Goal: Task Accomplishment & Management: Manage account settings

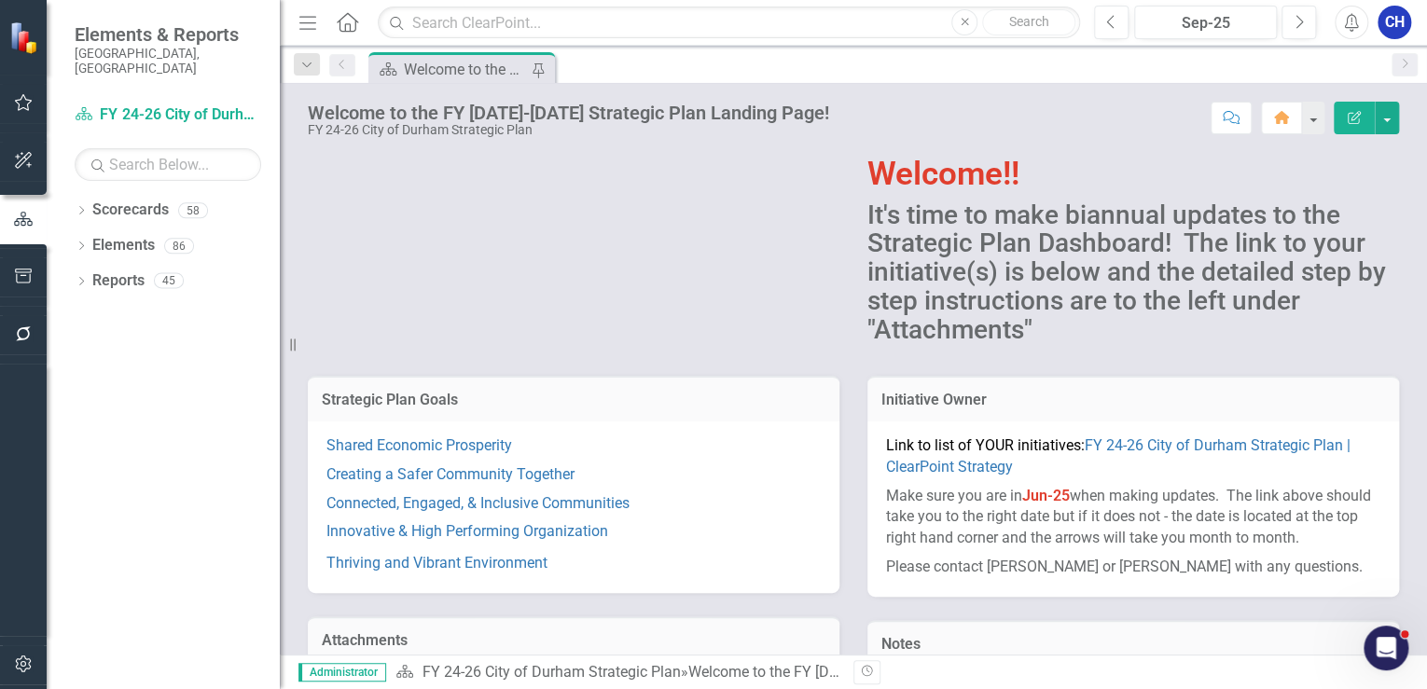
scroll to position [75, 0]
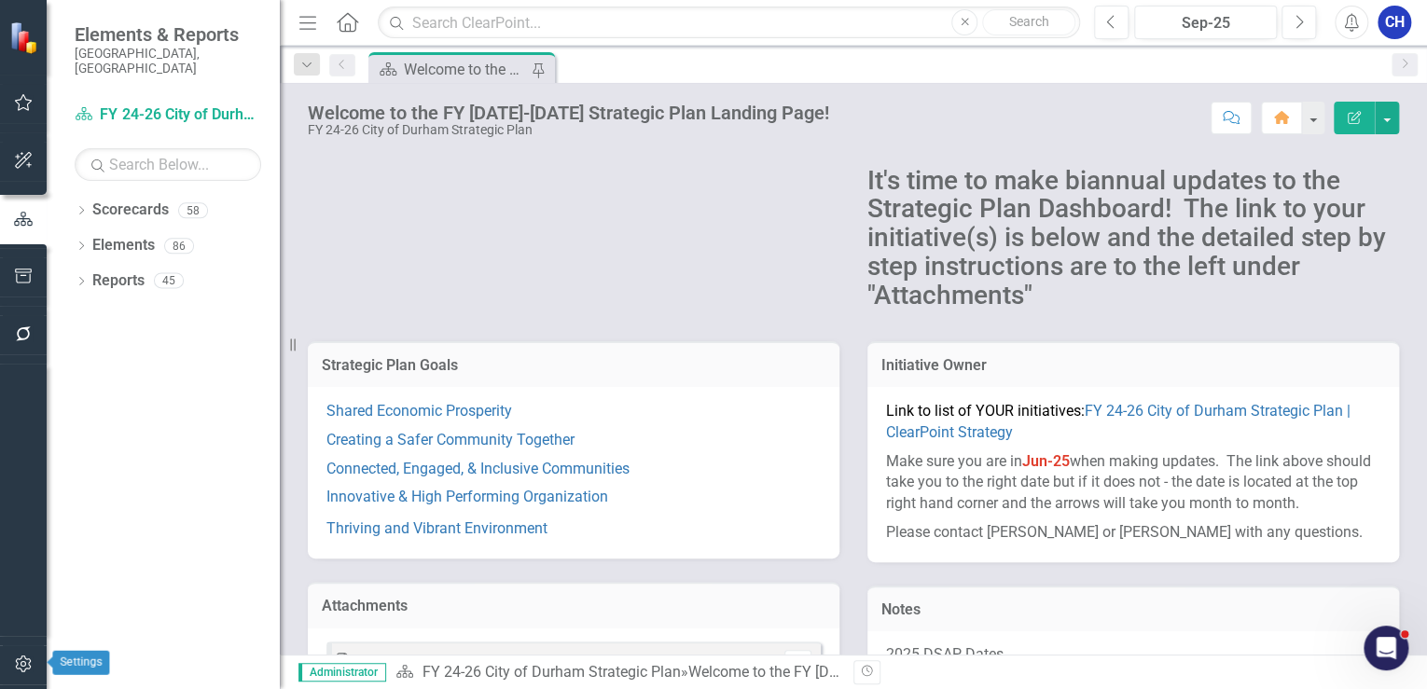
click at [15, 660] on icon "button" at bounding box center [24, 664] width 20 height 15
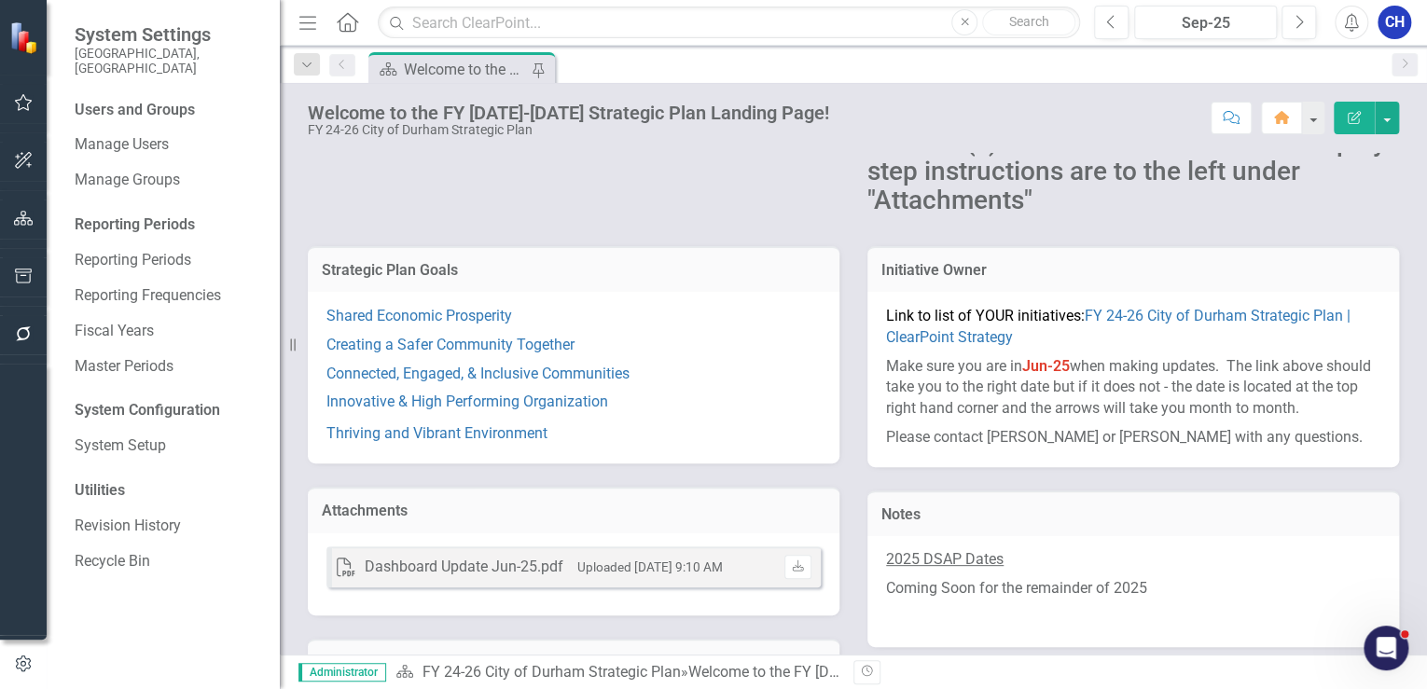
scroll to position [120, 0]
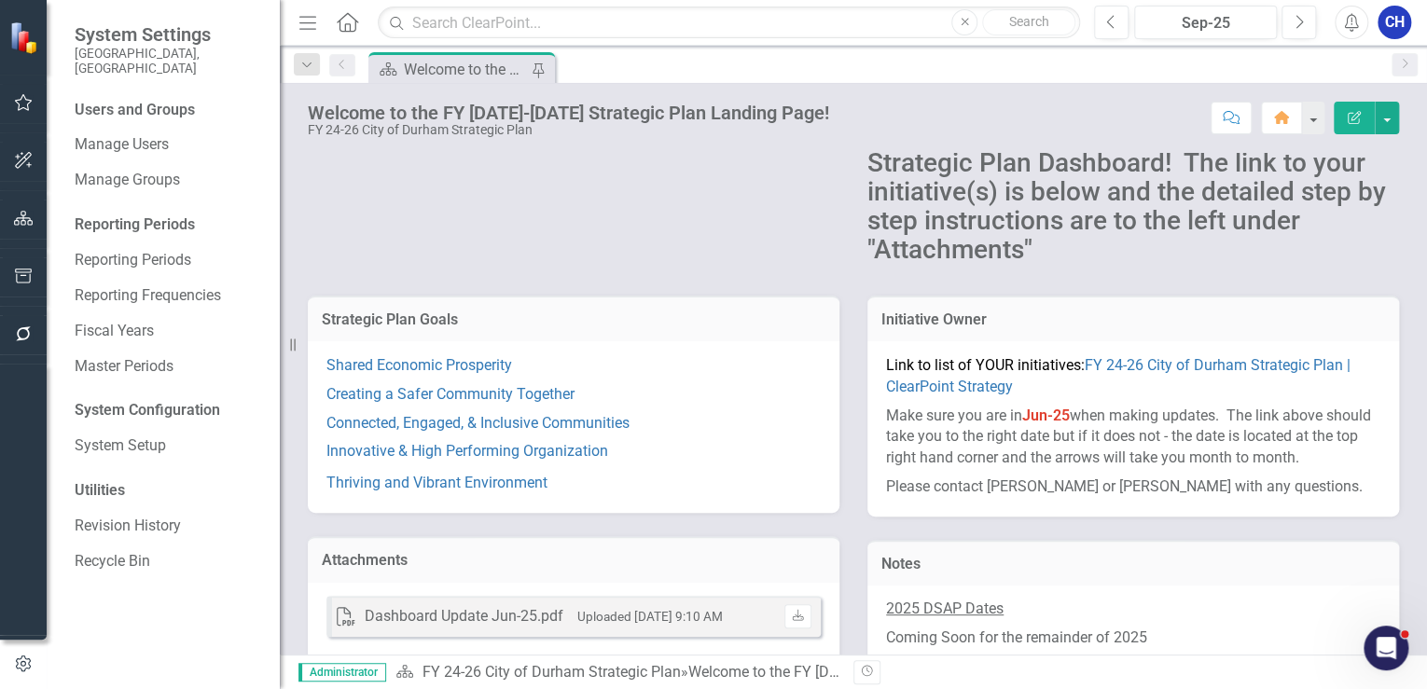
click at [34, 343] on button "button" at bounding box center [24, 334] width 42 height 39
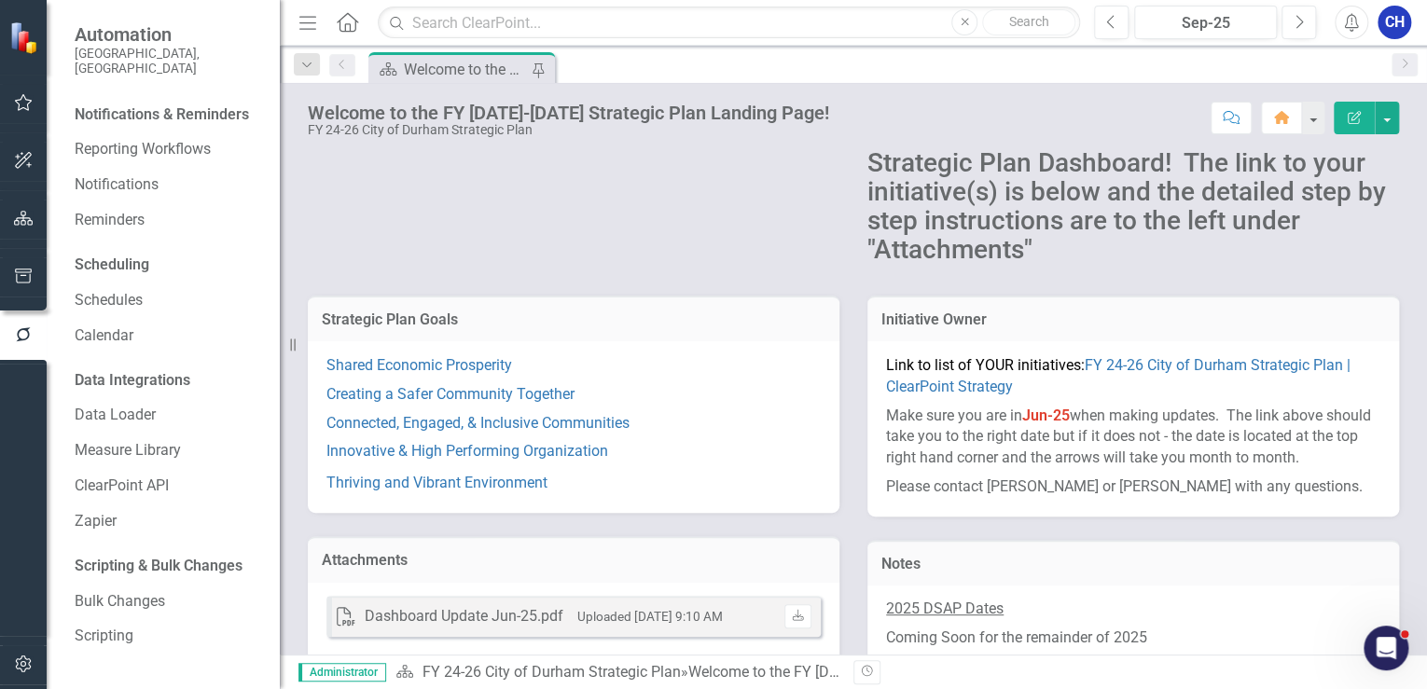
click at [24, 653] on button "button" at bounding box center [24, 664] width 42 height 39
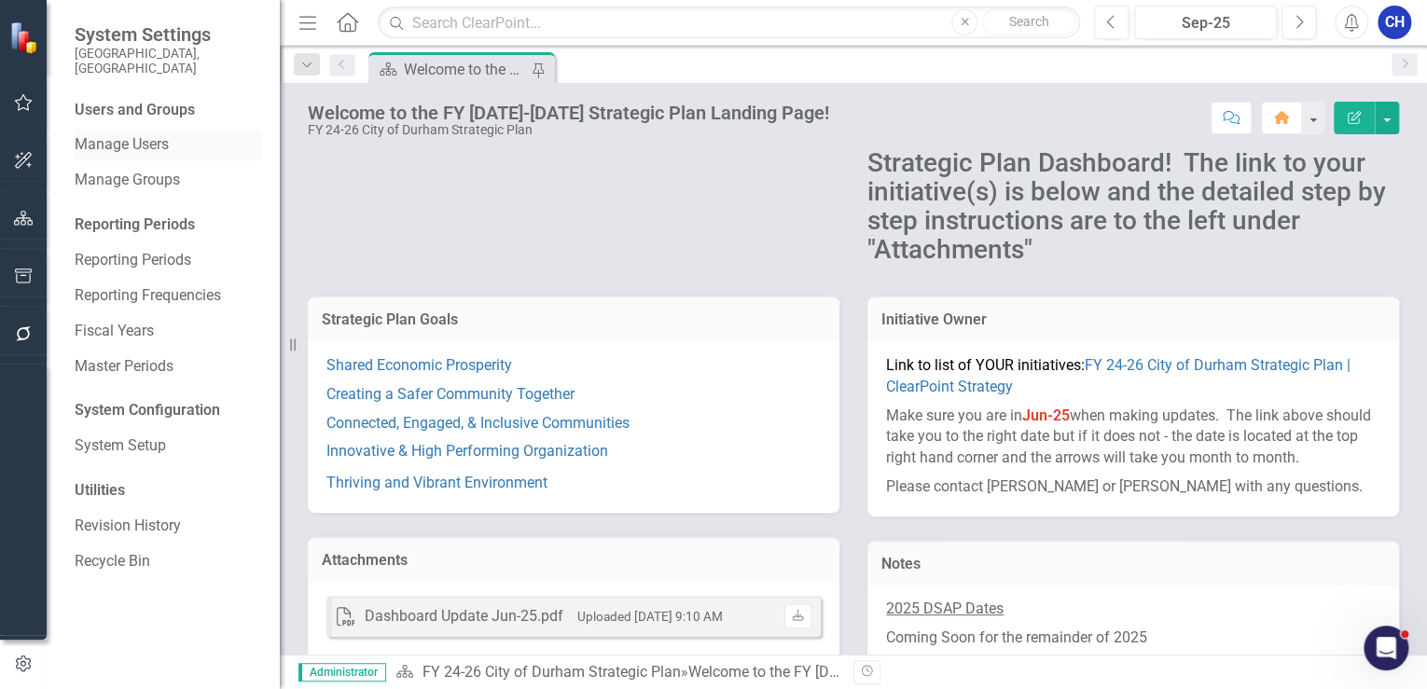
click at [174, 134] on link "Manage Users" at bounding box center [168, 144] width 187 height 21
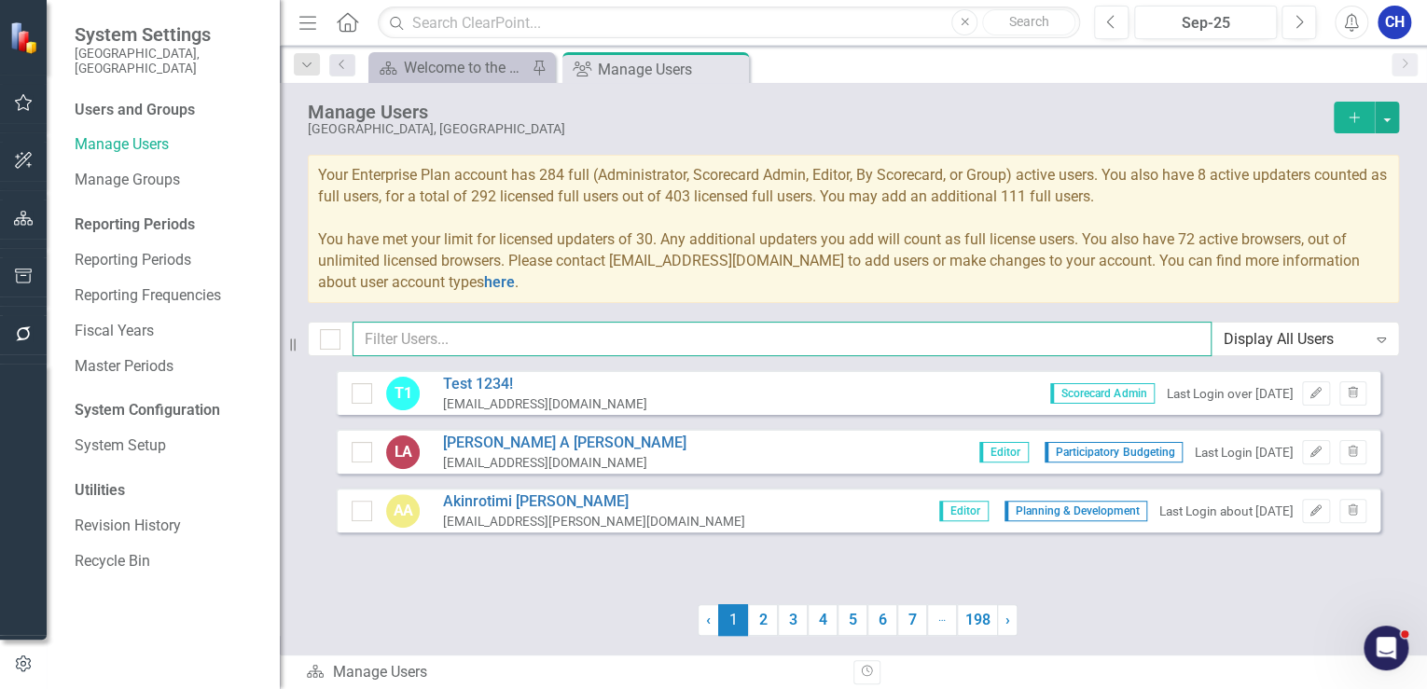
click at [547, 339] on input "text" at bounding box center [782, 339] width 859 height 35
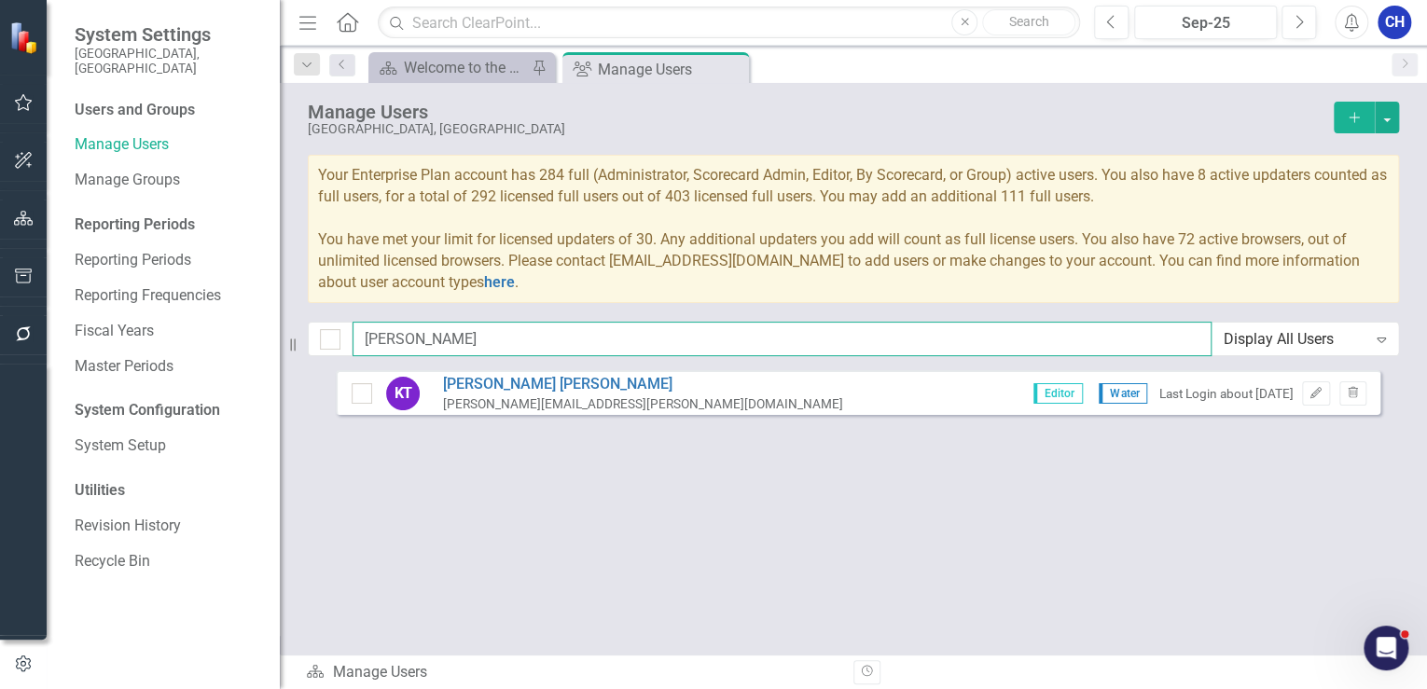
type input "[PERSON_NAME]"
click at [491, 345] on input "[PERSON_NAME]" at bounding box center [782, 339] width 859 height 35
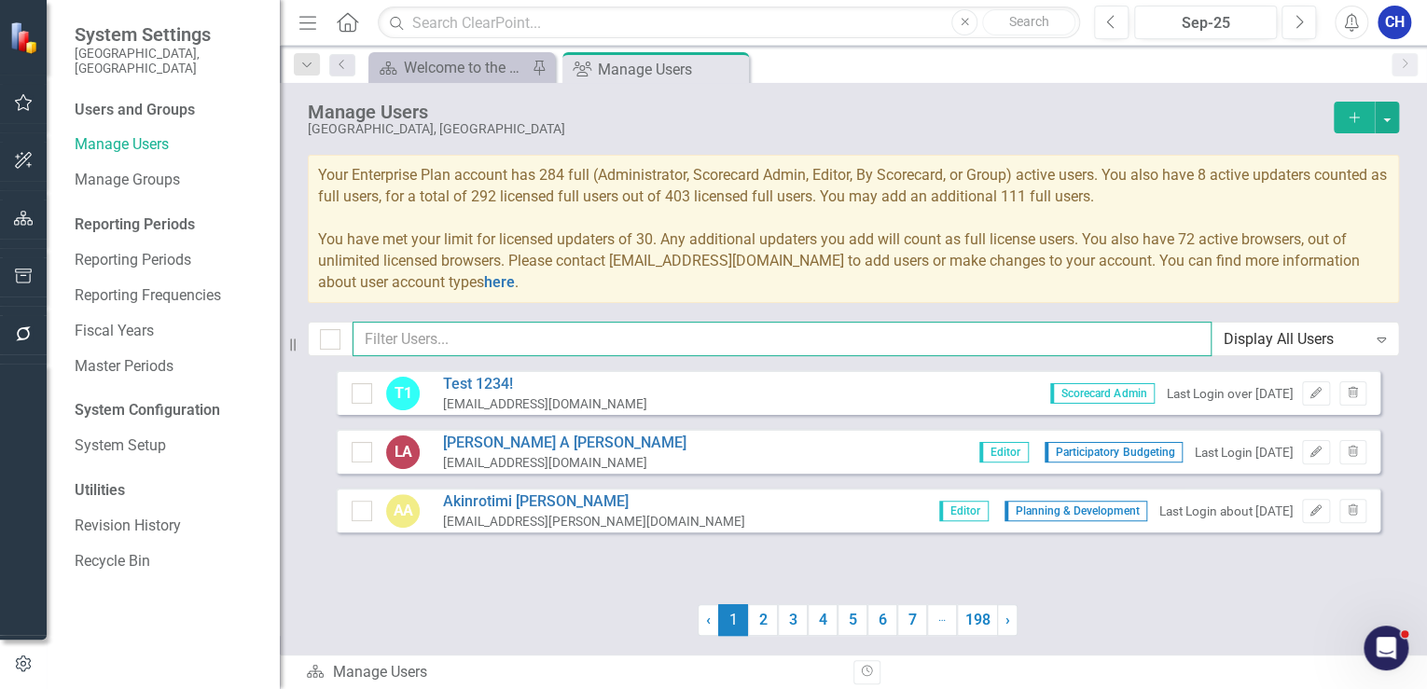
type input "r"
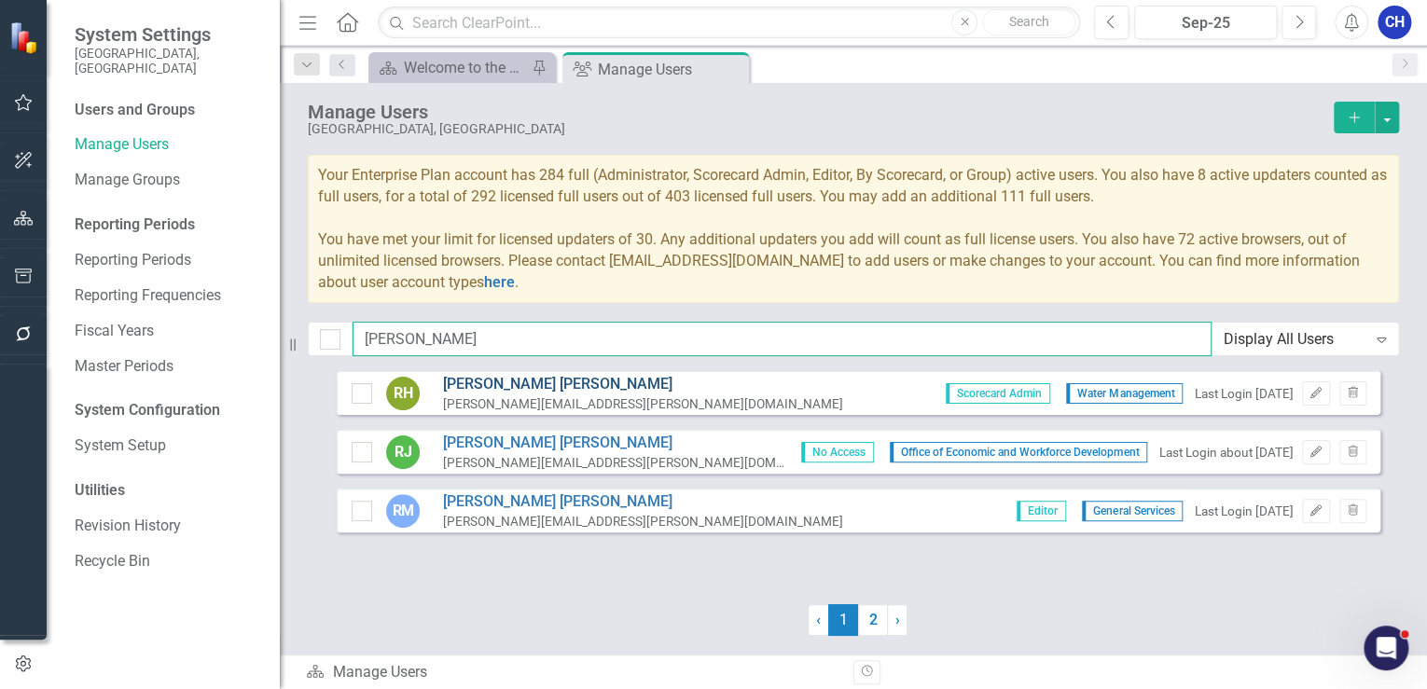
type input "[PERSON_NAME]"
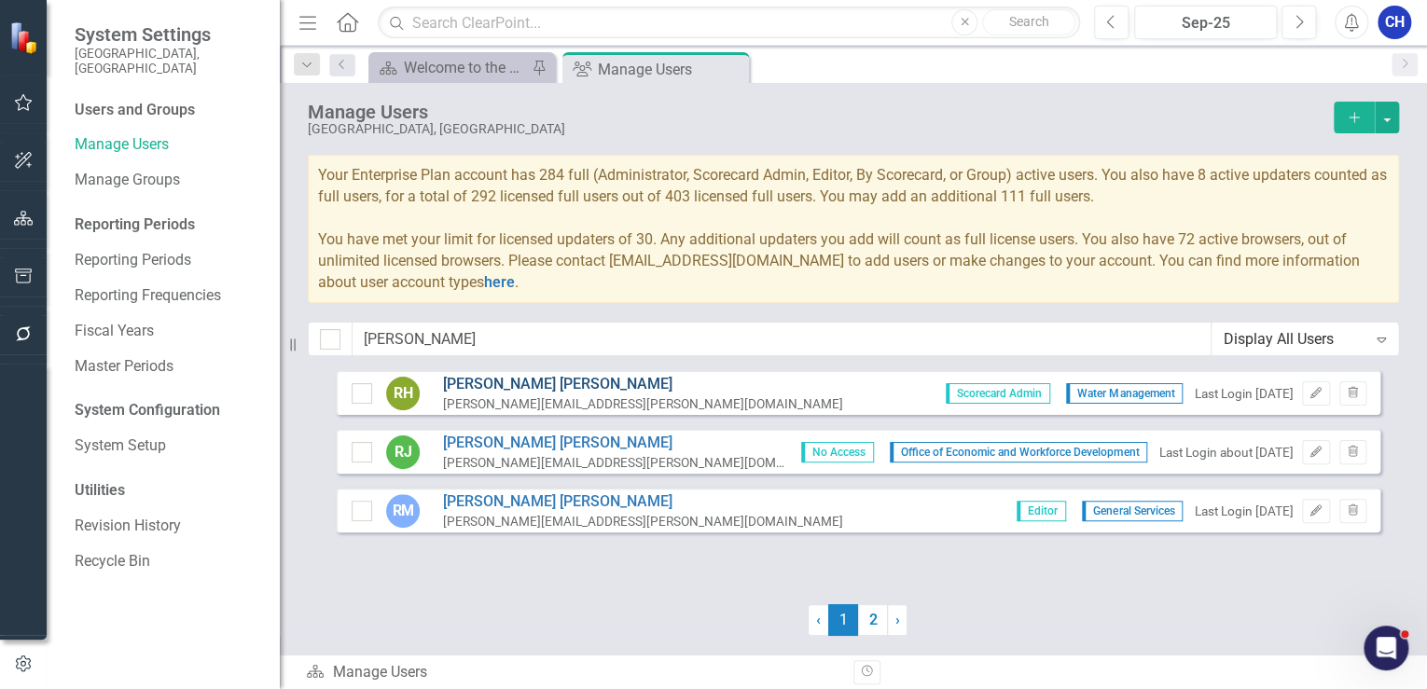
click at [455, 382] on link "[PERSON_NAME]" at bounding box center [643, 384] width 400 height 21
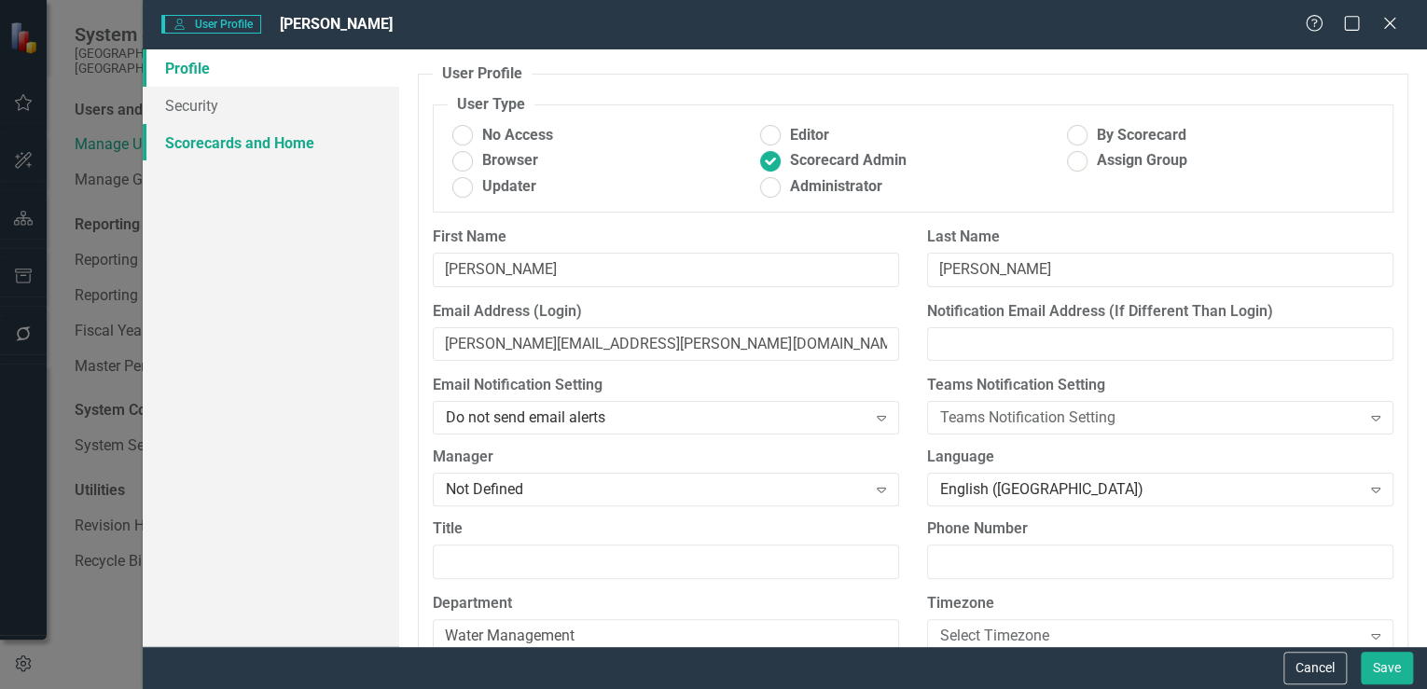
click at [242, 141] on link "Scorecards and Home" at bounding box center [271, 142] width 256 height 37
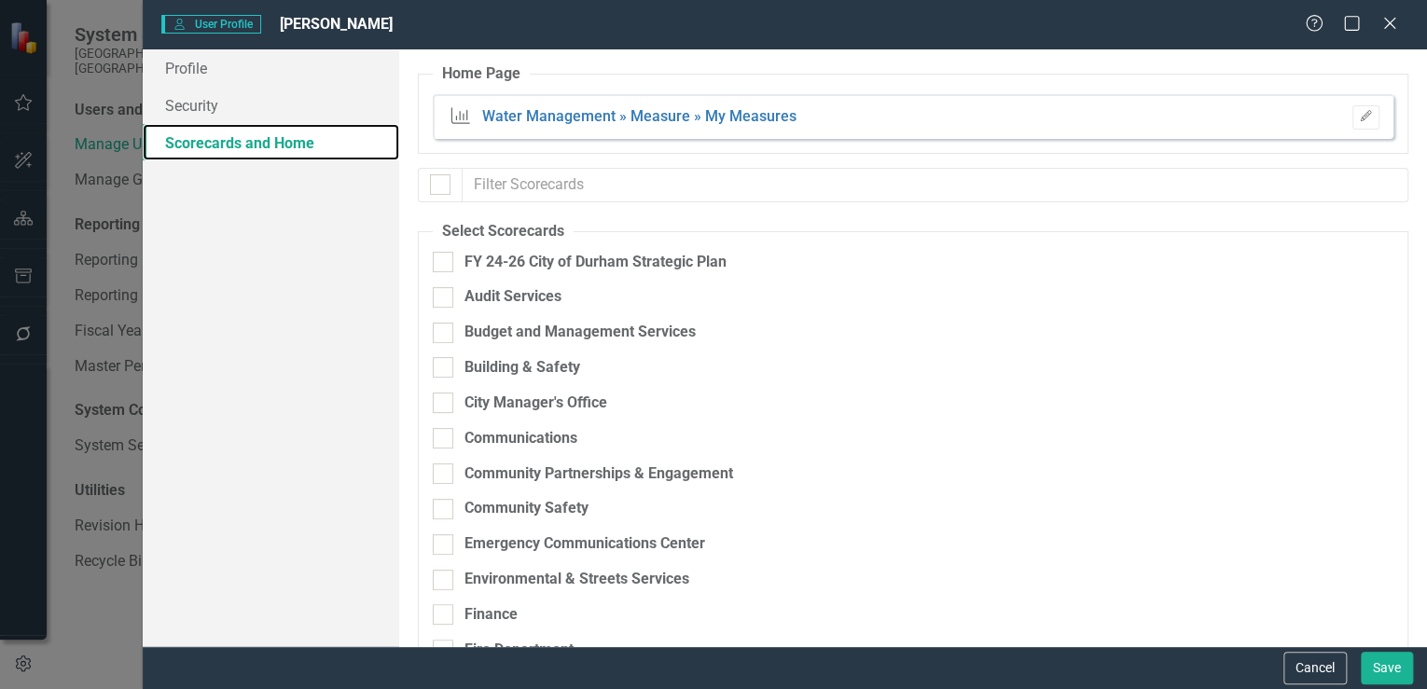
checkbox input "false"
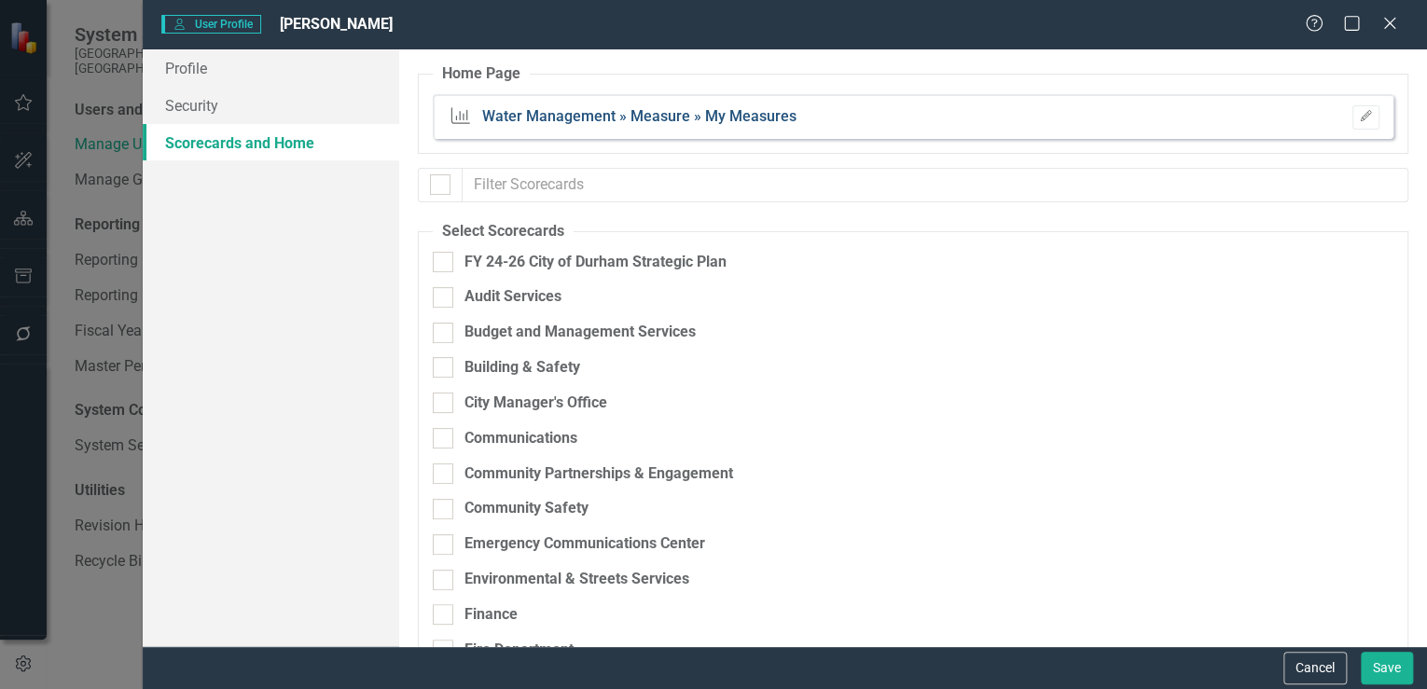
click at [746, 118] on link "Water Management » Measure » My Measures" at bounding box center [639, 116] width 314 height 18
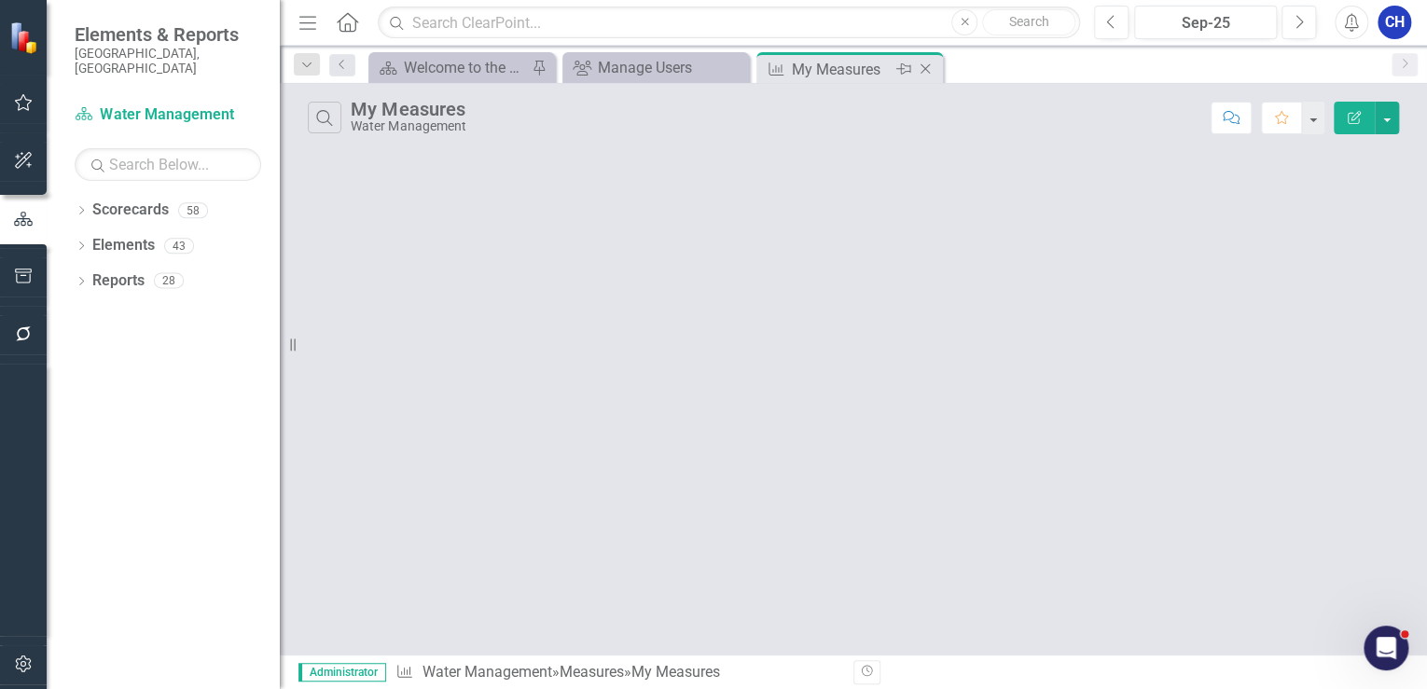
click at [921, 72] on icon "Close" at bounding box center [925, 69] width 19 height 15
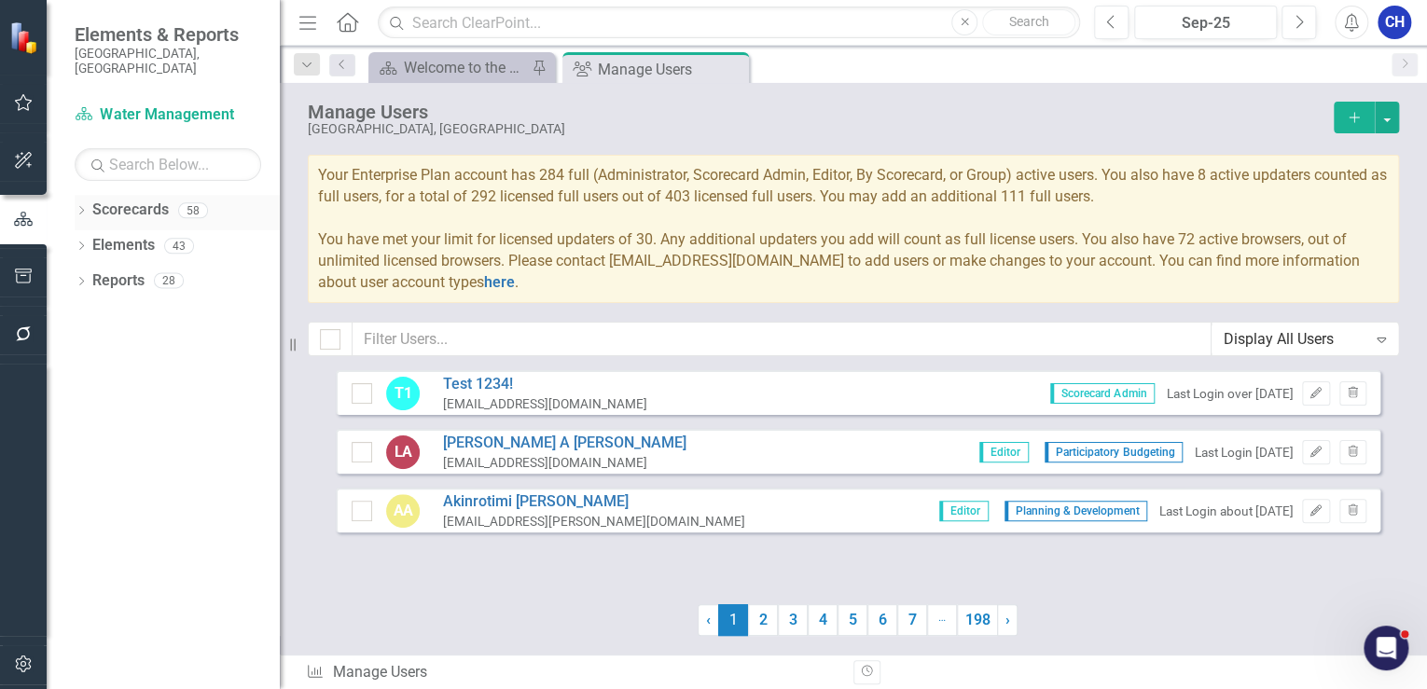
click at [78, 207] on icon "Dropdown" at bounding box center [81, 212] width 13 height 10
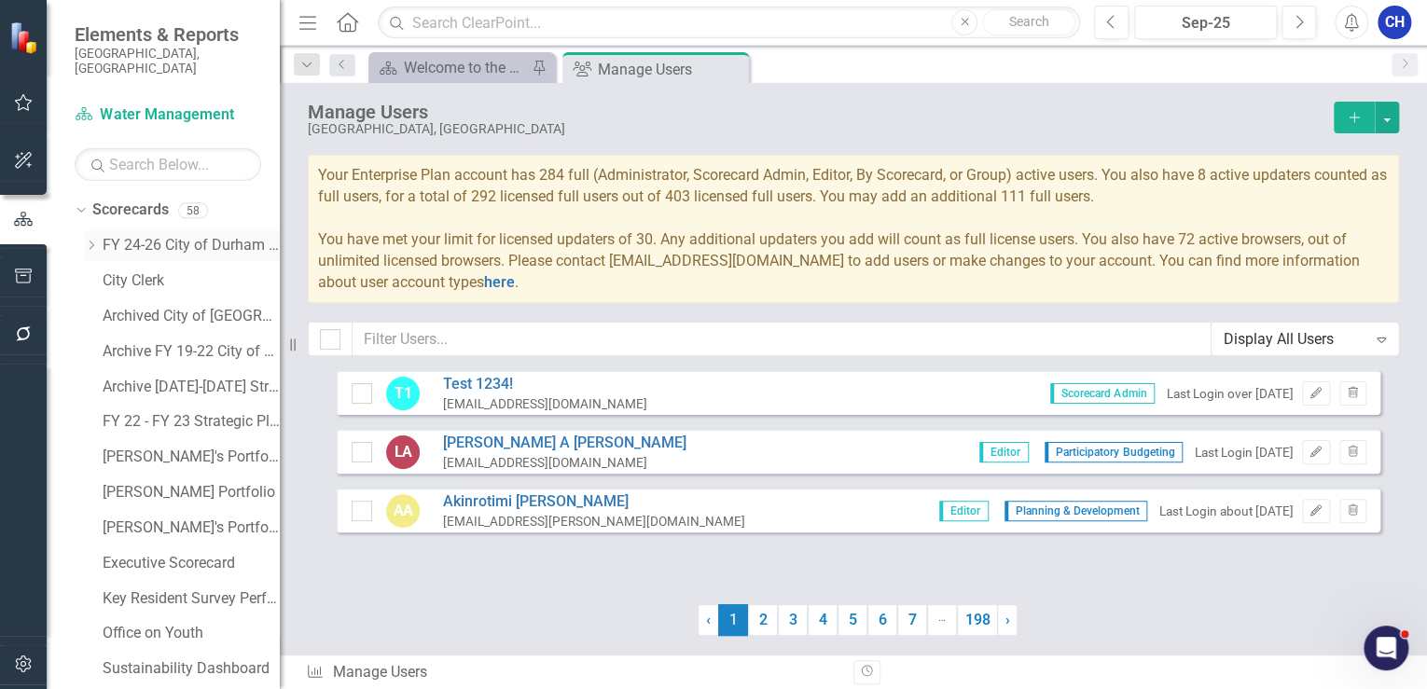
click at [88, 240] on icon "Dropdown" at bounding box center [91, 245] width 14 height 11
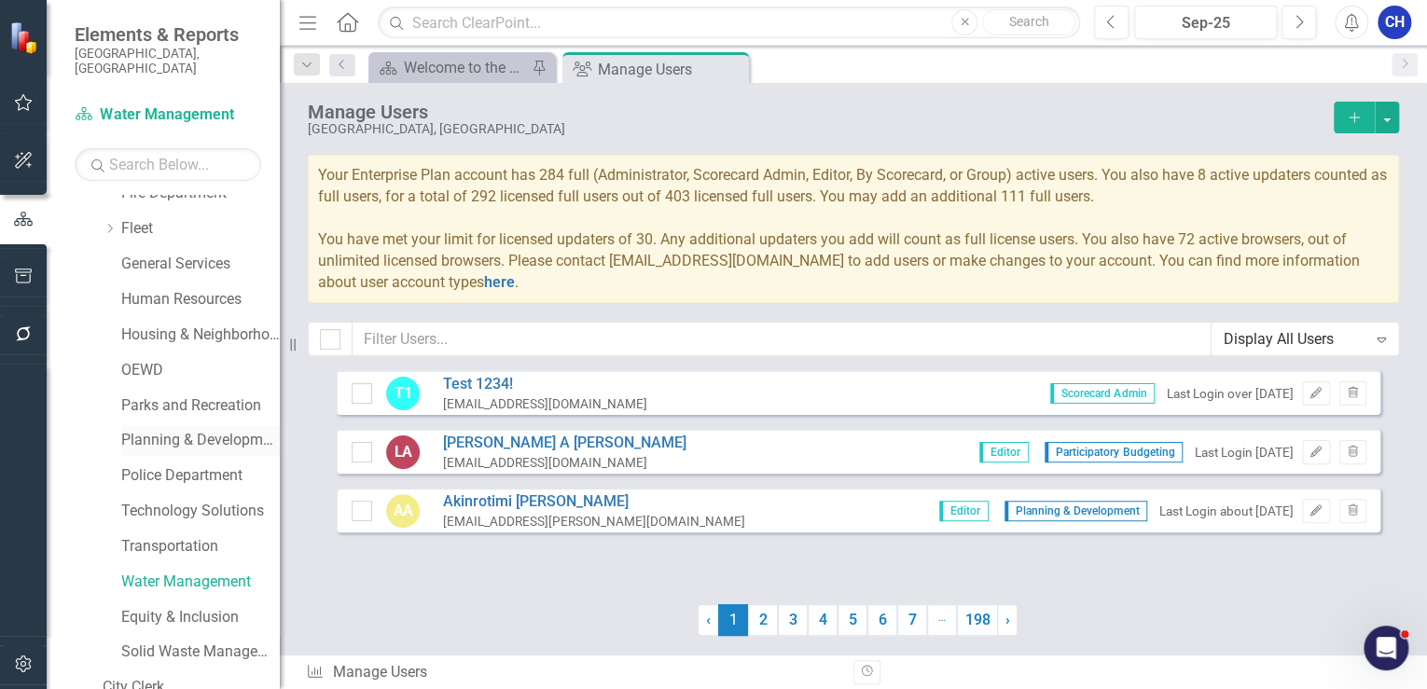
scroll to position [522, 0]
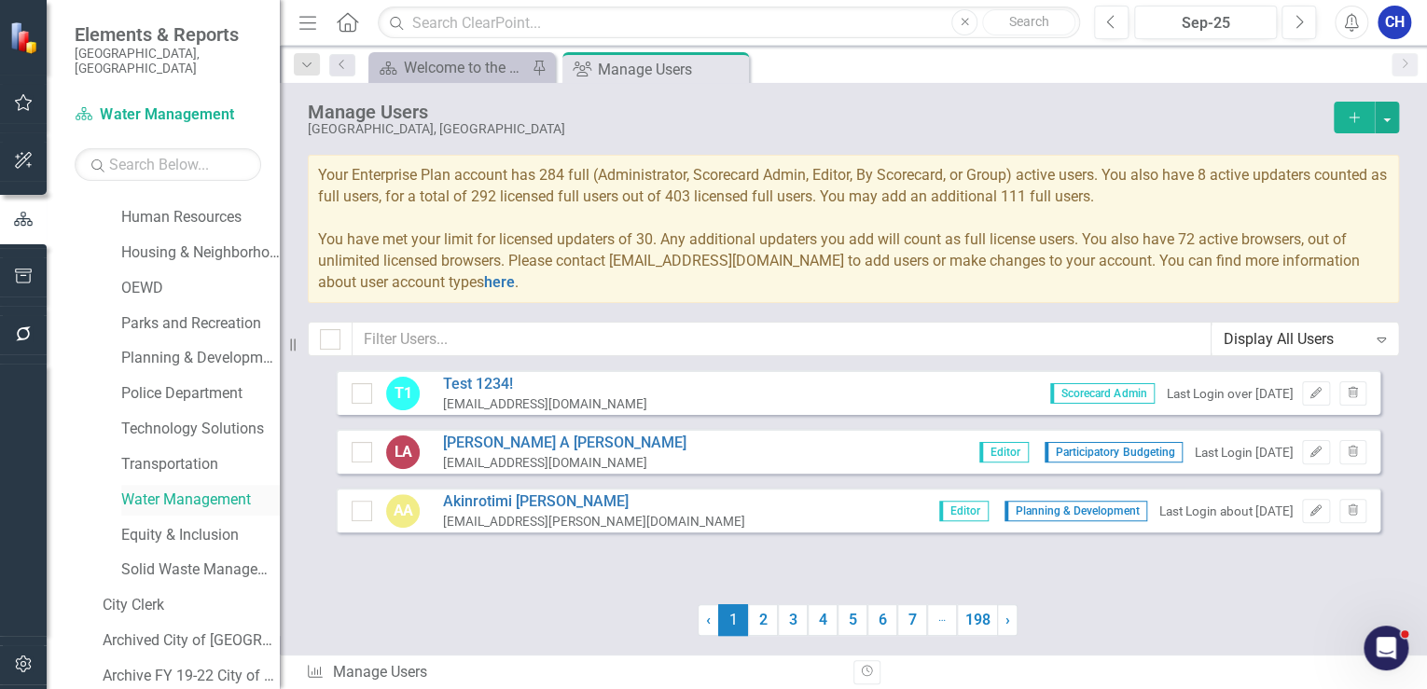
click at [209, 490] on link "Water Management" at bounding box center [200, 500] width 159 height 21
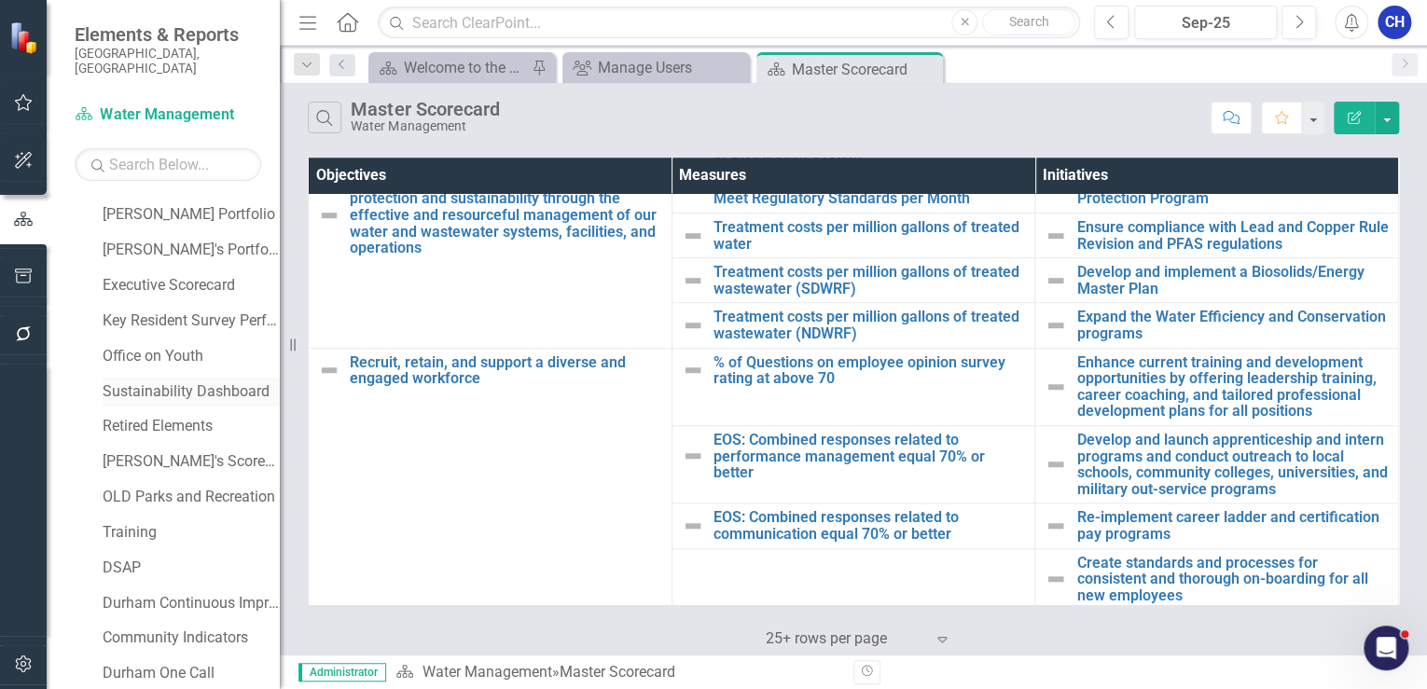
scroll to position [1325, 0]
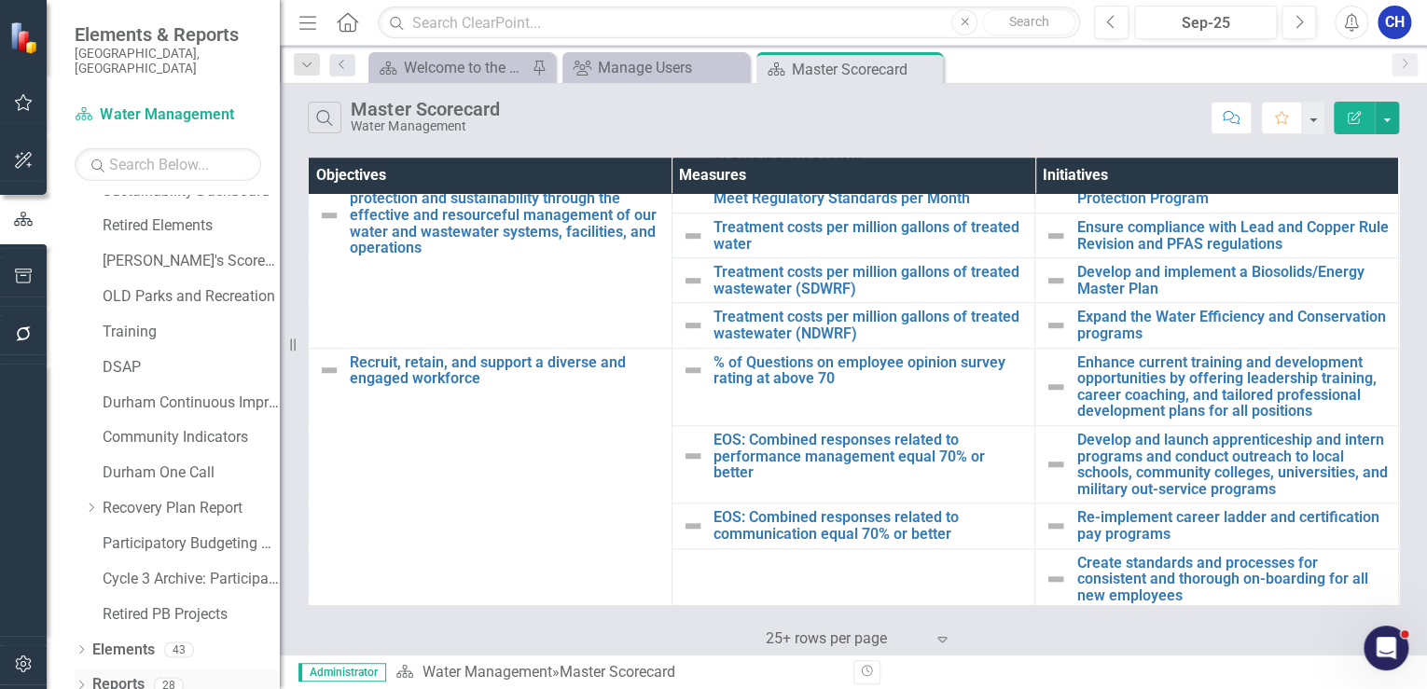
click at [79, 680] on div "Dropdown" at bounding box center [81, 688] width 13 height 16
click at [76, 678] on icon "Dropdown" at bounding box center [79, 684] width 10 height 13
click at [72, 669] on div "Dropdown Scorecards 58 Dropdown FY 24-26 City of [GEOGRAPHIC_DATA] Strategic Pl…" at bounding box center [163, 442] width 233 height 494
click at [75, 682] on icon "Dropdown" at bounding box center [81, 687] width 13 height 10
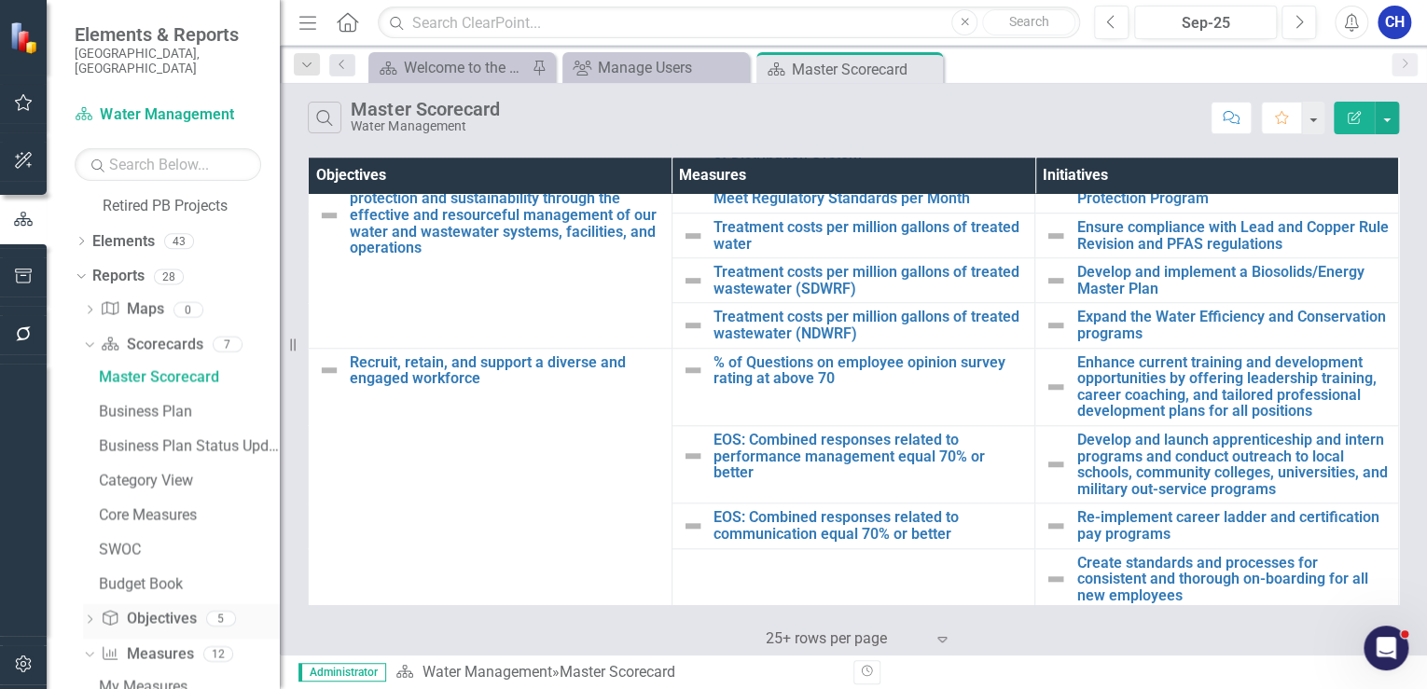
scroll to position [1773, 0]
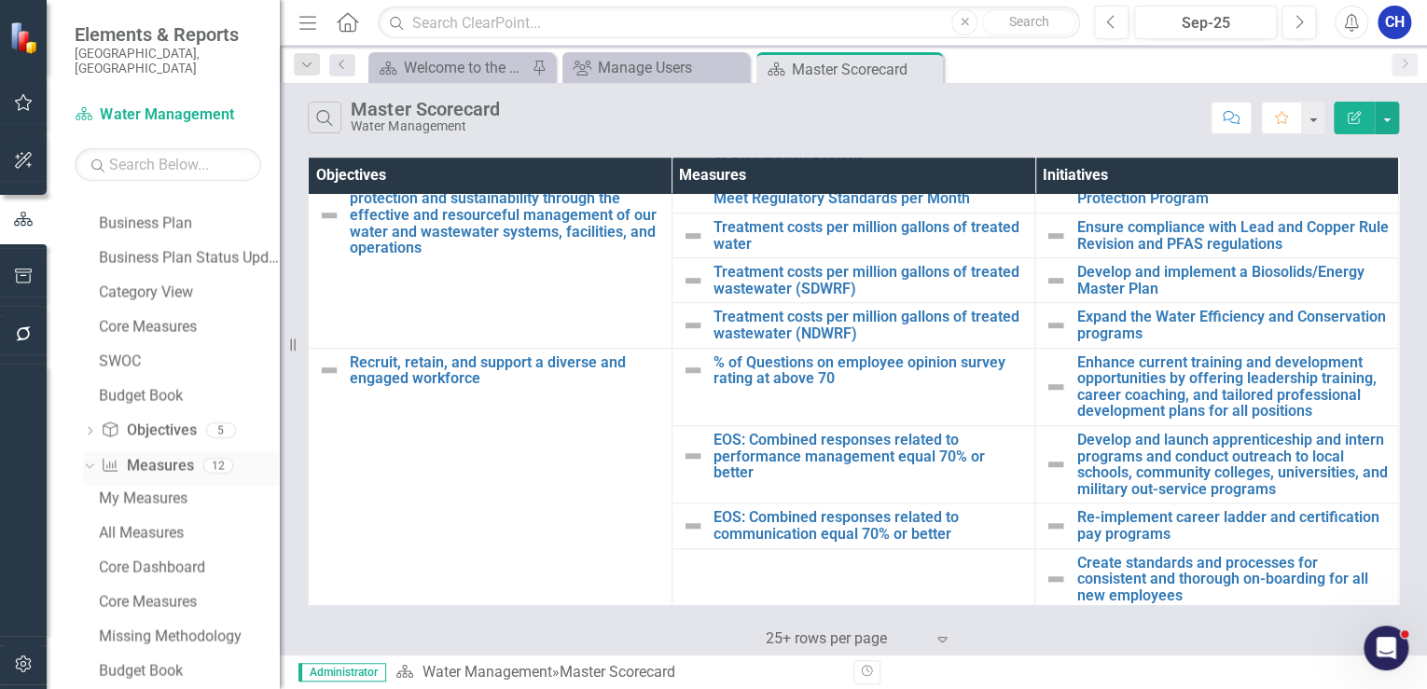
click at [92, 458] on div "Dropdown" at bounding box center [86, 464] width 16 height 13
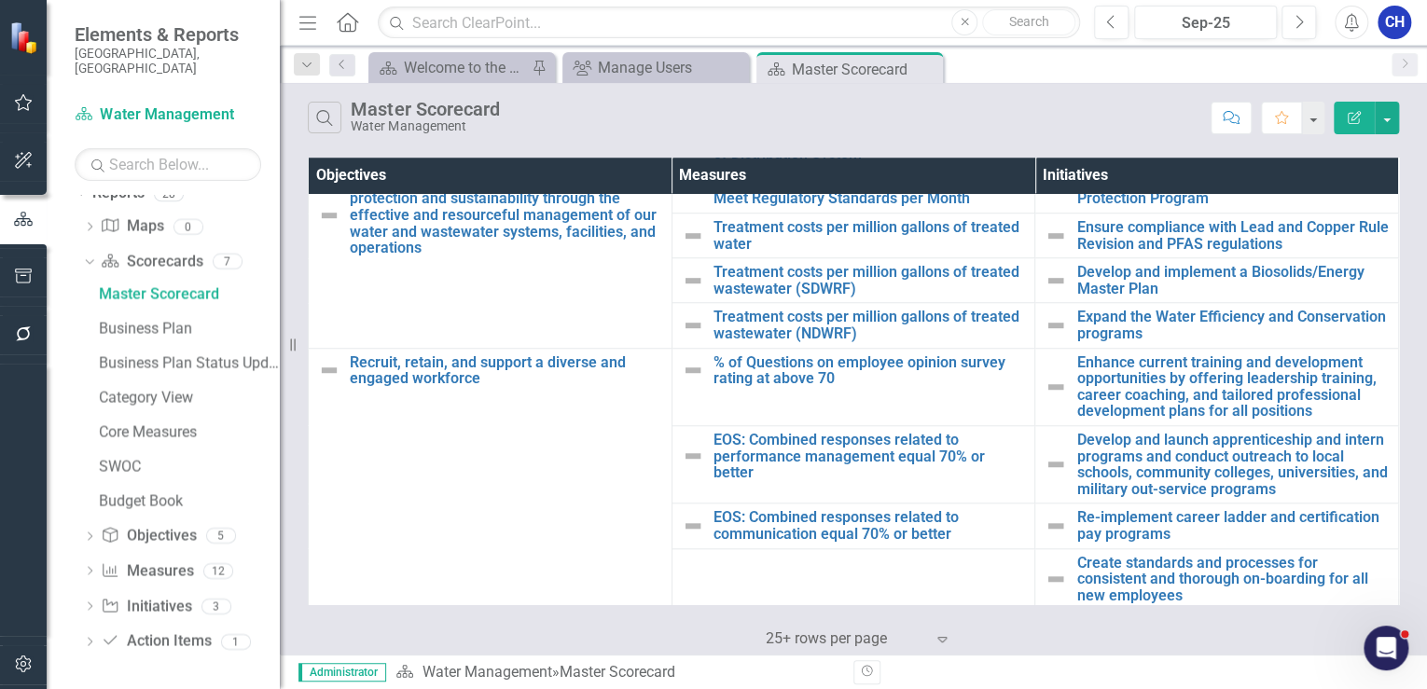
scroll to position [1802, 0]
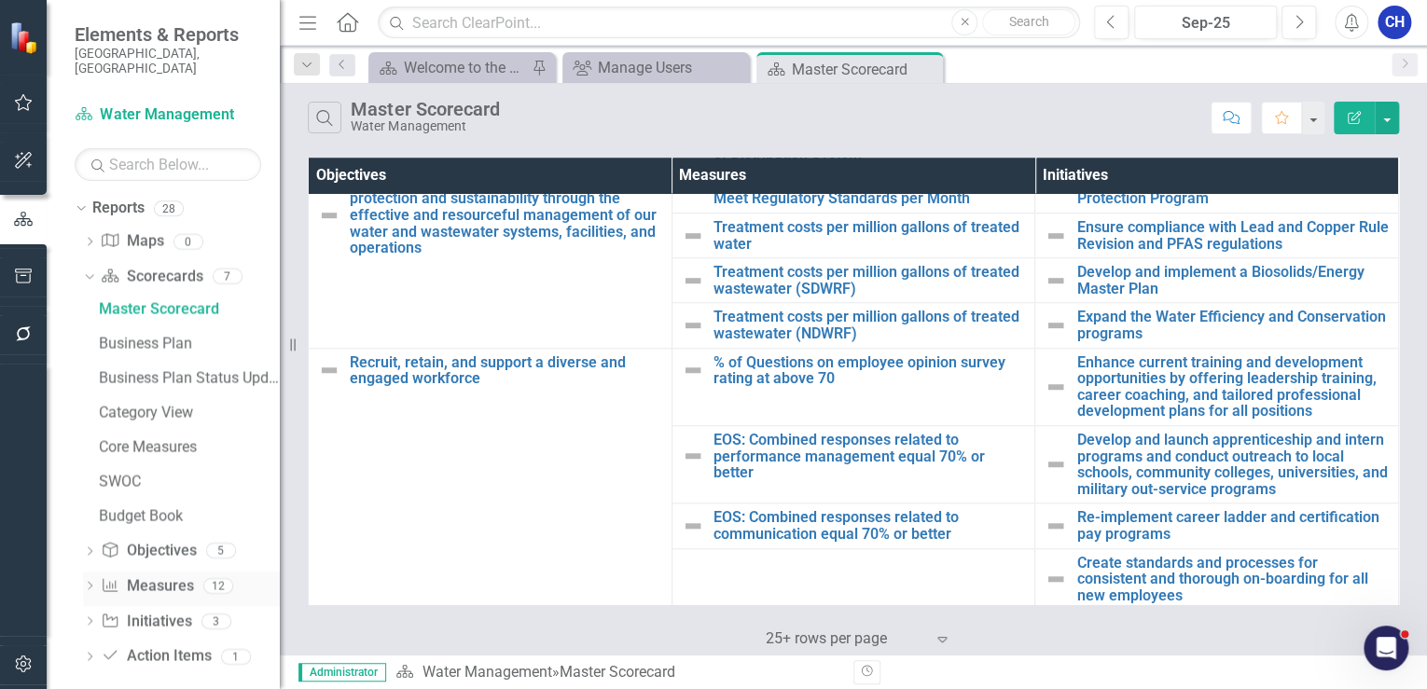
click at [88, 581] on icon at bounding box center [90, 585] width 5 height 8
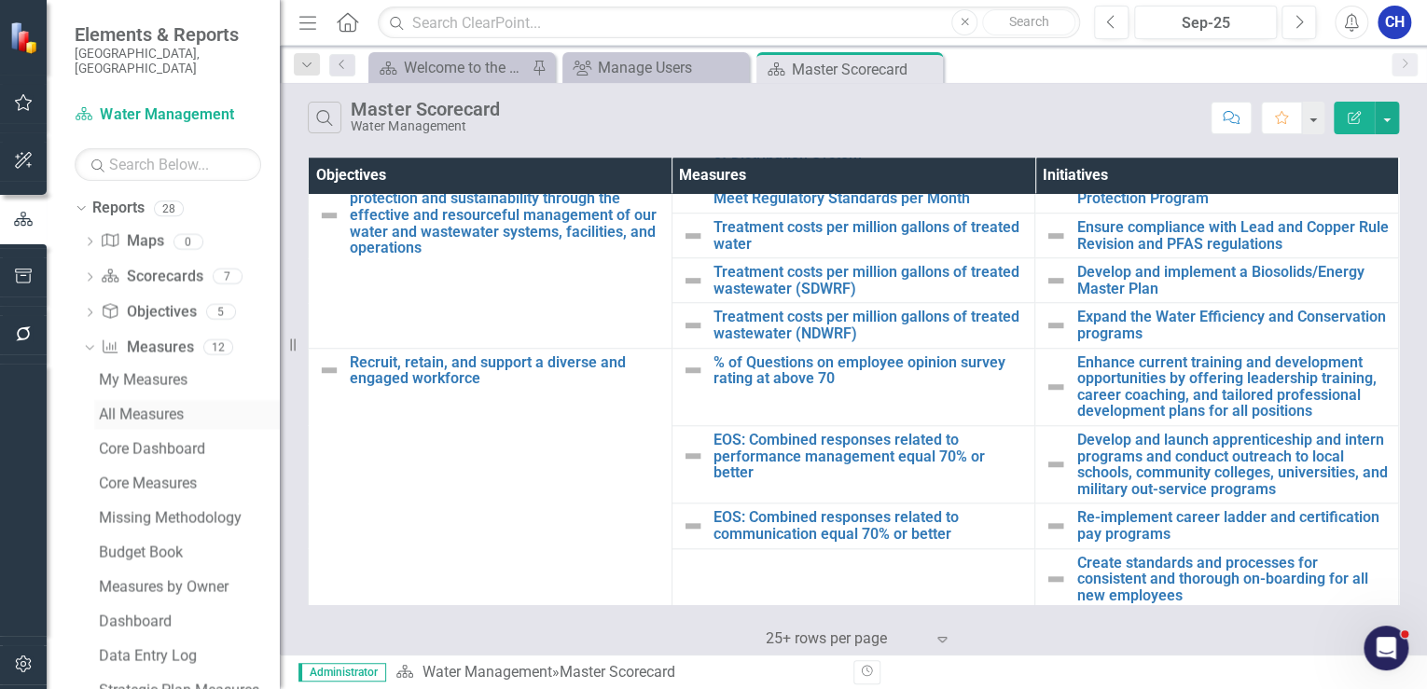
click at [137, 406] on div "All Measures" at bounding box center [189, 414] width 181 height 17
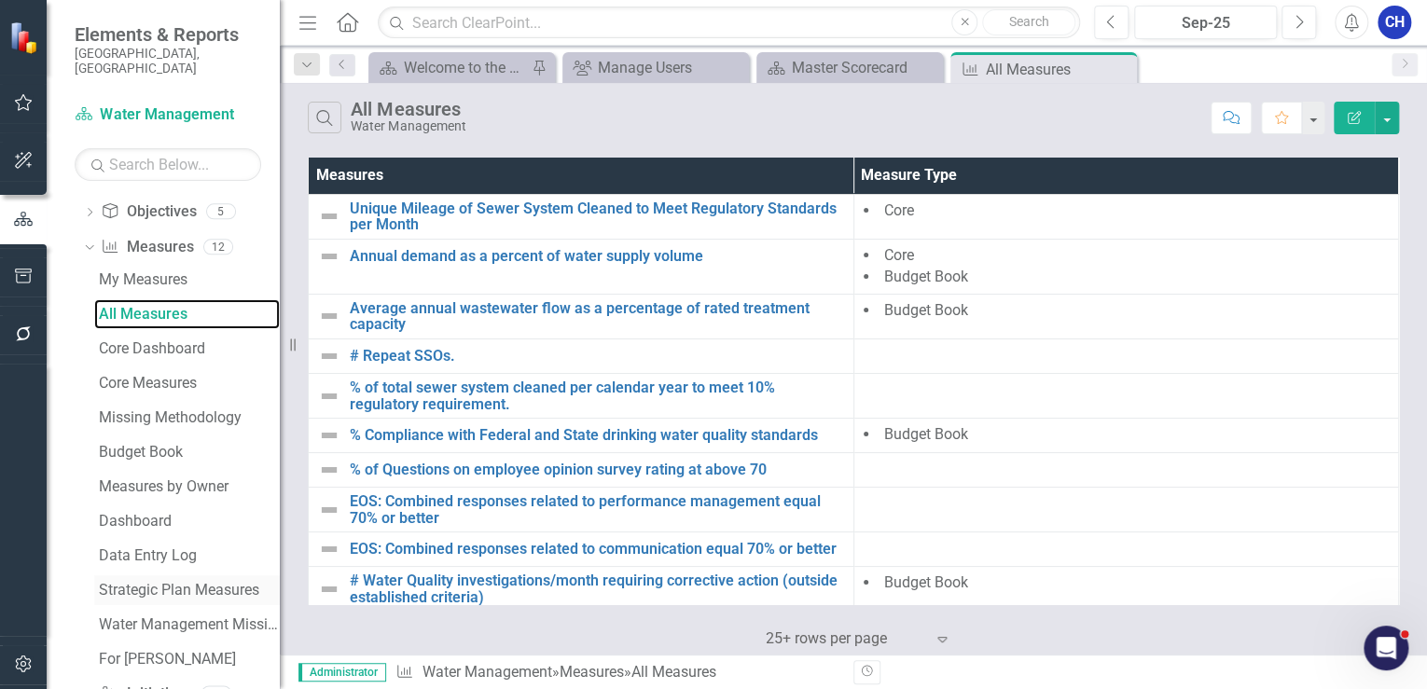
scroll to position [1973, 0]
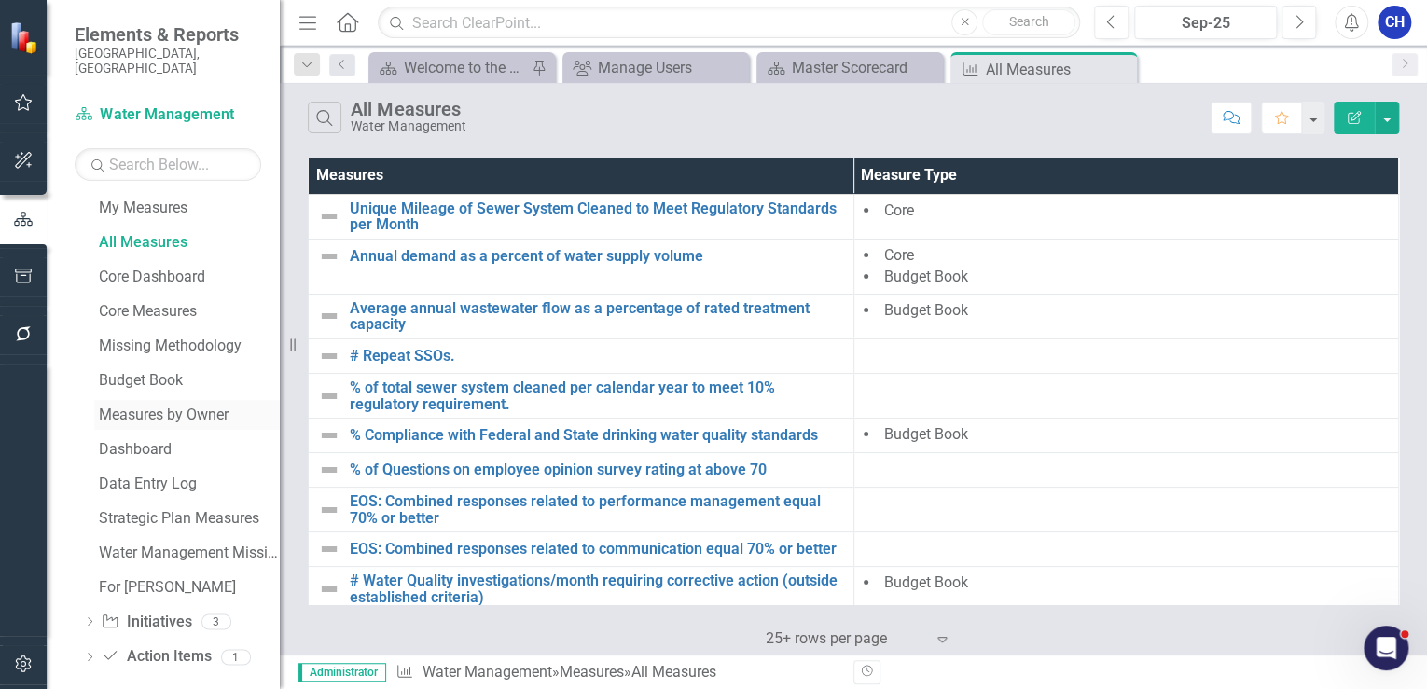
click at [183, 407] on link "Measures by Owner" at bounding box center [187, 415] width 186 height 30
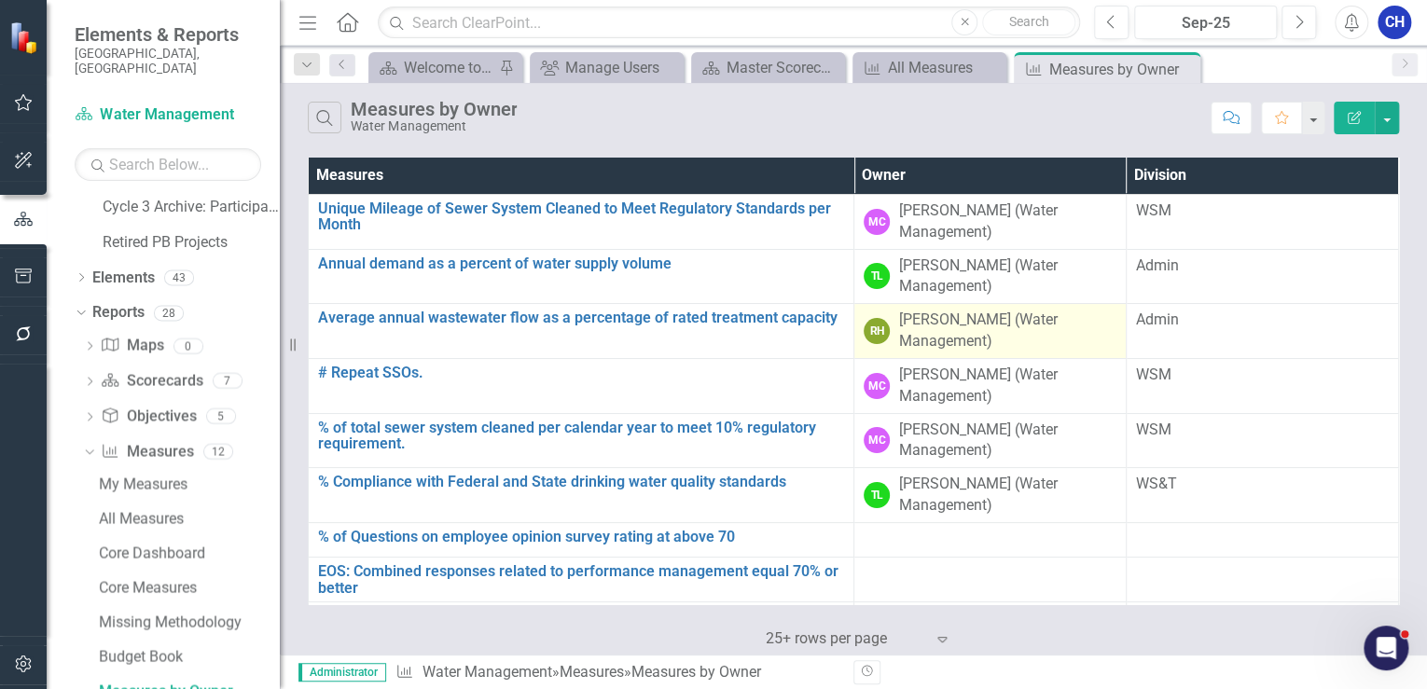
click at [922, 325] on div "[PERSON_NAME] (Water Management)" at bounding box center [1007, 331] width 217 height 43
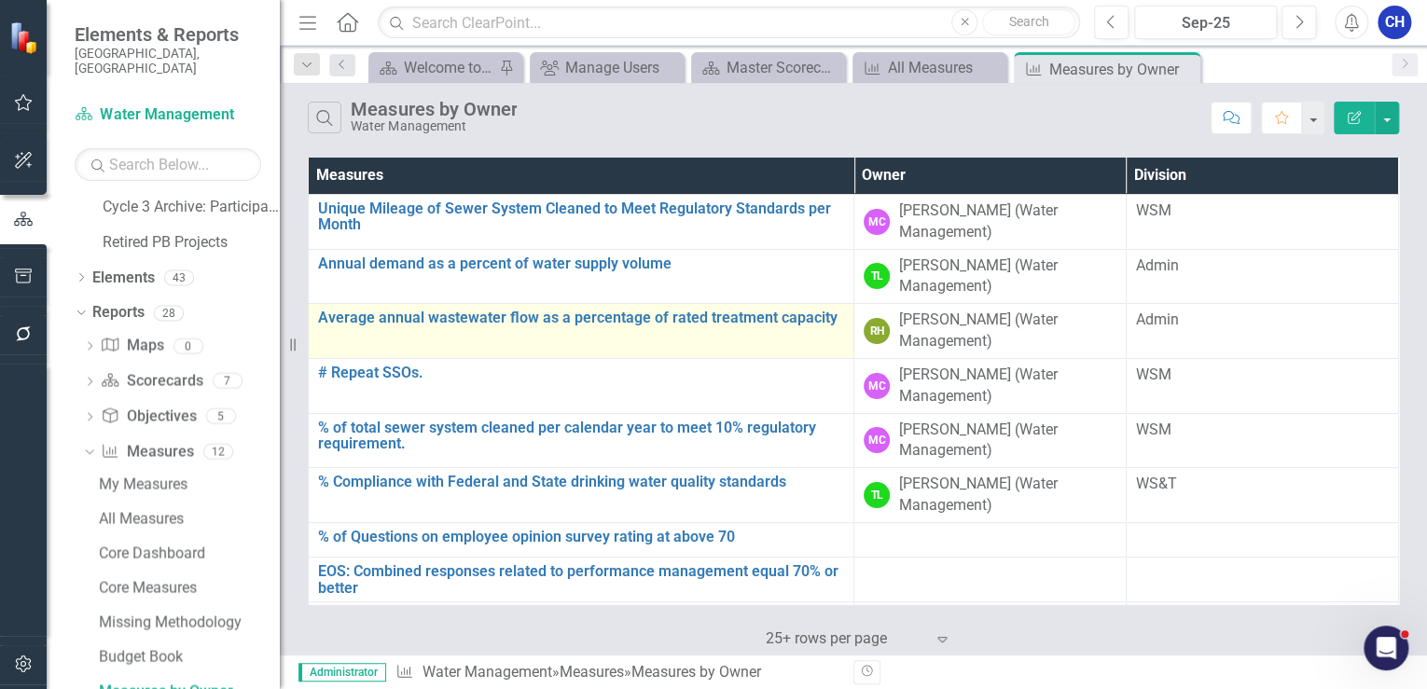
click at [613, 328] on div "Average annual wastewater flow as a percentage of rated treatment capacity Link…" at bounding box center [581, 321] width 526 height 22
click at [758, 317] on link "Average annual wastewater flow as a percentage of rated treatment capacity" at bounding box center [581, 318] width 526 height 17
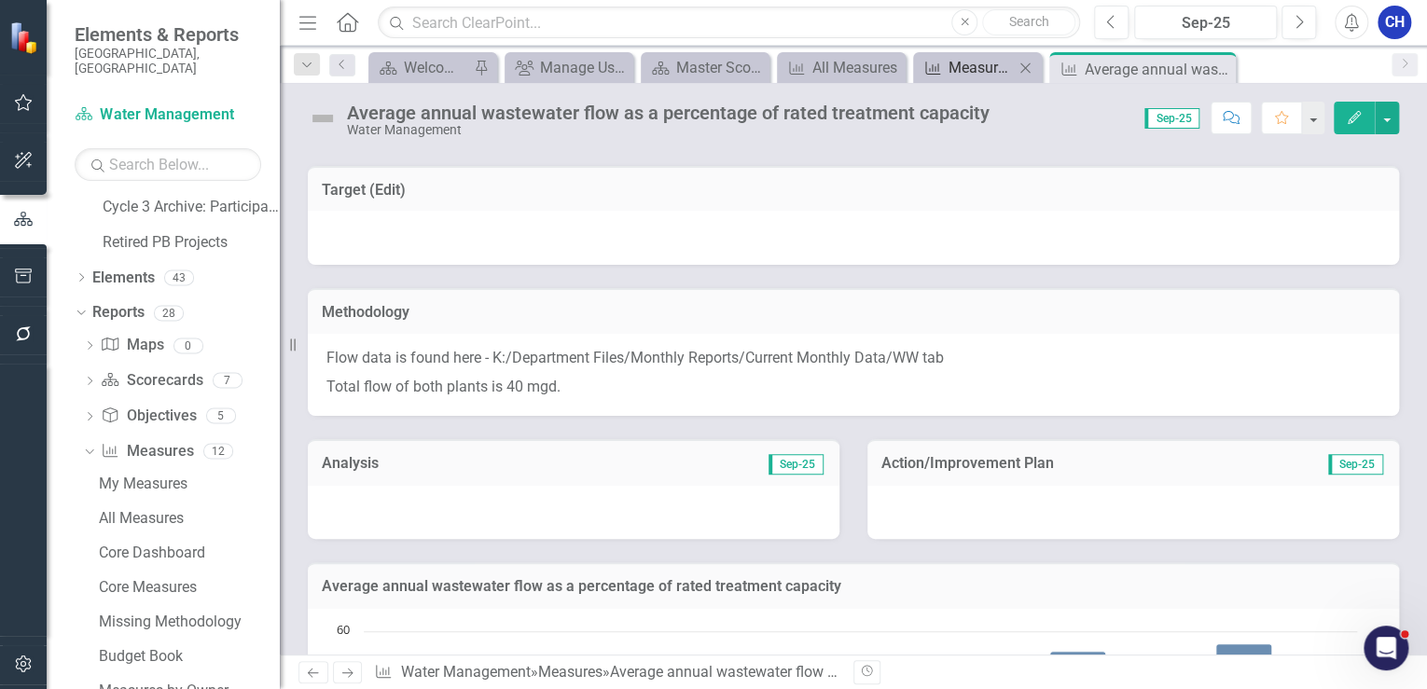
click at [957, 68] on div "Measures by Owner" at bounding box center [980, 67] width 65 height 23
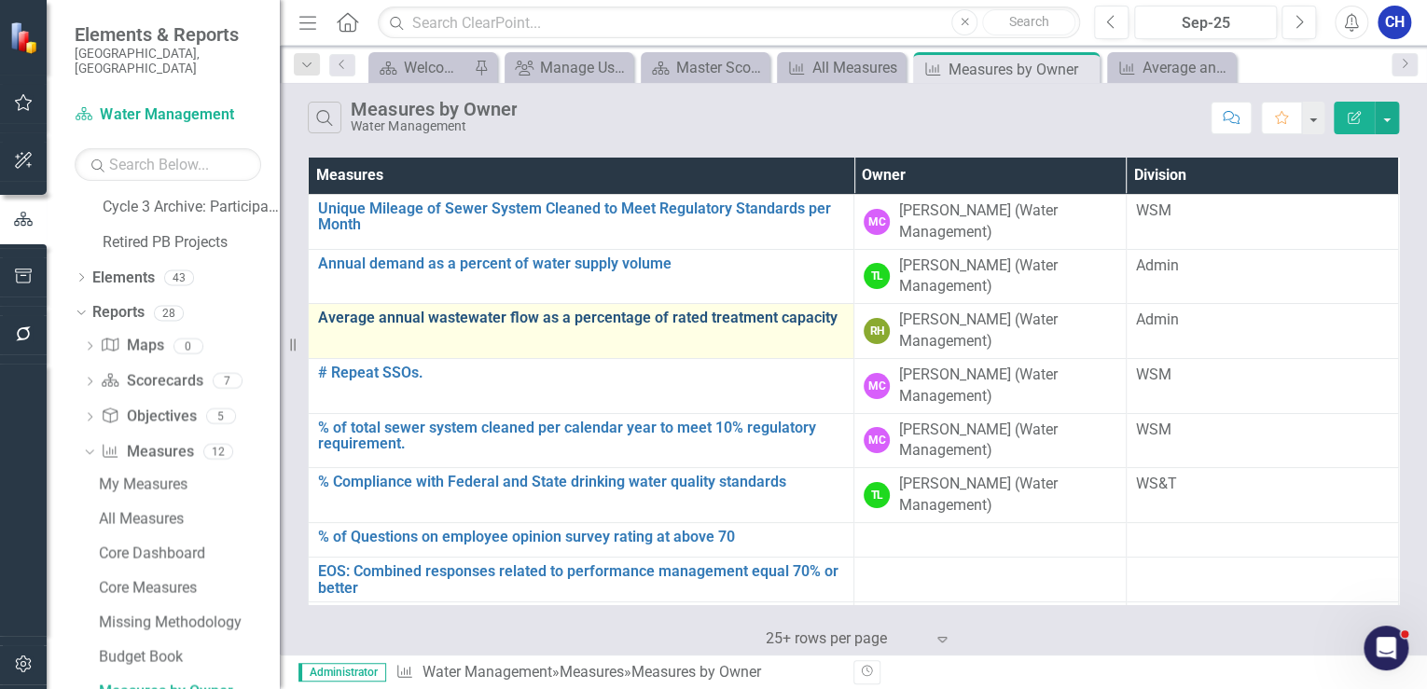
click at [414, 313] on link "Average annual wastewater flow as a percentage of rated treatment capacity" at bounding box center [581, 318] width 526 height 17
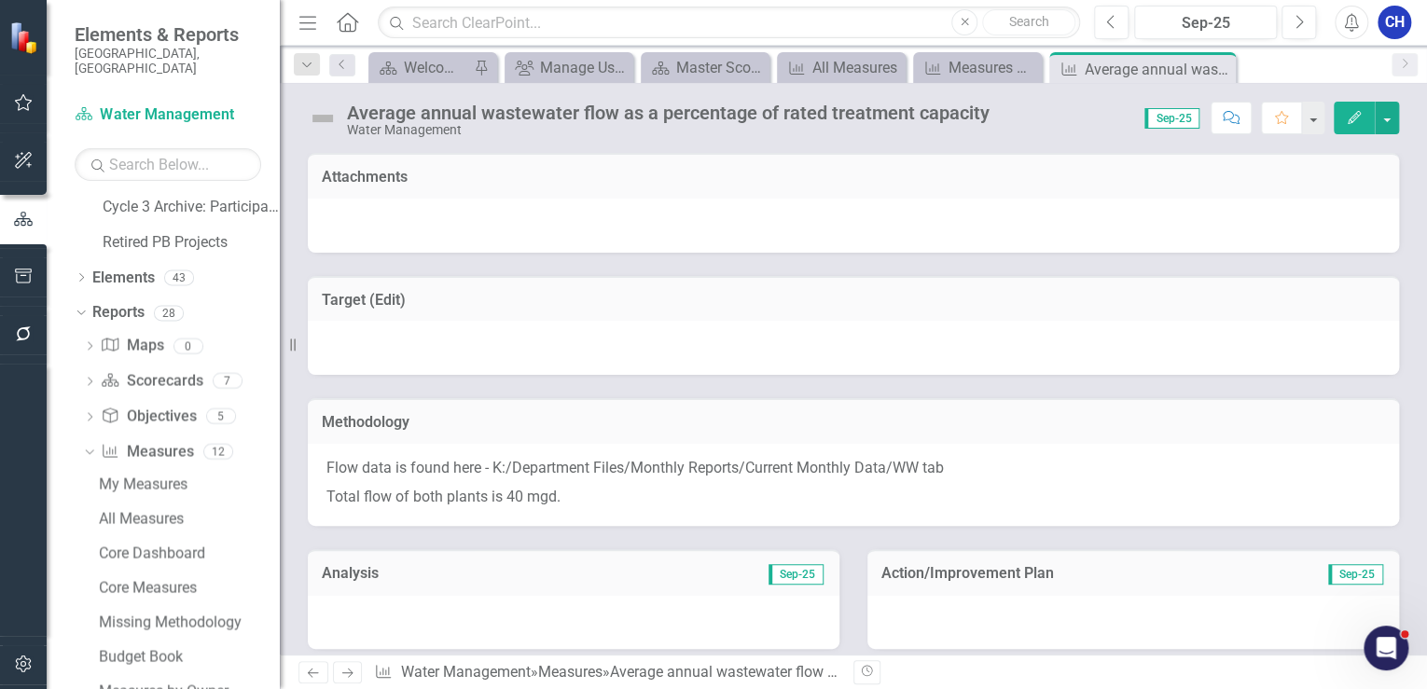
click at [492, 116] on div "Average annual wastewater flow as a percentage of rated treatment capacity" at bounding box center [668, 113] width 643 height 21
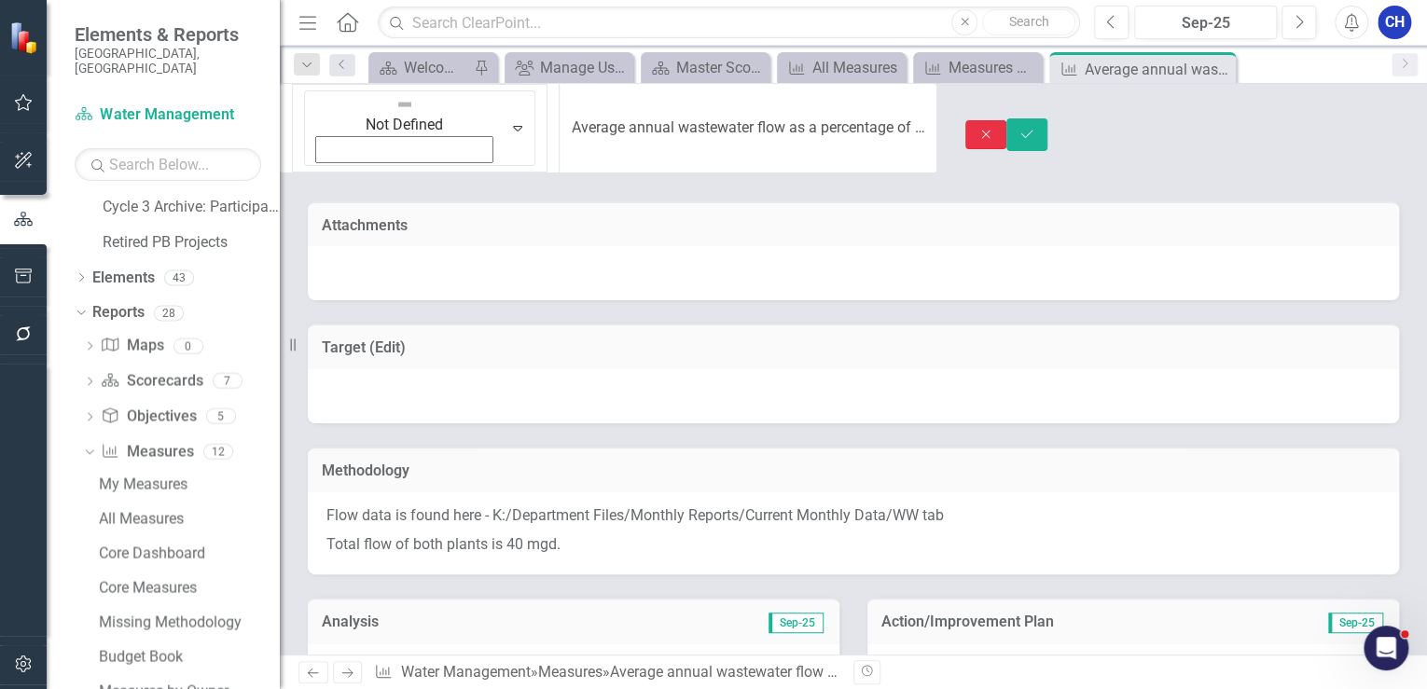
click at [994, 128] on icon "Close" at bounding box center [985, 134] width 17 height 13
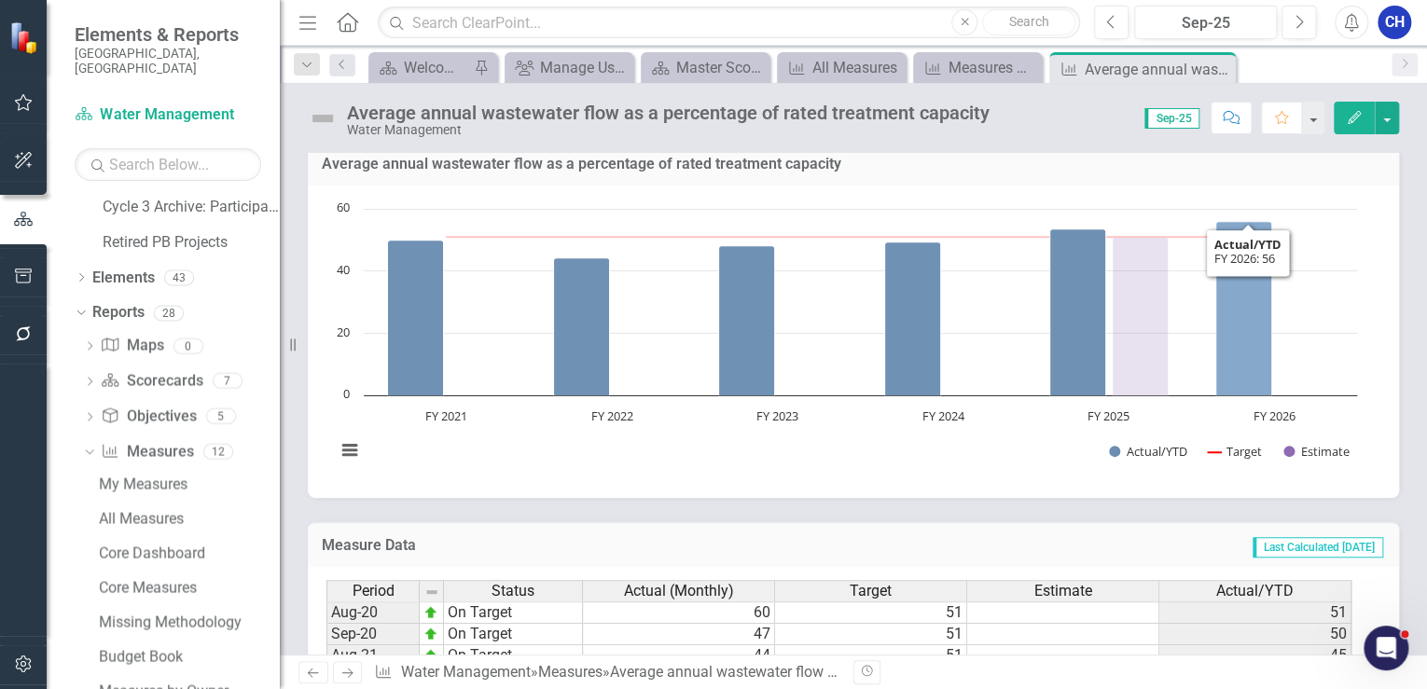
scroll to position [671, 0]
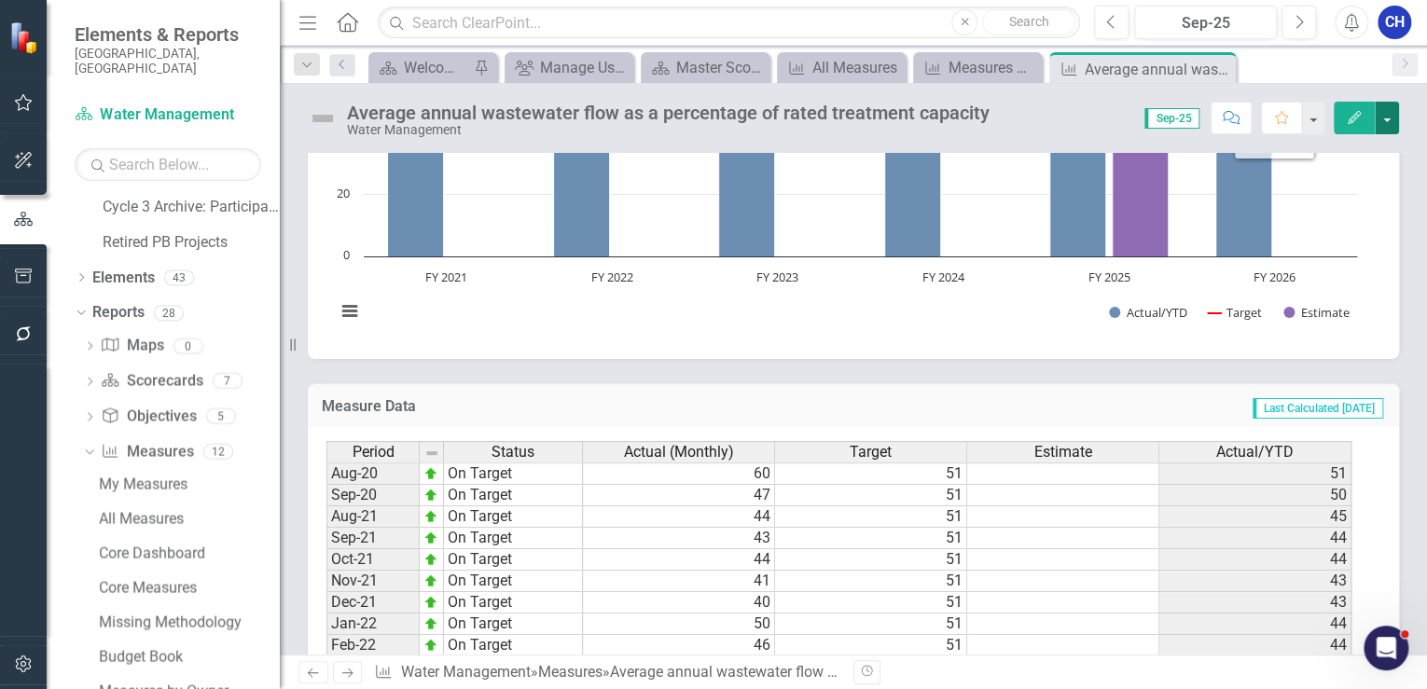
click at [1377, 127] on button "button" at bounding box center [1387, 118] width 24 height 33
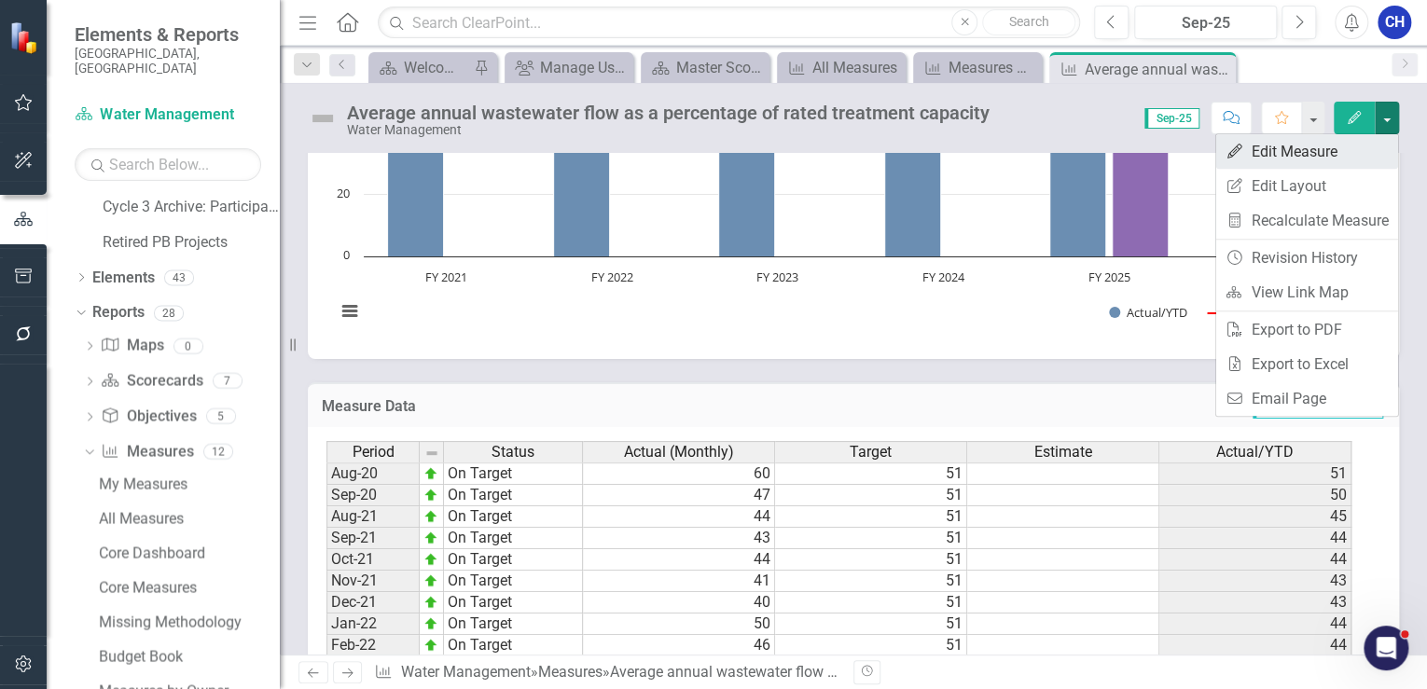
click at [1298, 151] on link "Edit Edit Measure" at bounding box center [1307, 151] width 182 height 35
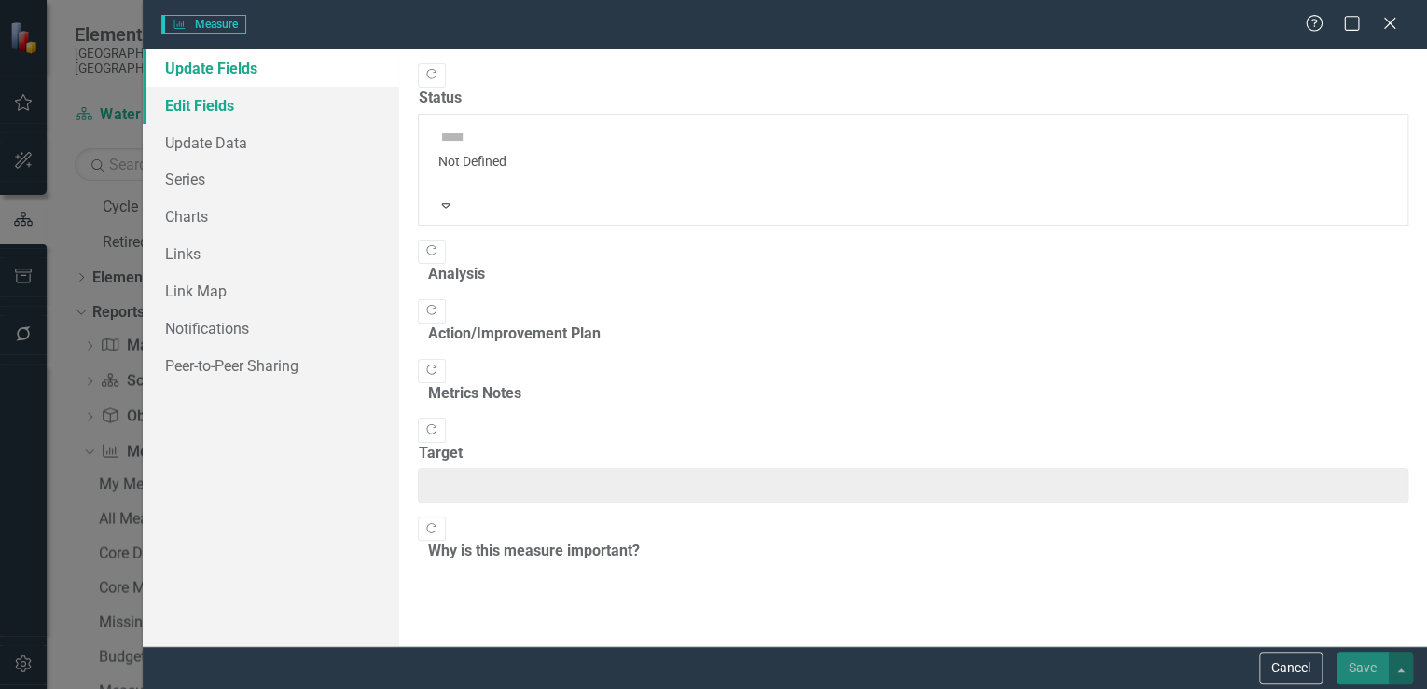
click at [207, 107] on link "Edit Fields" at bounding box center [271, 105] width 256 height 37
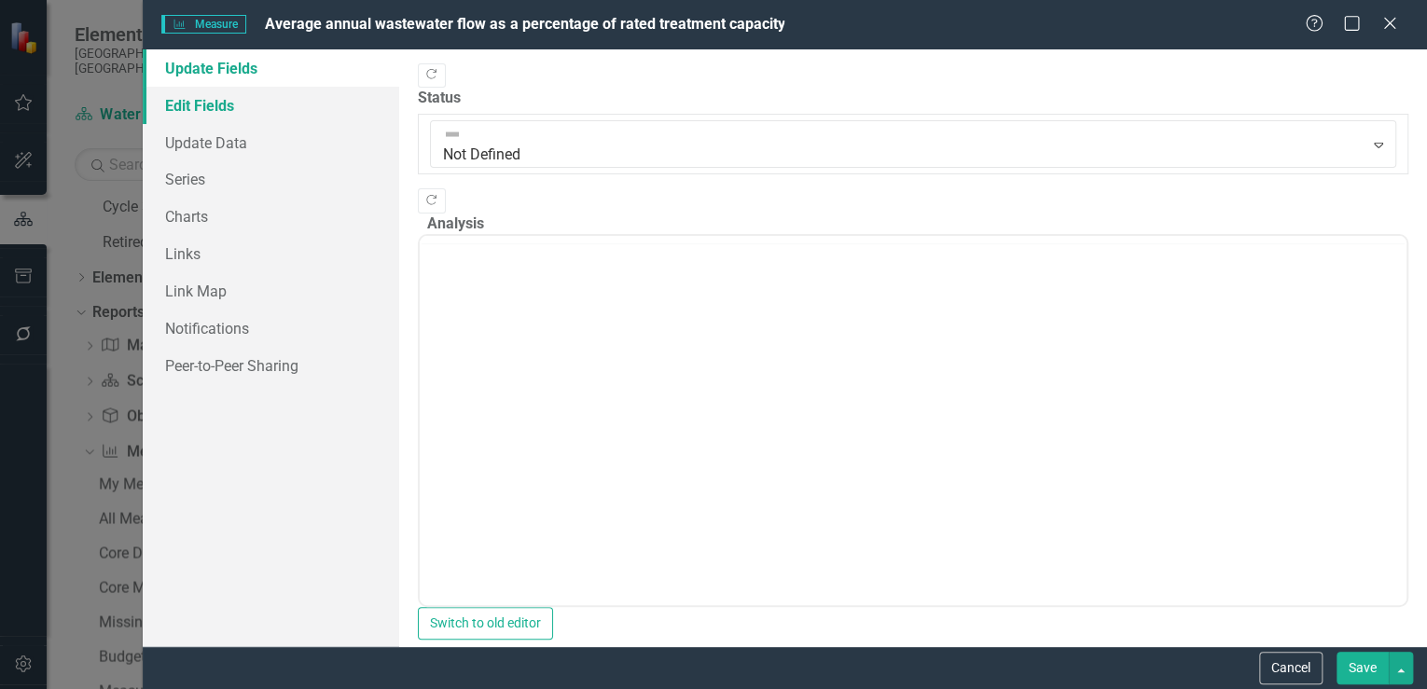
click at [230, 106] on link "Edit Fields" at bounding box center [271, 105] width 256 height 37
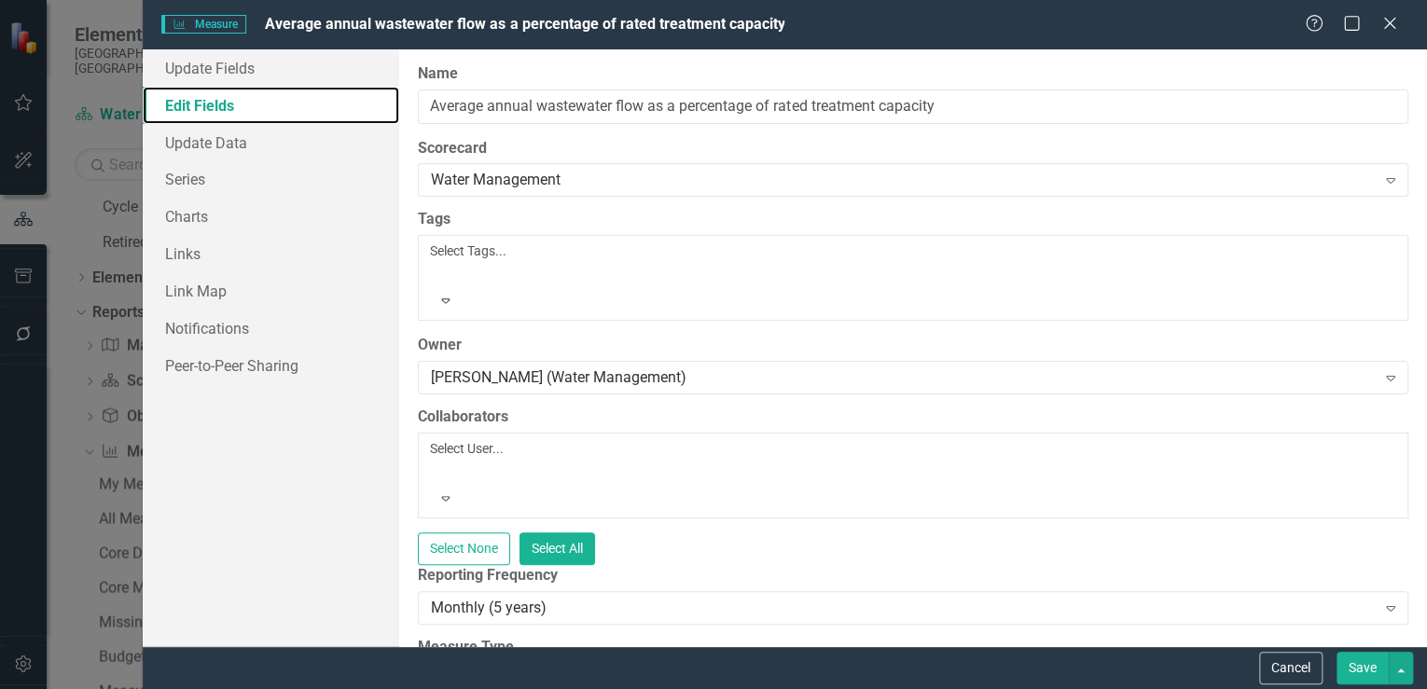
scroll to position [0, 0]
click at [704, 367] on div "[PERSON_NAME] (Water Management)" at bounding box center [903, 377] width 944 height 21
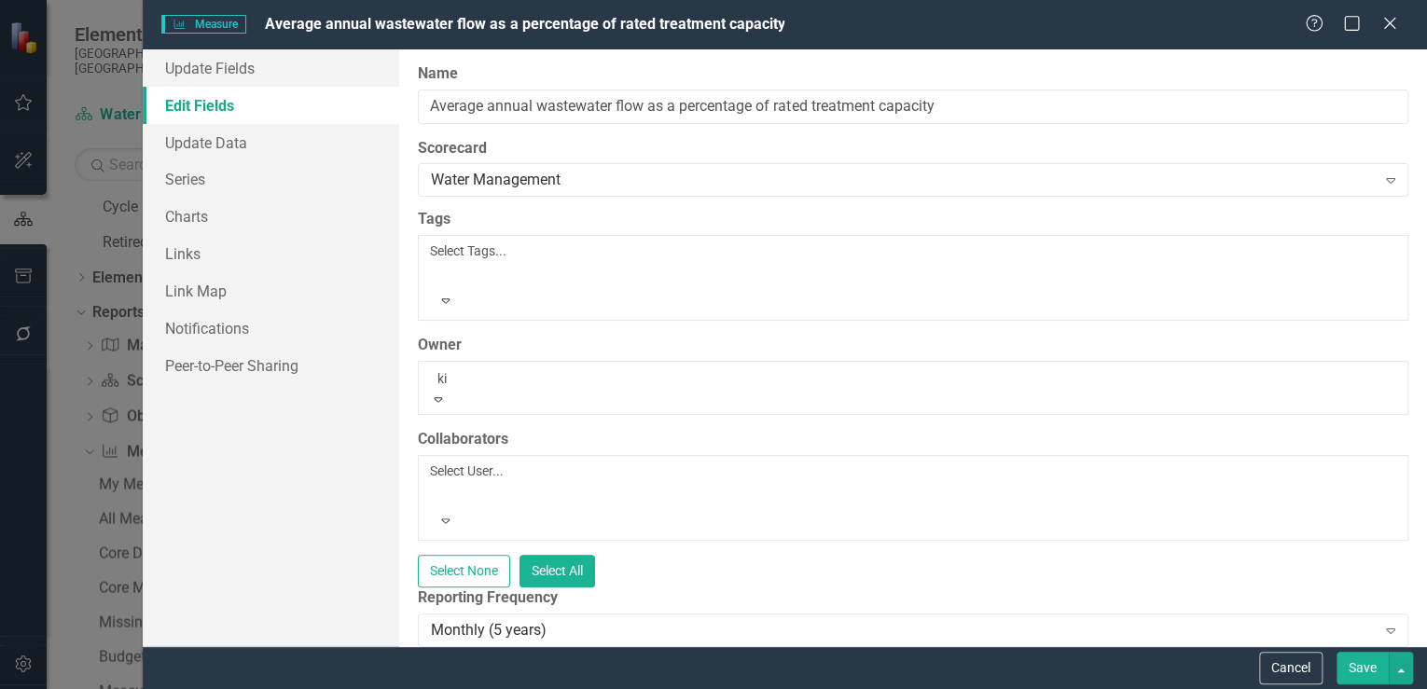
type input "kie"
click at [685, 688] on div "[PERSON_NAME] (Water)" at bounding box center [713, 699] width 1427 height 21
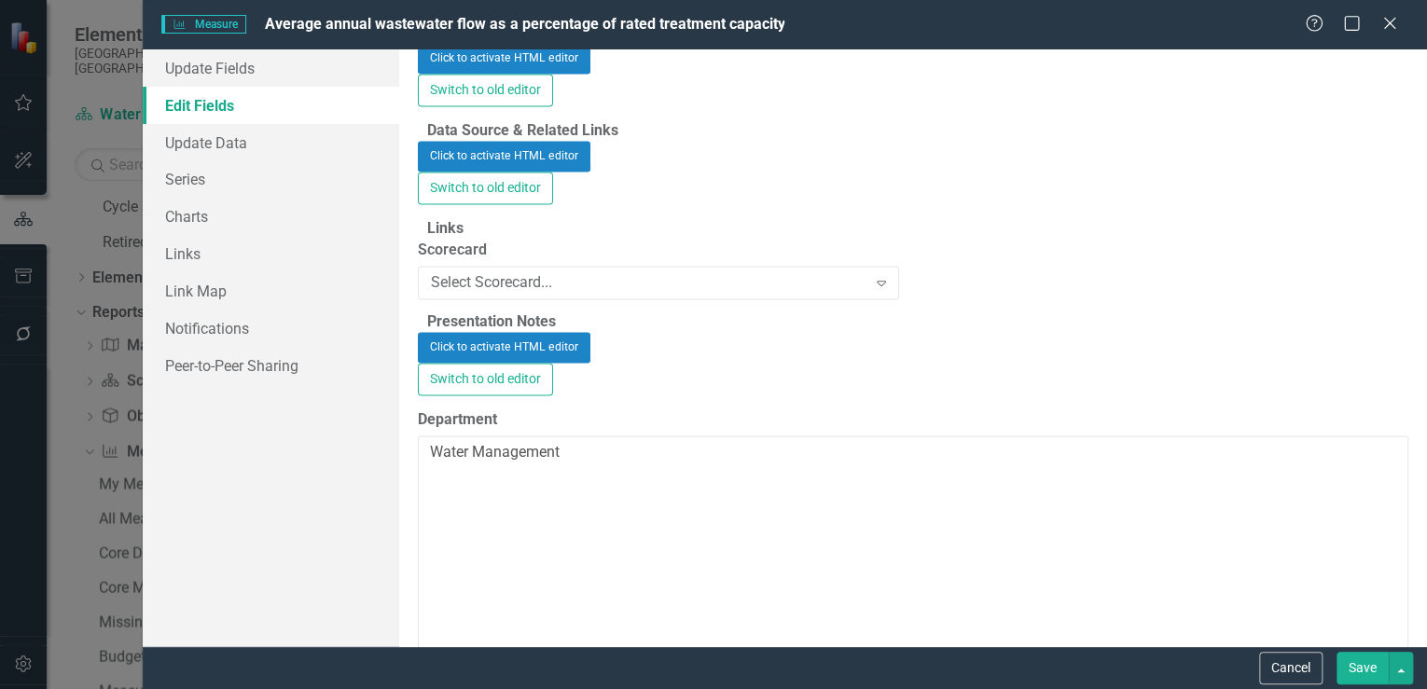
scroll to position [1567, 0]
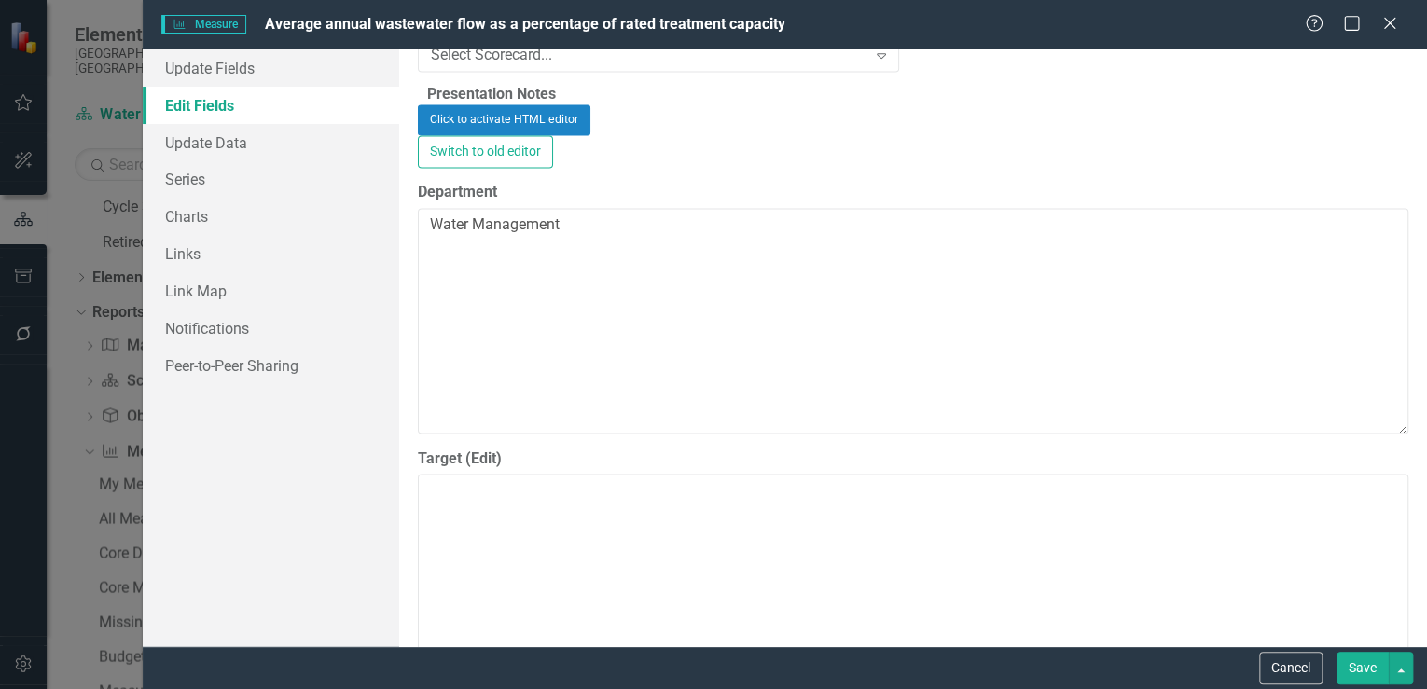
click at [1358, 670] on button "Save" at bounding box center [1362, 668] width 52 height 33
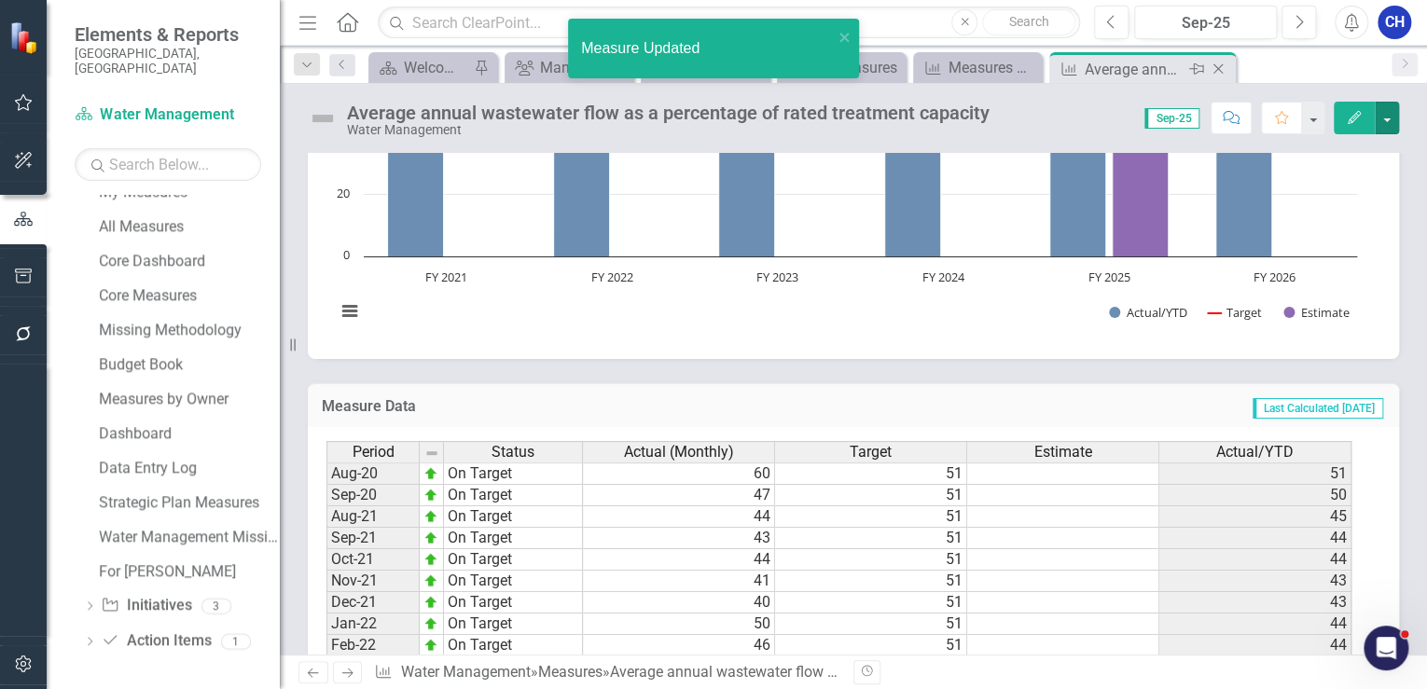
scroll to position [851, 0]
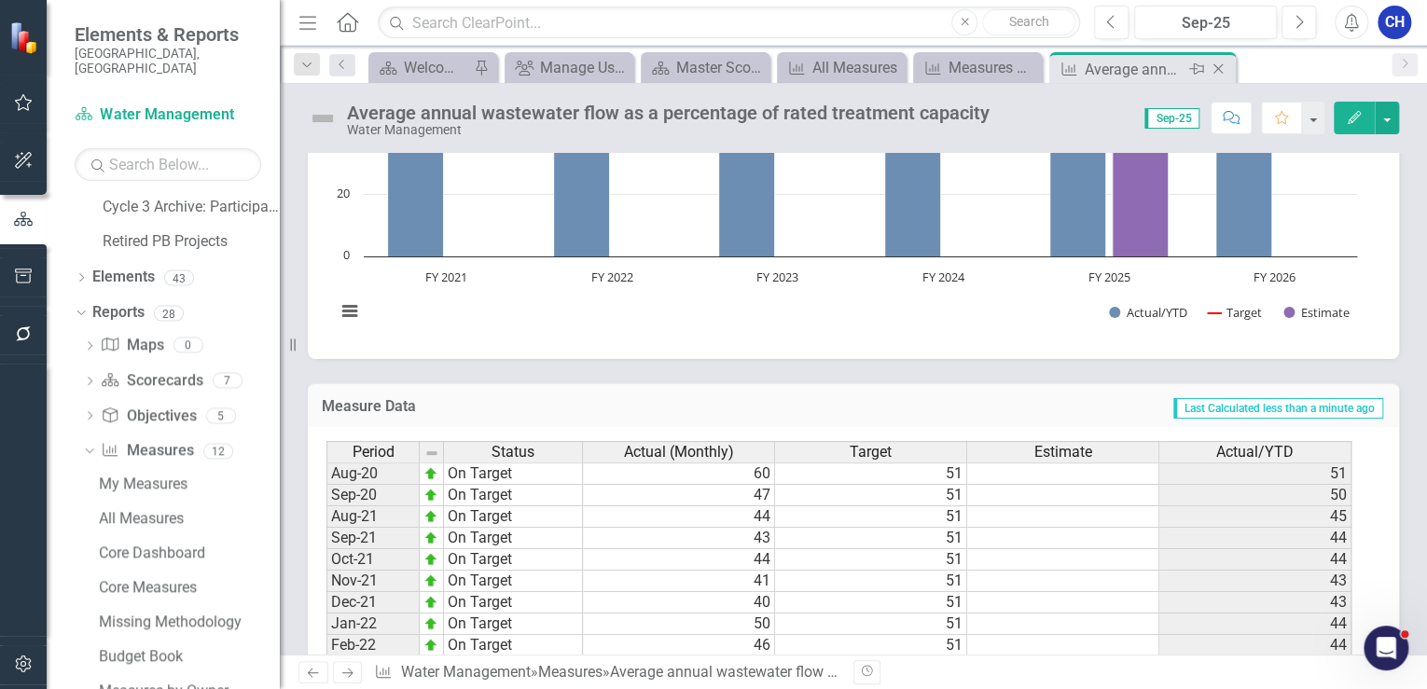
click at [1220, 75] on icon "Close" at bounding box center [1218, 69] width 19 height 15
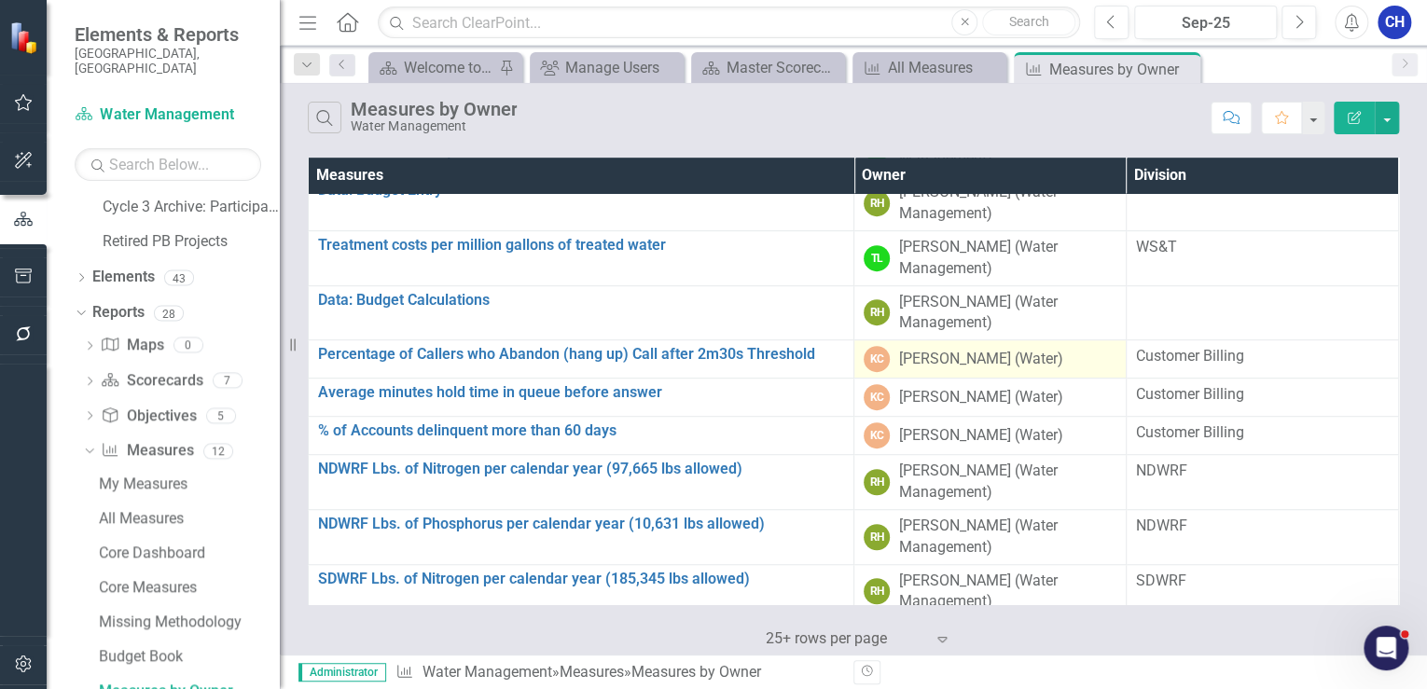
scroll to position [522, 0]
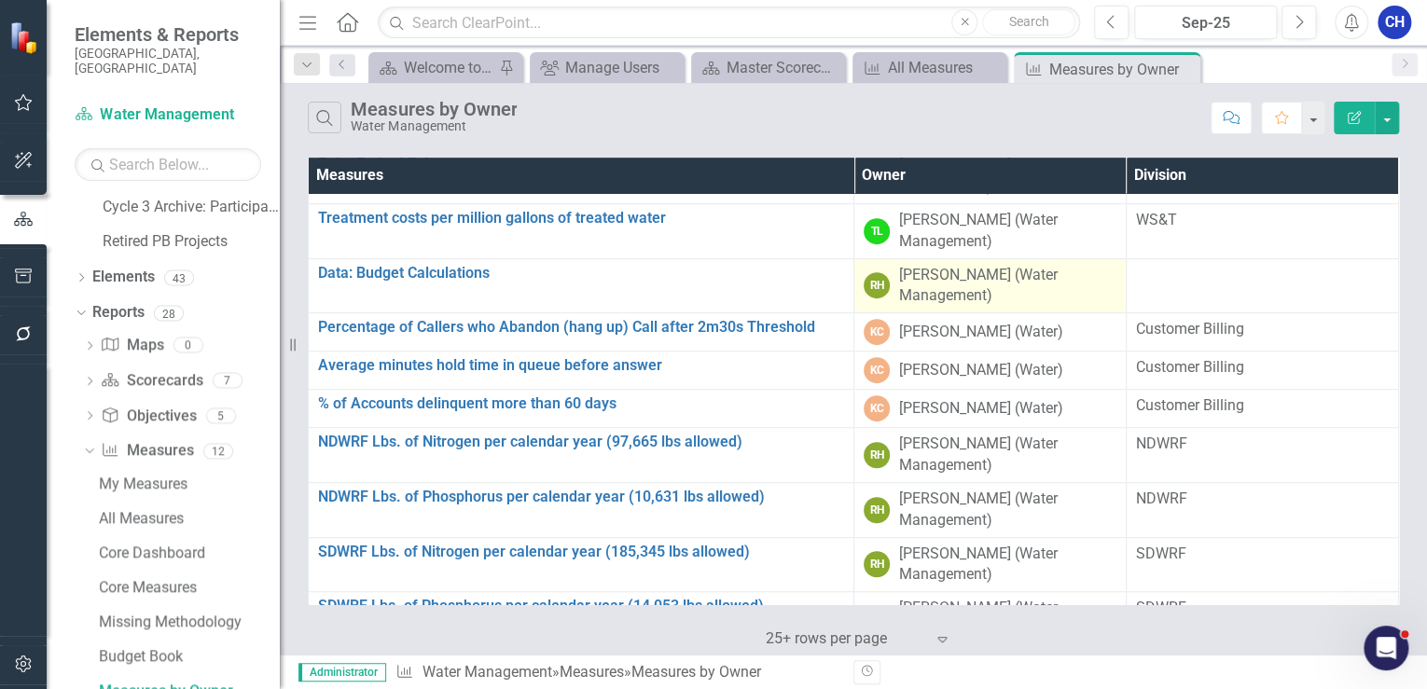
click at [1005, 290] on div "[PERSON_NAME] (Water Management)" at bounding box center [1007, 286] width 217 height 43
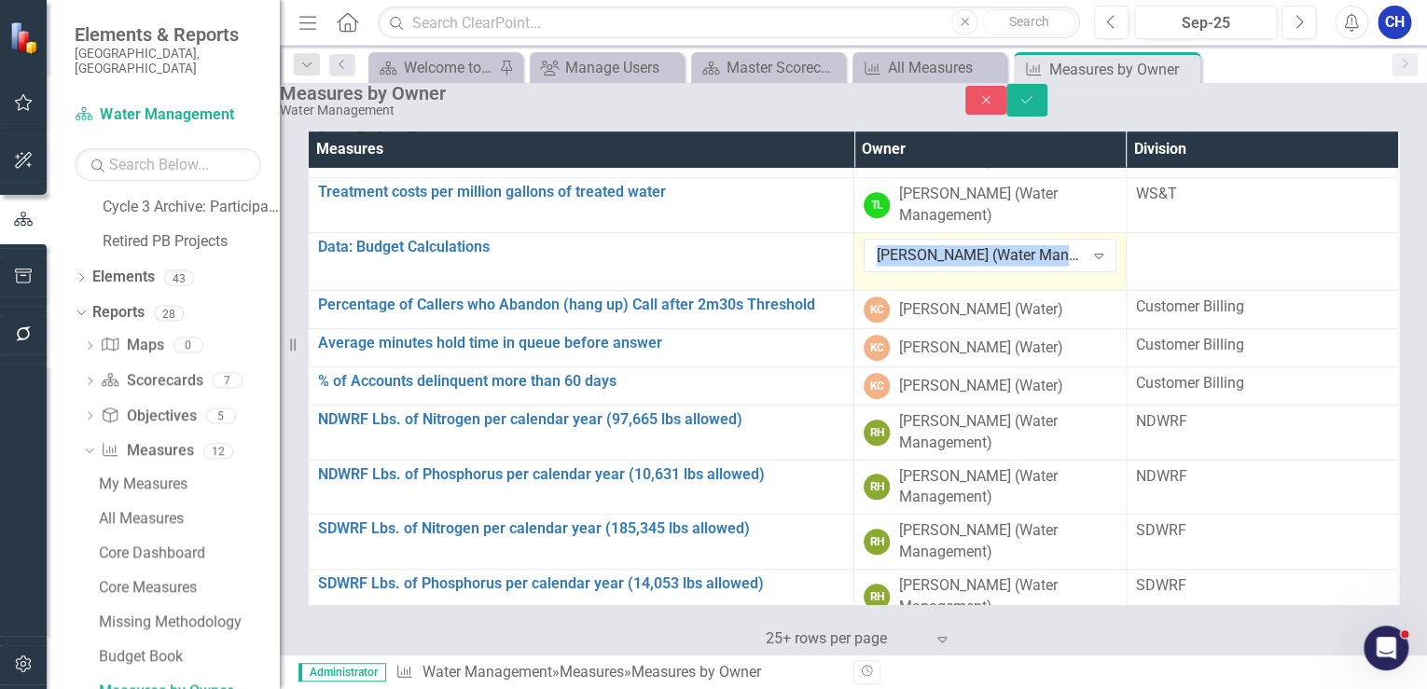
click at [1005, 267] on div "[PERSON_NAME] (Water Management)" at bounding box center [980, 255] width 207 height 21
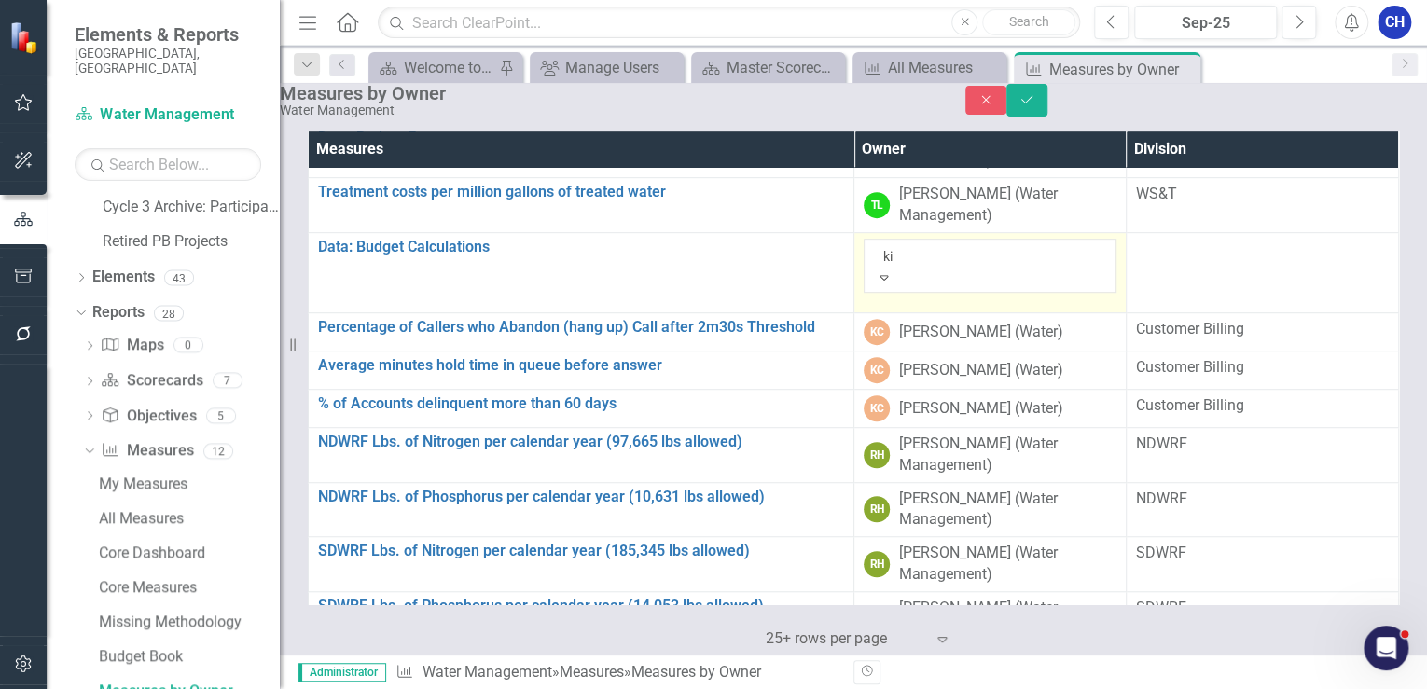
scroll to position [0, 0]
type input "kie"
click at [1024, 688] on div "[PERSON_NAME] (Water)" at bounding box center [713, 699] width 1427 height 21
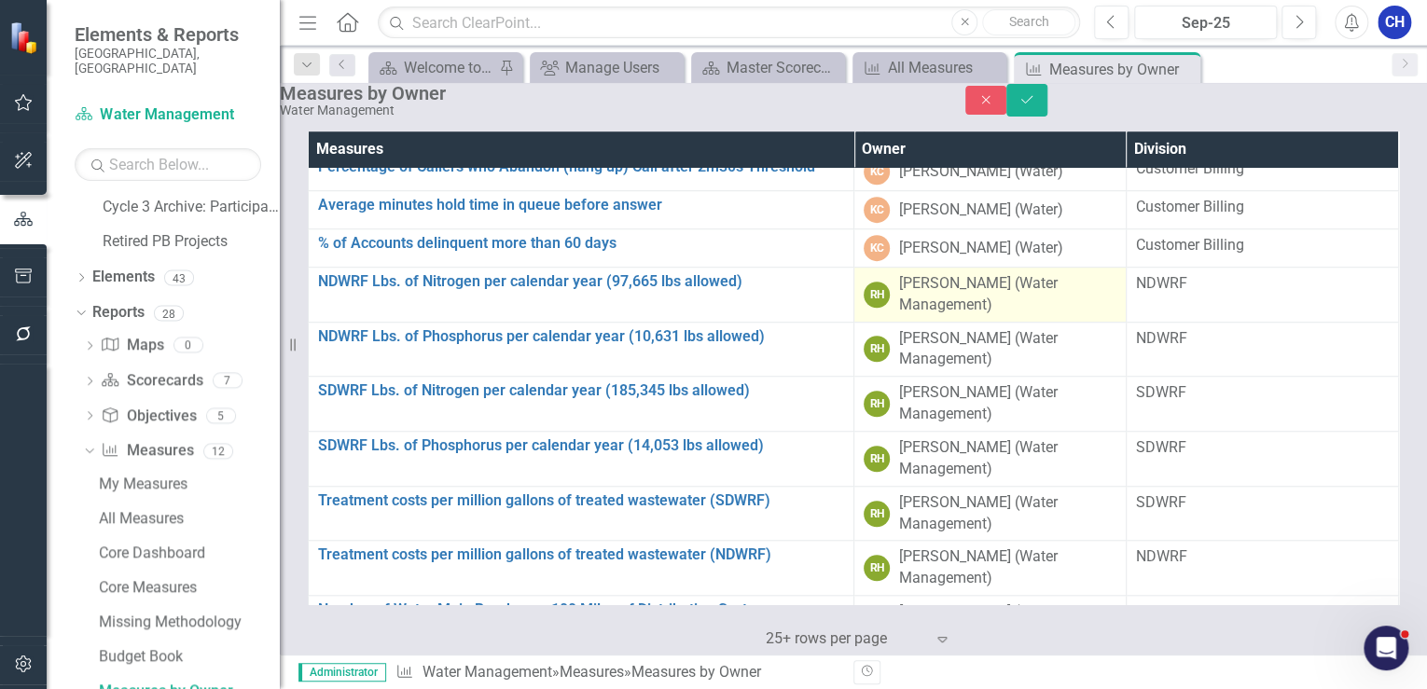
scroll to position [581, 0]
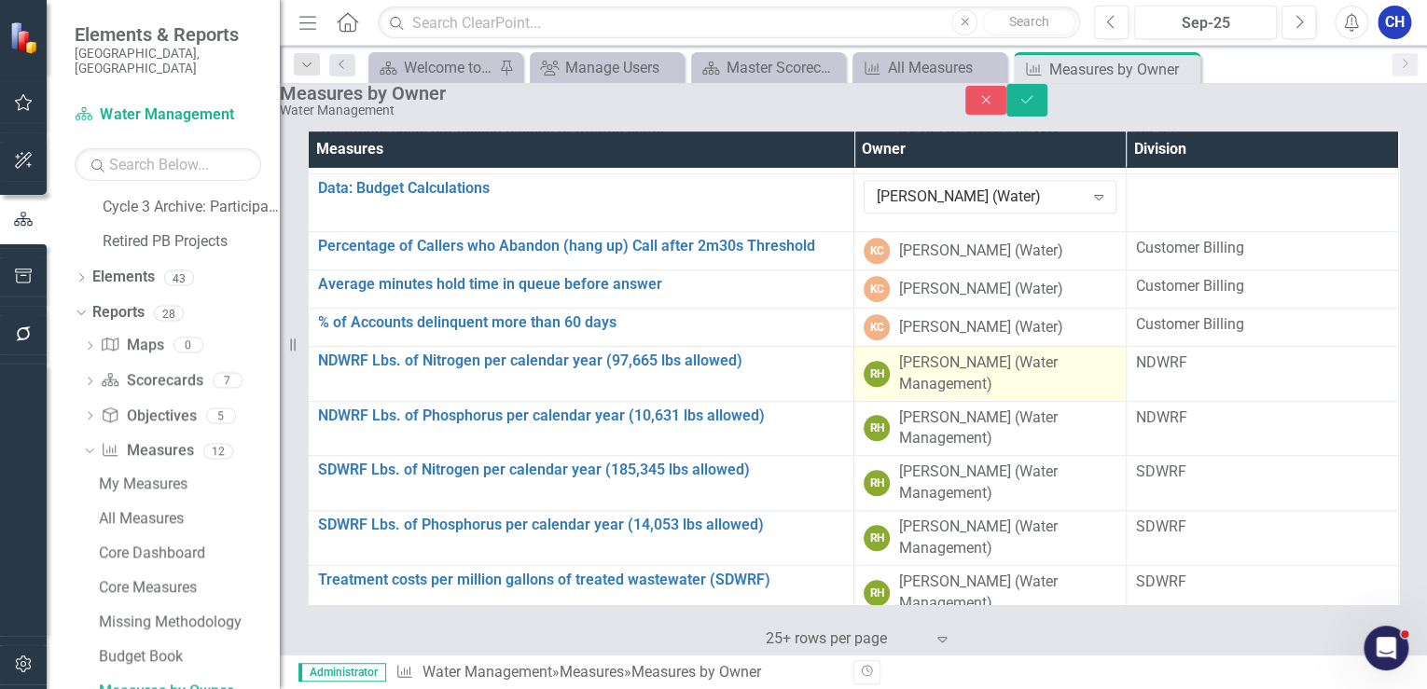
click at [984, 392] on div "[PERSON_NAME] (Water Management)" at bounding box center [1007, 374] width 217 height 43
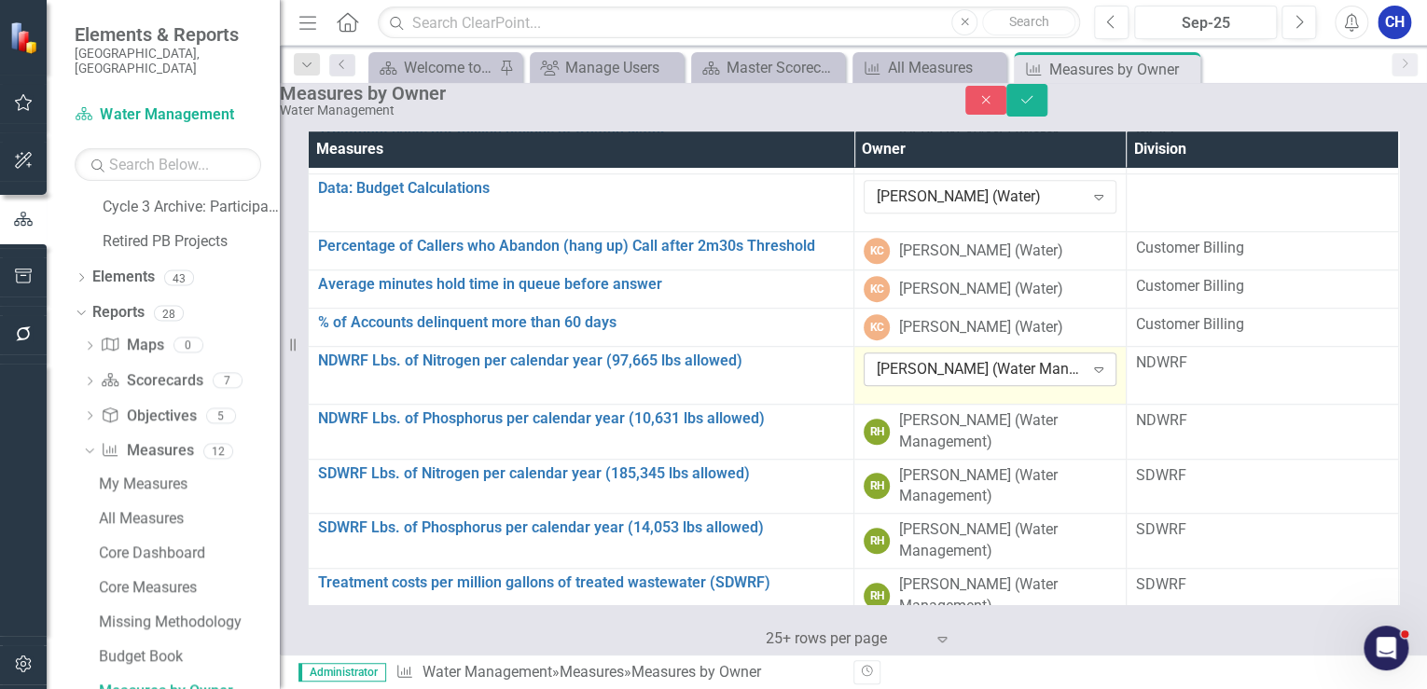
drag, startPoint x: 984, startPoint y: 392, endPoint x: 1007, endPoint y: 397, distance: 24.0
click at [1007, 381] on div "[PERSON_NAME] (Water Management)" at bounding box center [980, 369] width 207 height 21
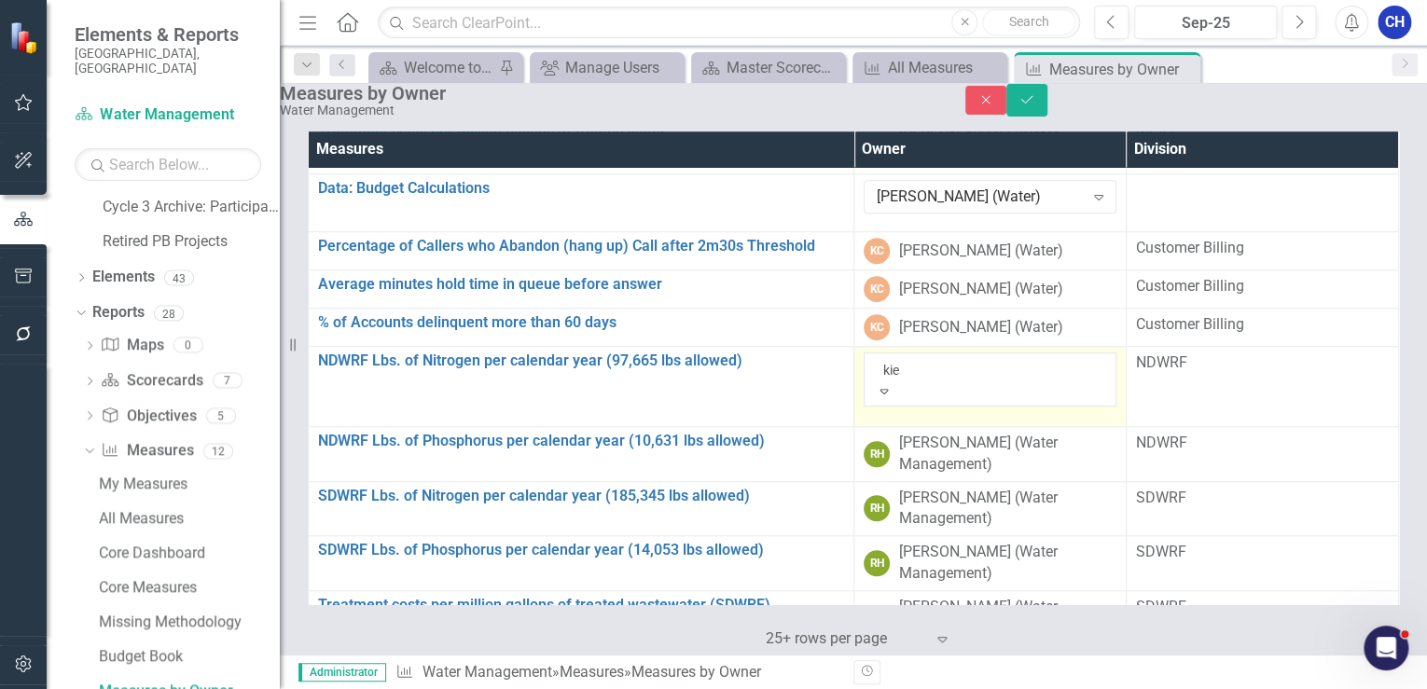
scroll to position [0, 0]
type input "[PERSON_NAME]"
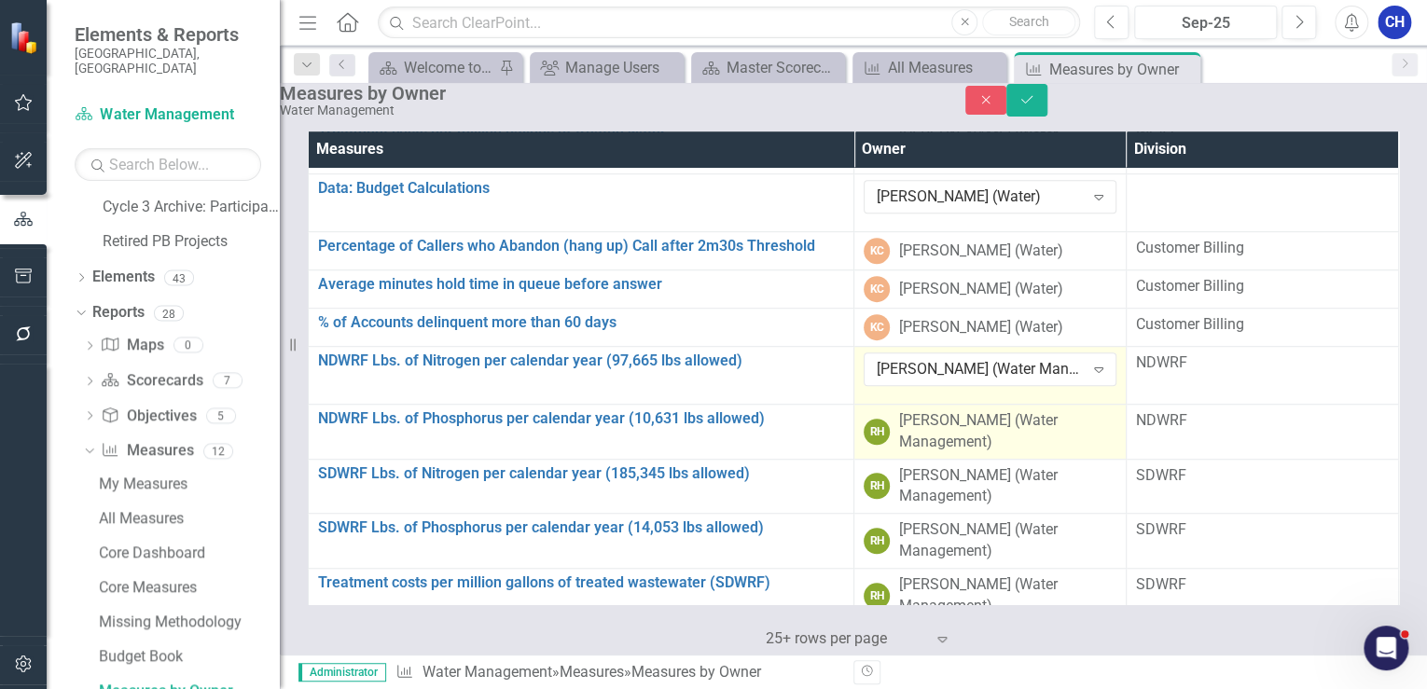
click at [951, 434] on td "RH [PERSON_NAME] (Water Management)" at bounding box center [990, 431] width 272 height 55
click at [955, 453] on div "[PERSON_NAME] (Water Management)" at bounding box center [1007, 431] width 217 height 43
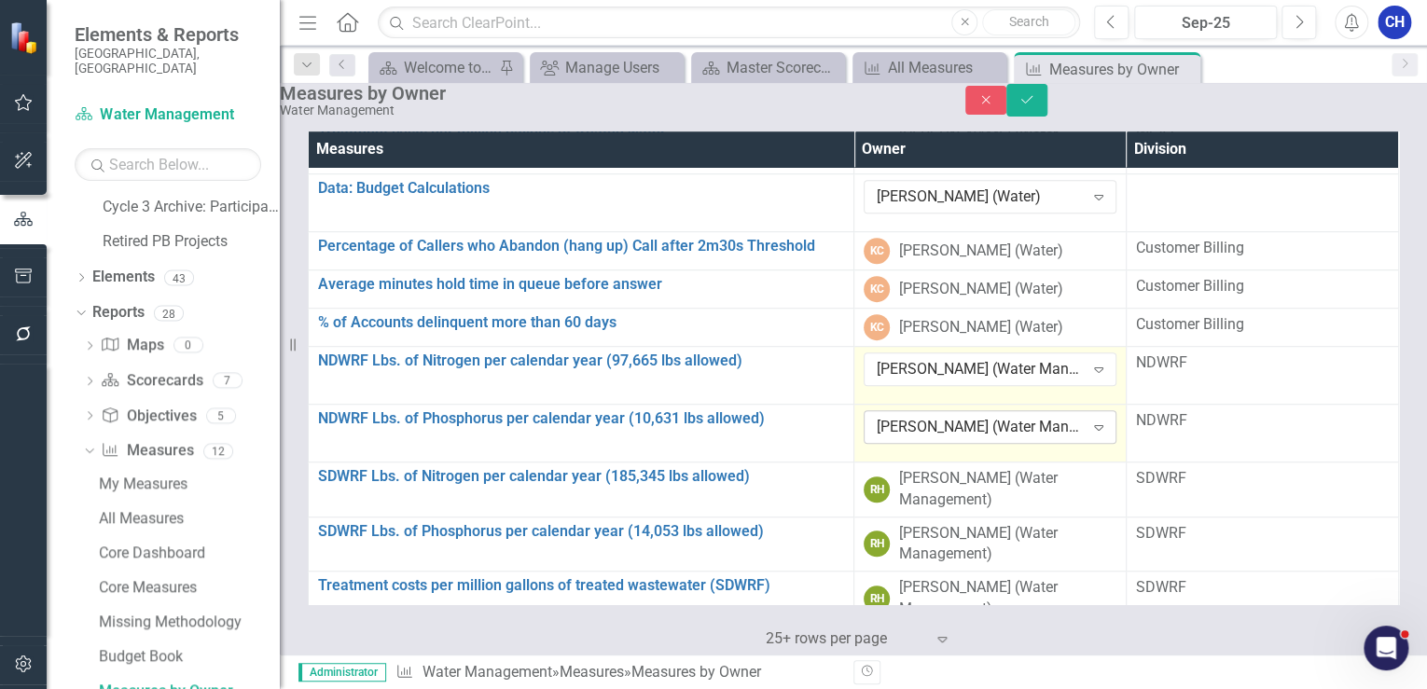
drag, startPoint x: 955, startPoint y: 465, endPoint x: 940, endPoint y: 450, distance: 21.8
click at [940, 438] on div "[PERSON_NAME] (Water Management)" at bounding box center [980, 427] width 207 height 21
click at [959, 438] on div "[PERSON_NAME] (Water Management)" at bounding box center [980, 427] width 207 height 21
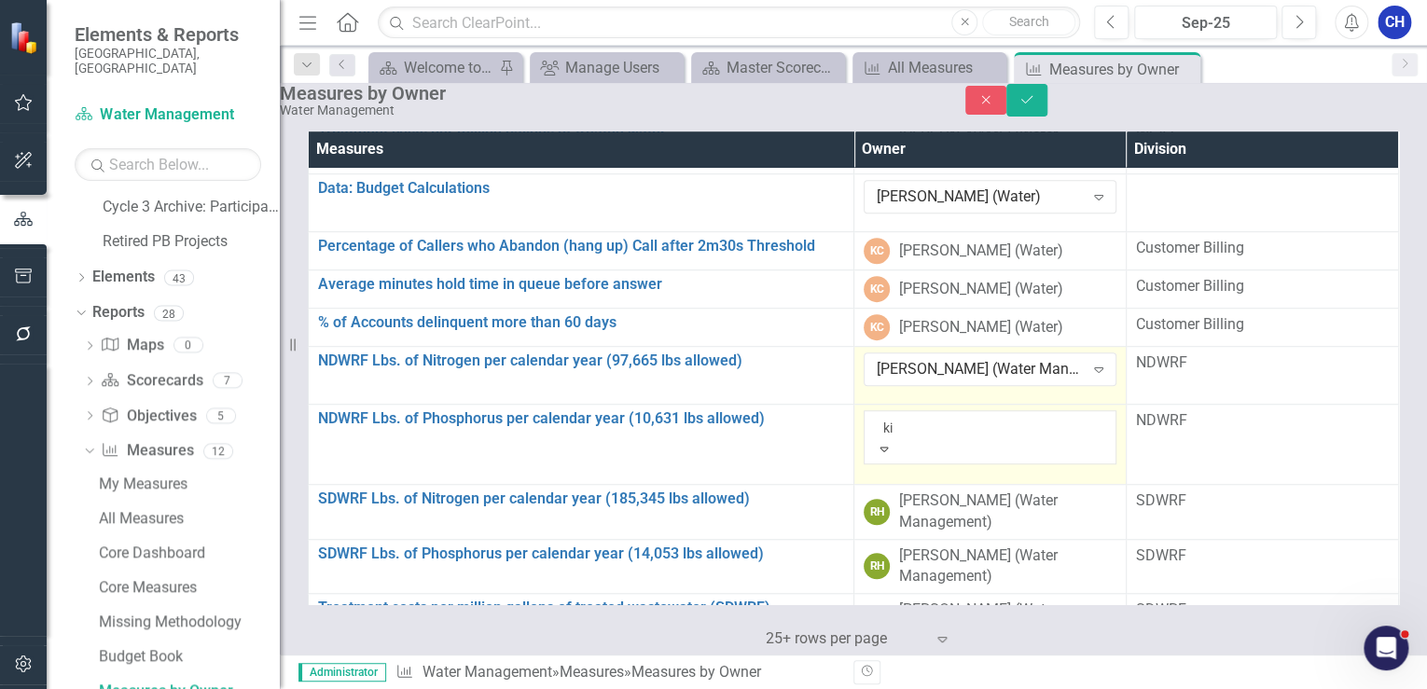
scroll to position [612, 0]
type input "kie"
click at [974, 688] on div "[PERSON_NAME] (Water)" at bounding box center [713, 699] width 1427 height 21
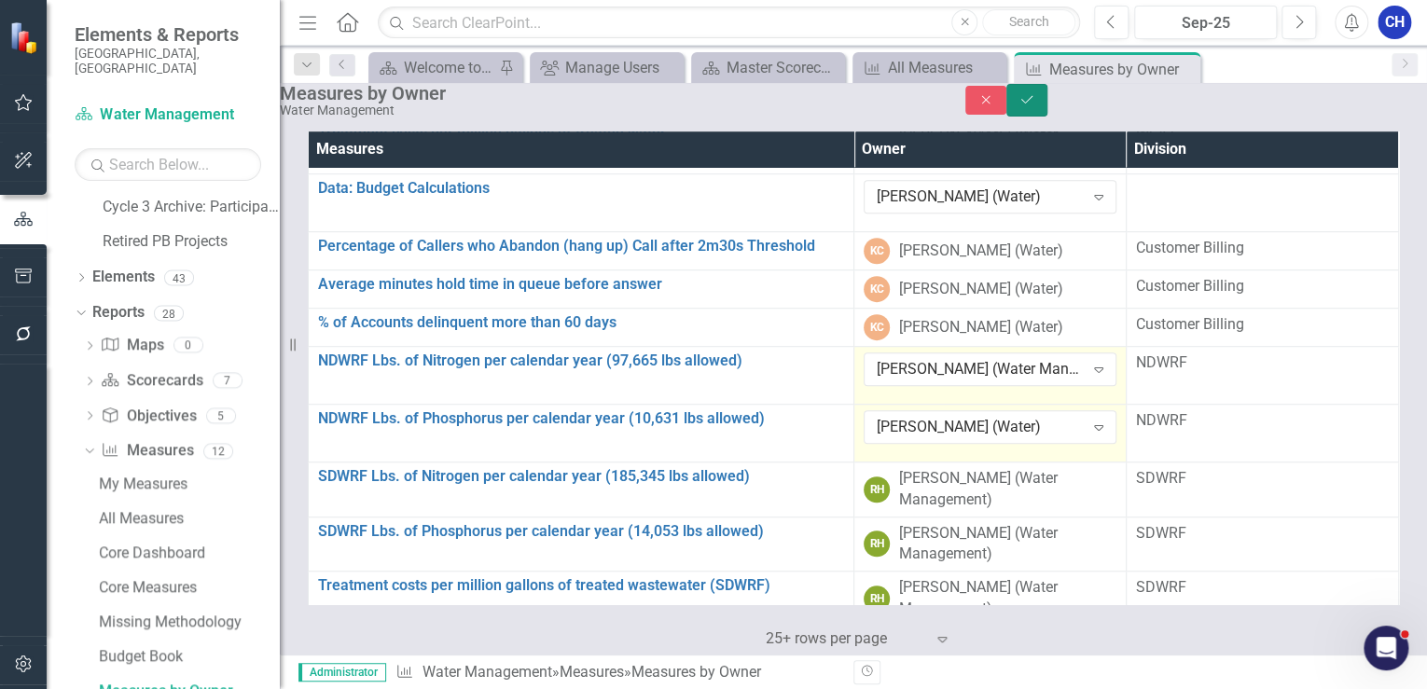
click at [1035, 104] on icon "Save" at bounding box center [1026, 99] width 17 height 13
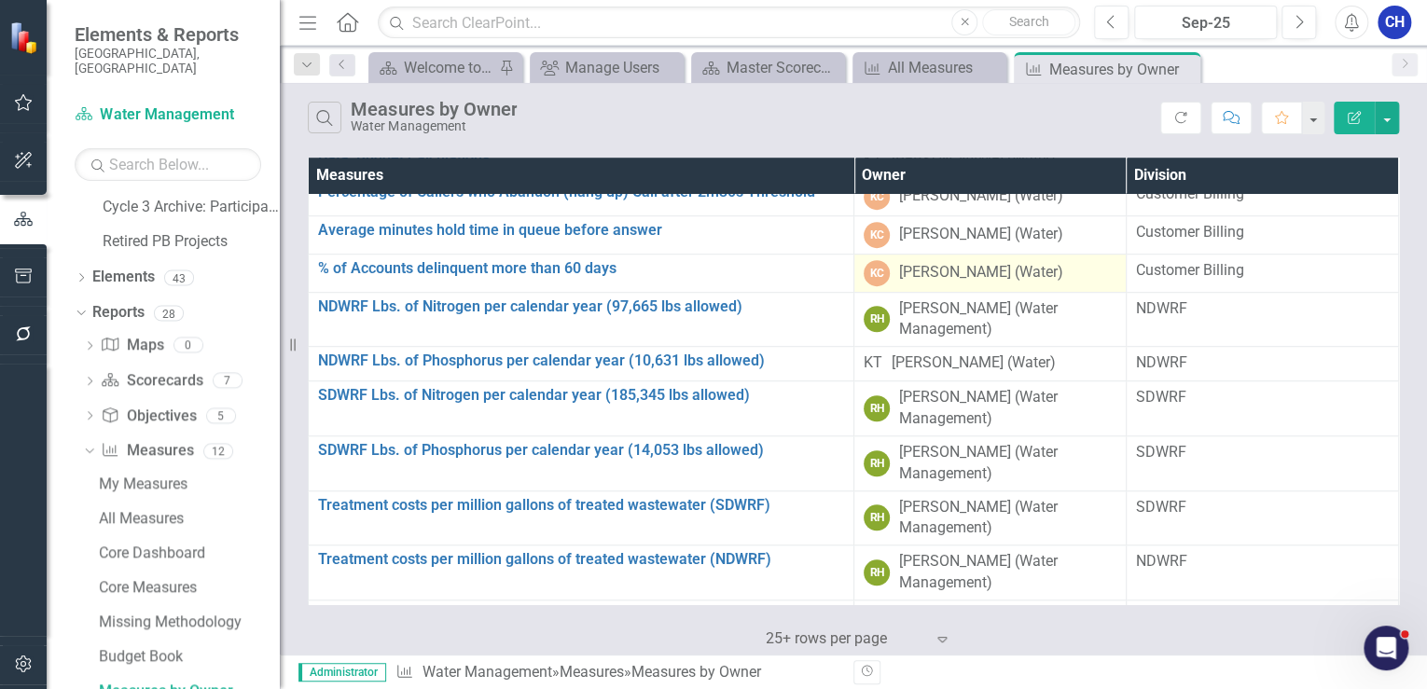
scroll to position [545, 0]
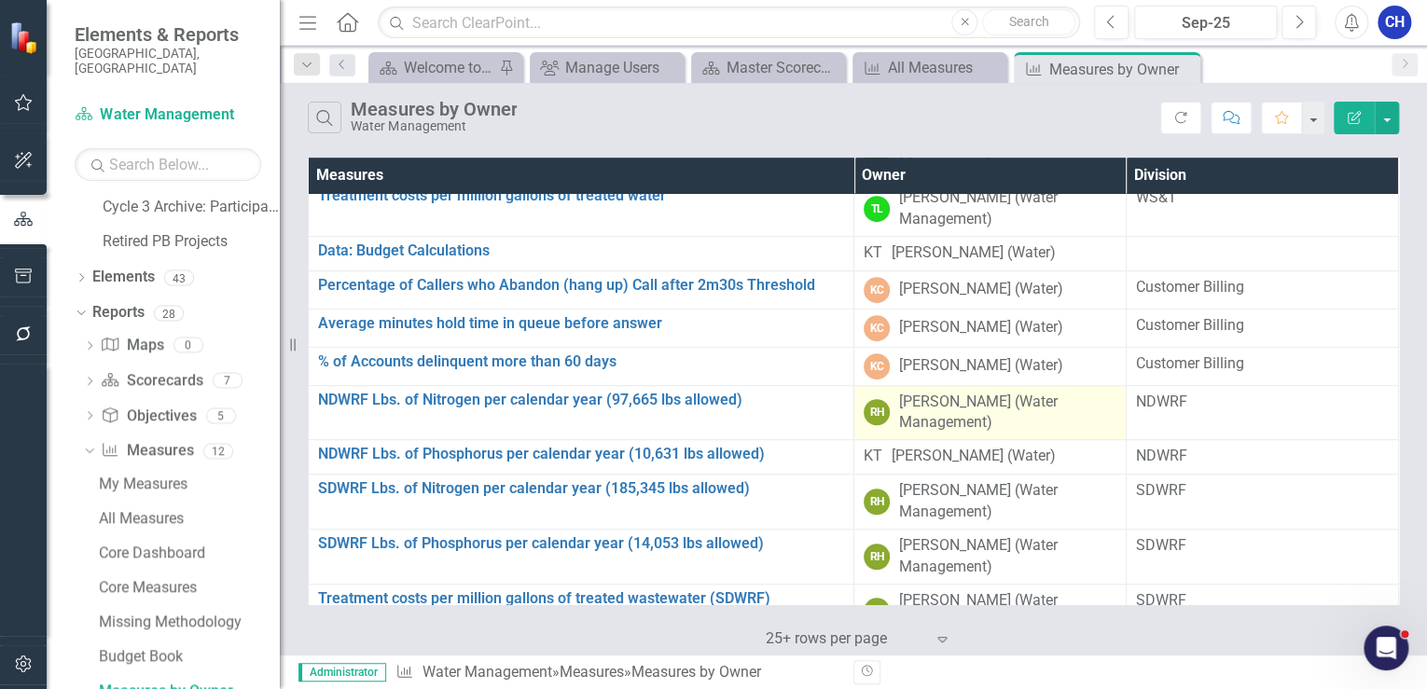
click at [923, 422] on div "[PERSON_NAME] (Water Management)" at bounding box center [1007, 413] width 217 height 43
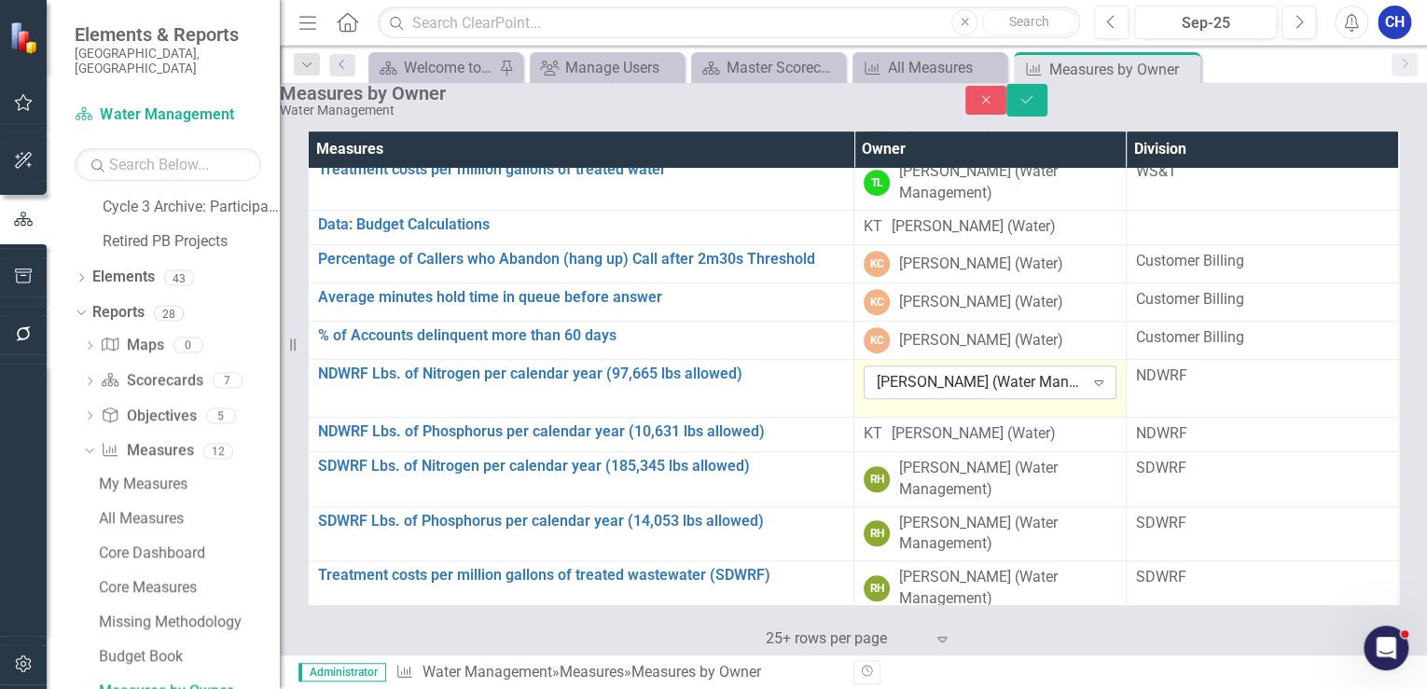
drag, startPoint x: 923, startPoint y: 422, endPoint x: 914, endPoint y: 414, distance: 12.5
click at [914, 394] on div "[PERSON_NAME] (Water Management)" at bounding box center [980, 382] width 207 height 21
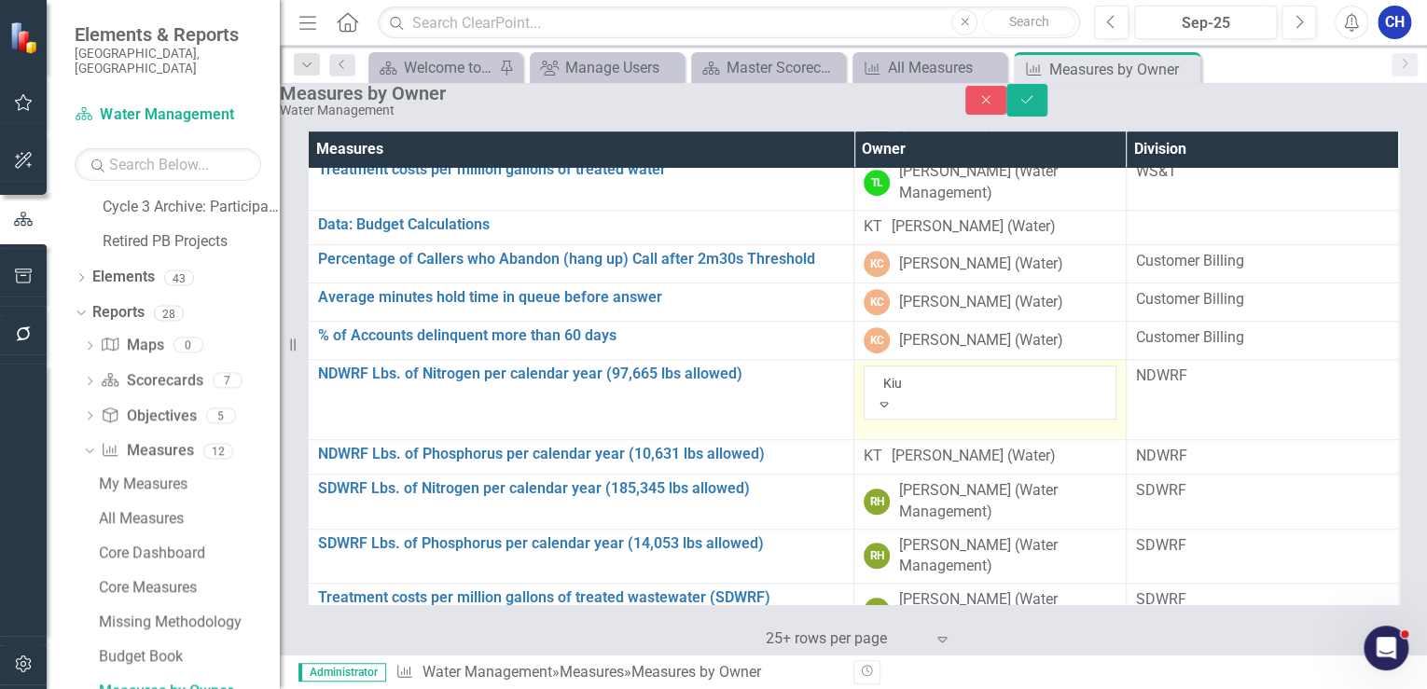
scroll to position [0, 0]
type input "[PERSON_NAME]"
click at [931, 688] on div "[PERSON_NAME] (Water)" at bounding box center [713, 699] width 1427 height 21
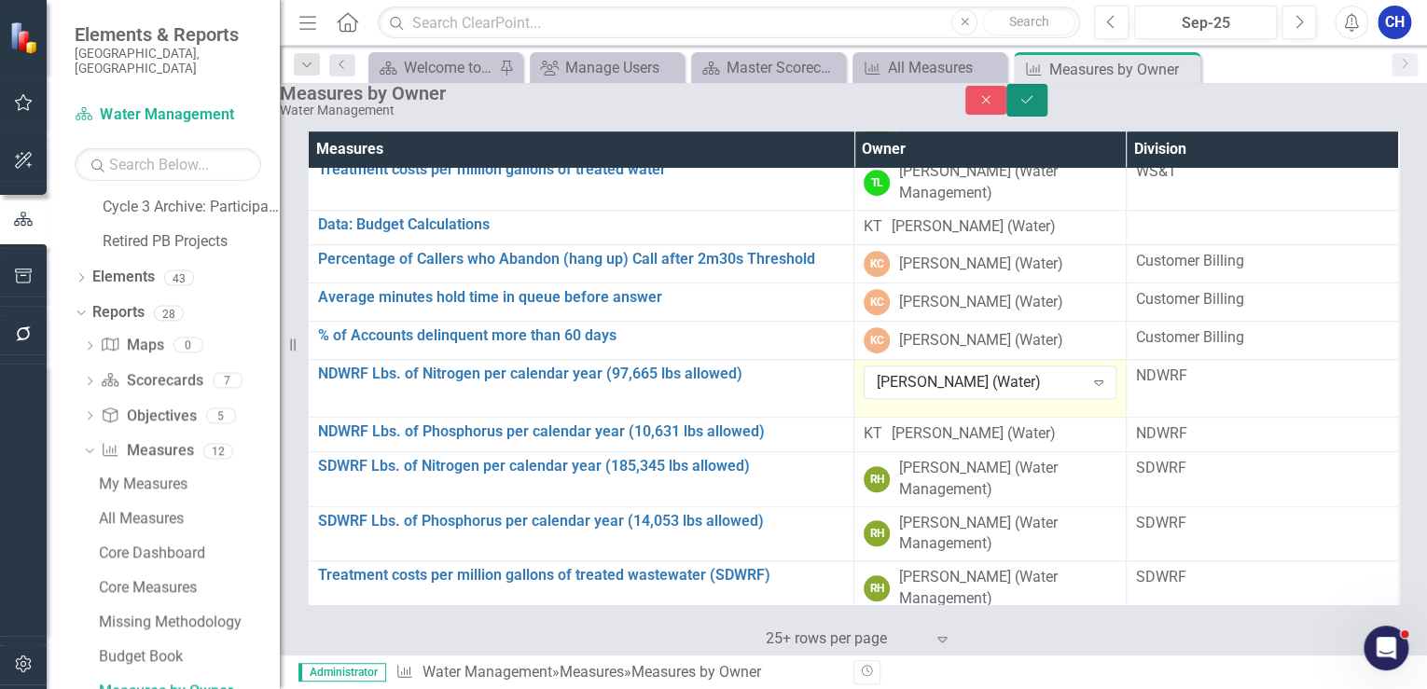
click at [1047, 117] on button "Save" at bounding box center [1026, 100] width 41 height 33
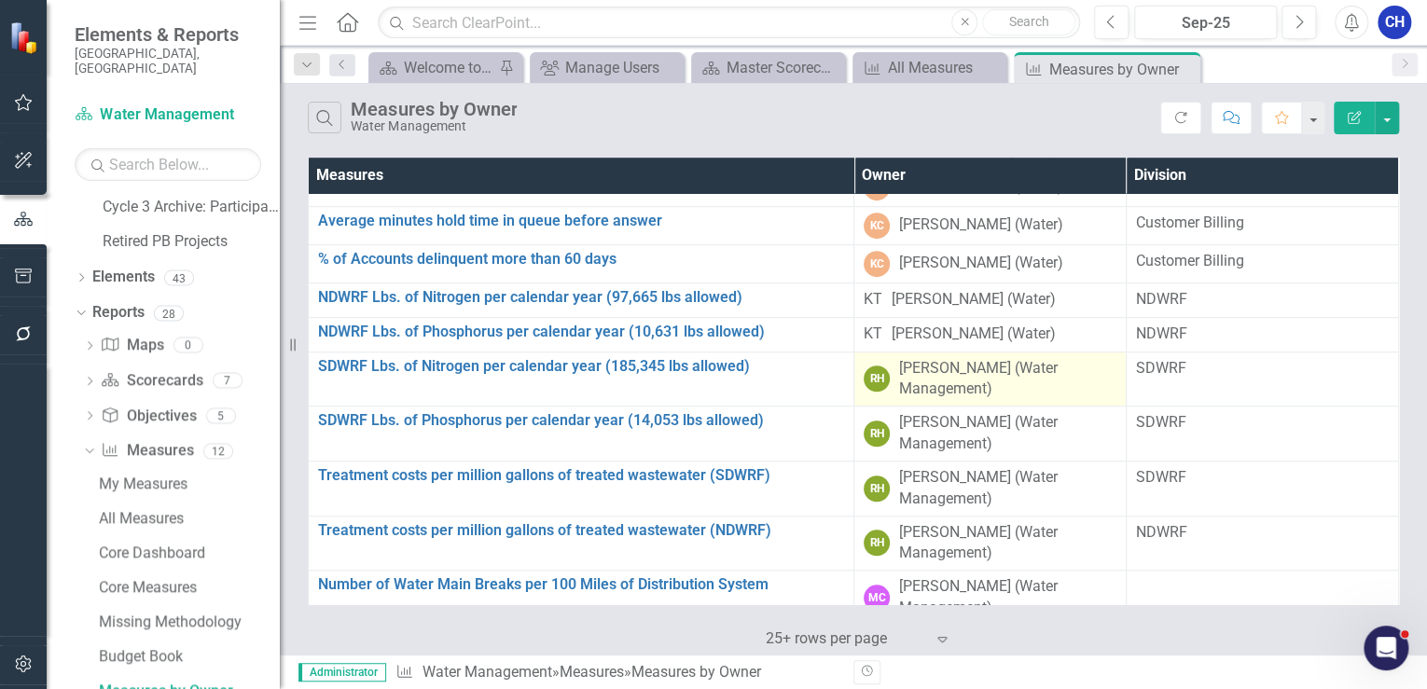
scroll to position [678, 0]
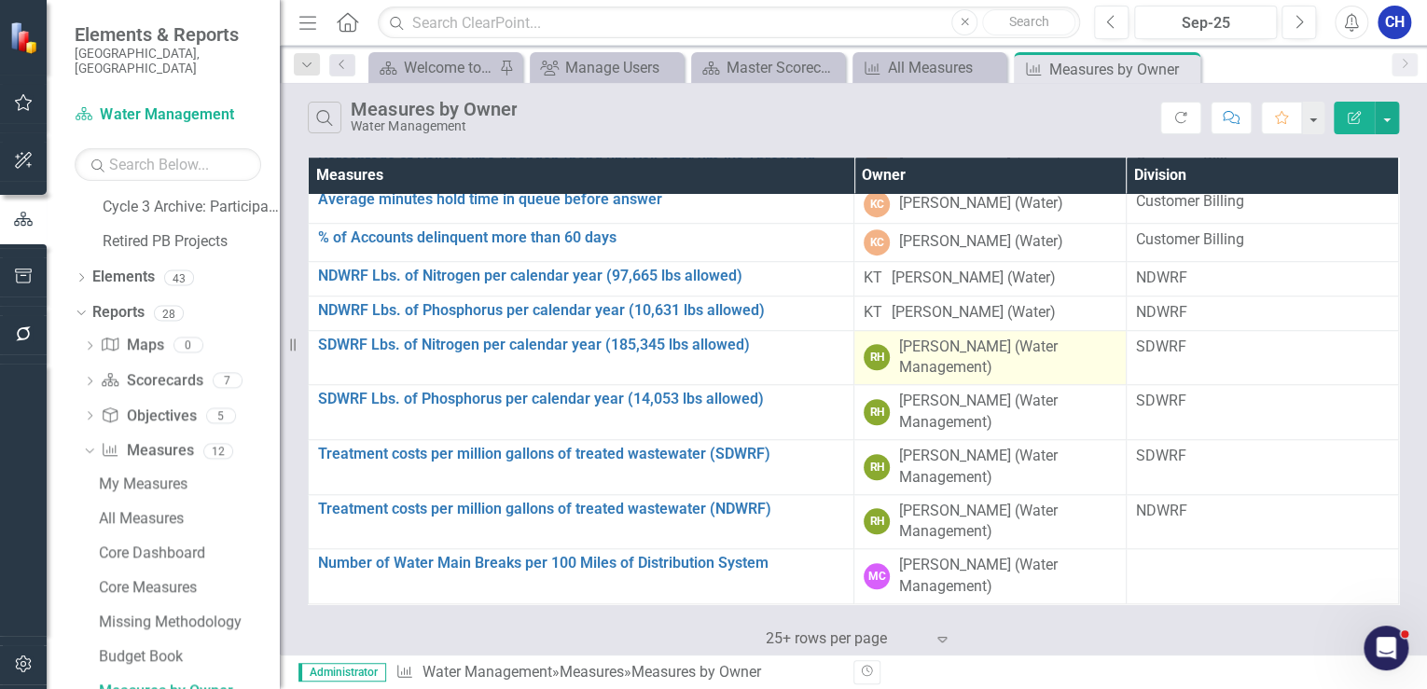
click at [973, 365] on div "[PERSON_NAME] (Water Management)" at bounding box center [1007, 358] width 217 height 43
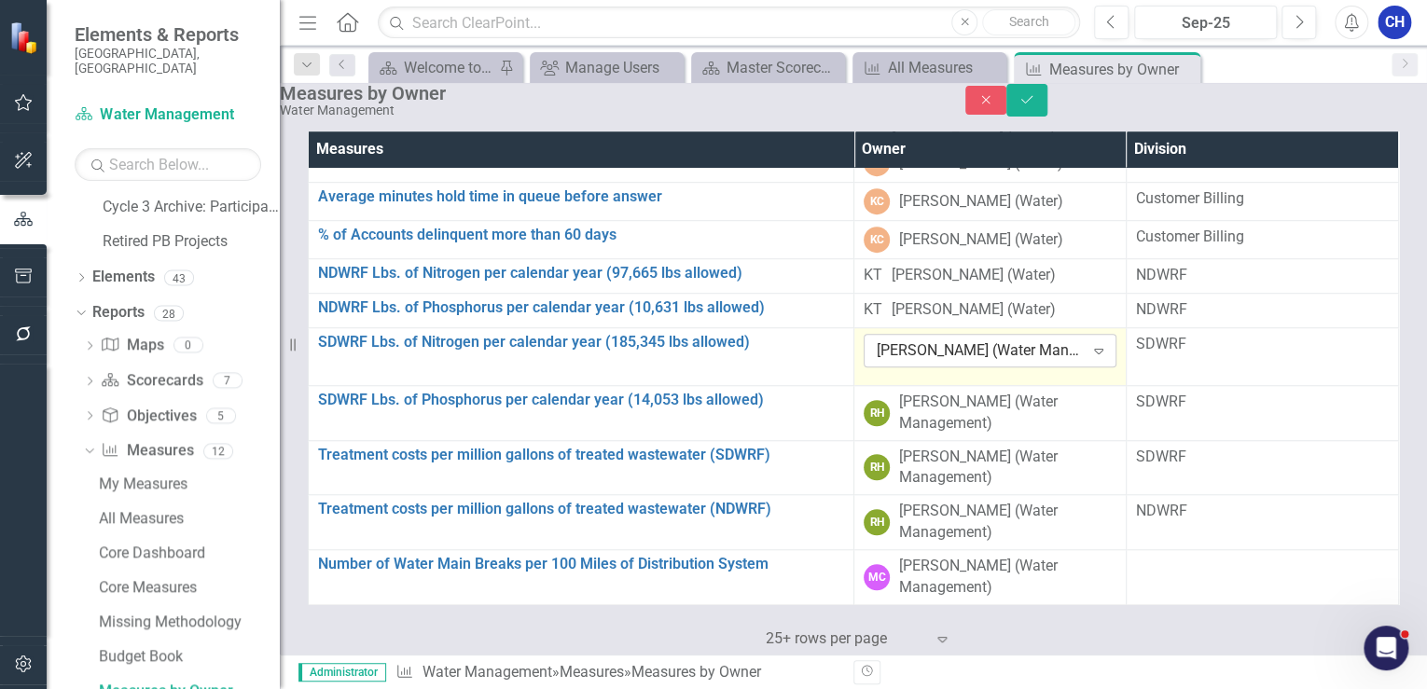
drag, startPoint x: 973, startPoint y: 365, endPoint x: 948, endPoint y: 362, distance: 24.4
click at [948, 362] on div "[PERSON_NAME] (Water Management)" at bounding box center [980, 350] width 207 height 21
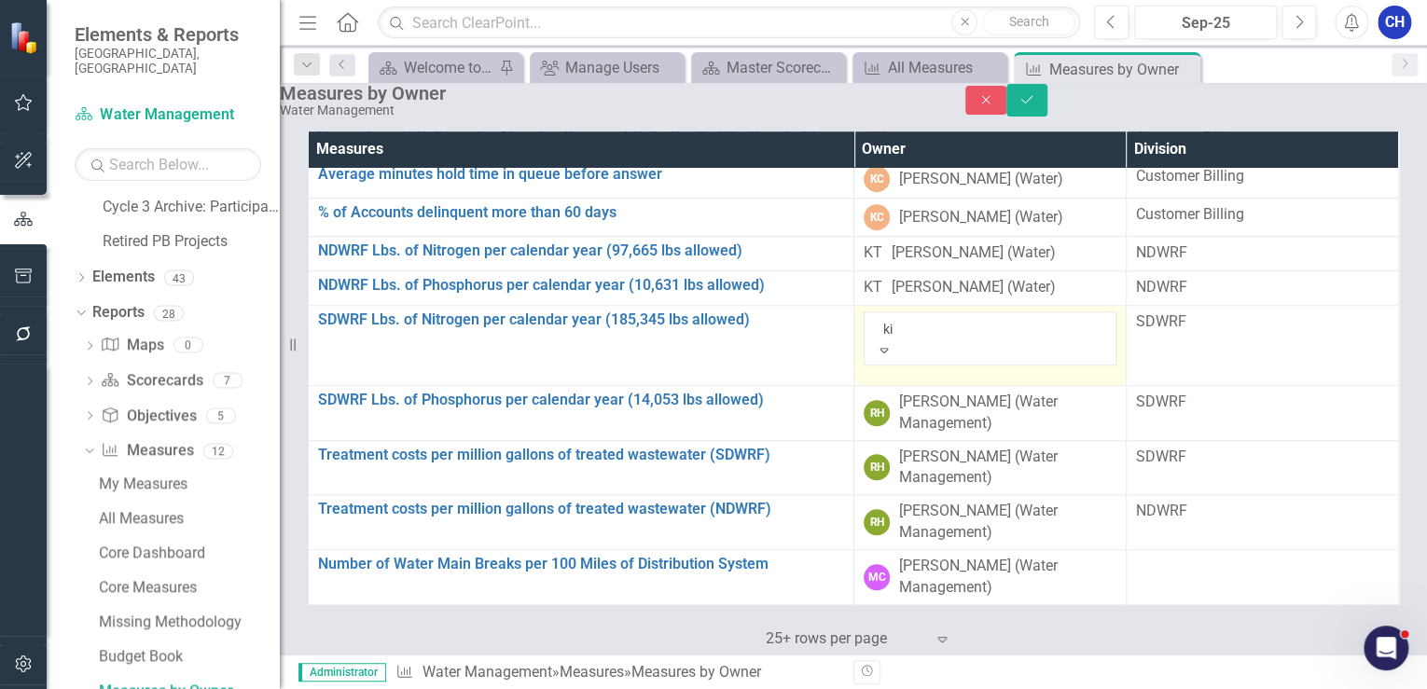
scroll to position [612, 0]
type input "[PERSON_NAME]"
click at [276, 688] on span "[PERSON_NAME] (Water)" at bounding box center [138, 699] width 276 height 18
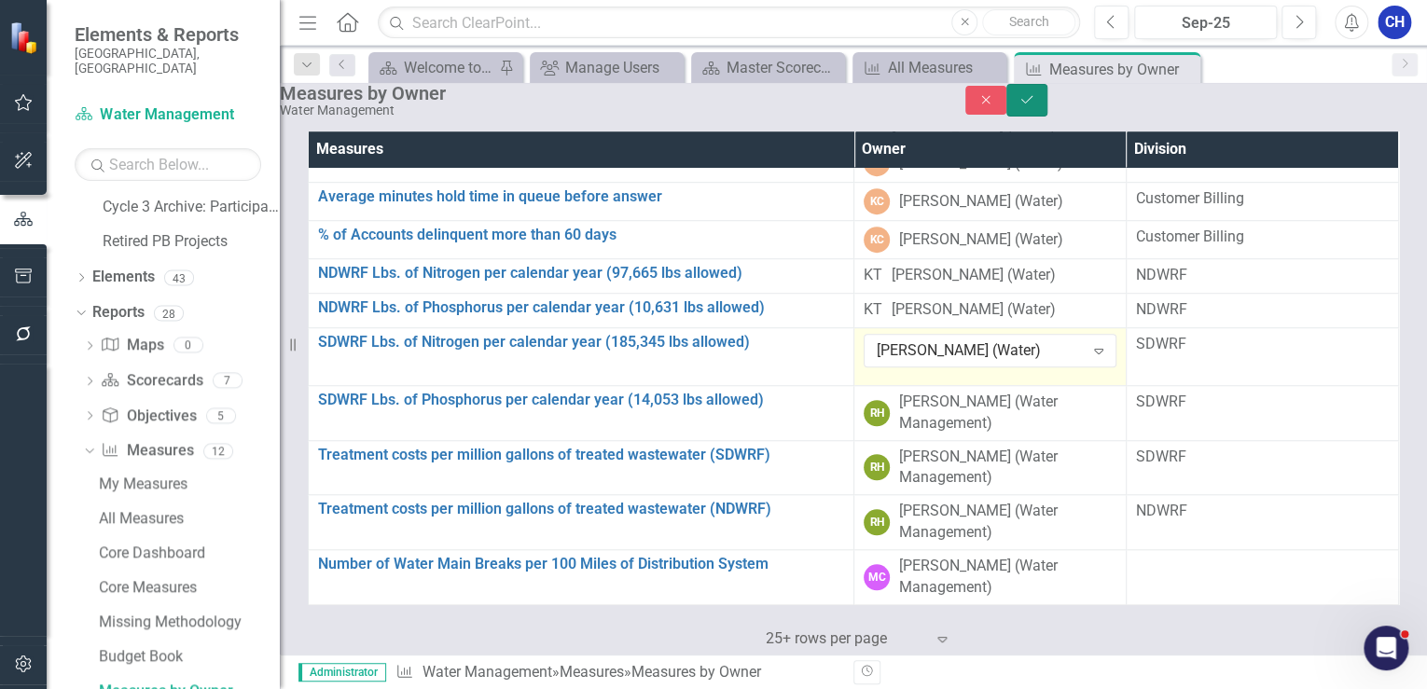
click at [1035, 106] on icon "Save" at bounding box center [1026, 99] width 17 height 13
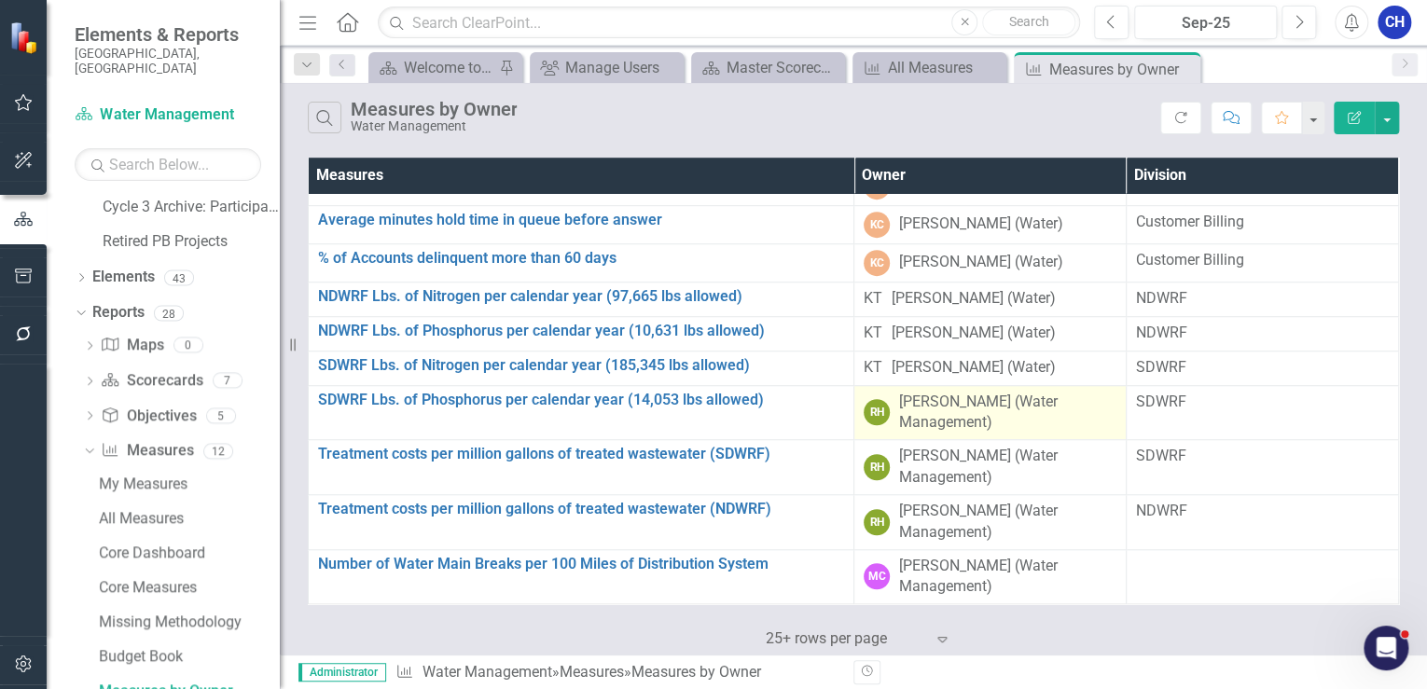
scroll to position [661, 0]
click at [941, 416] on div "[PERSON_NAME] (Water Management)" at bounding box center [1007, 413] width 217 height 43
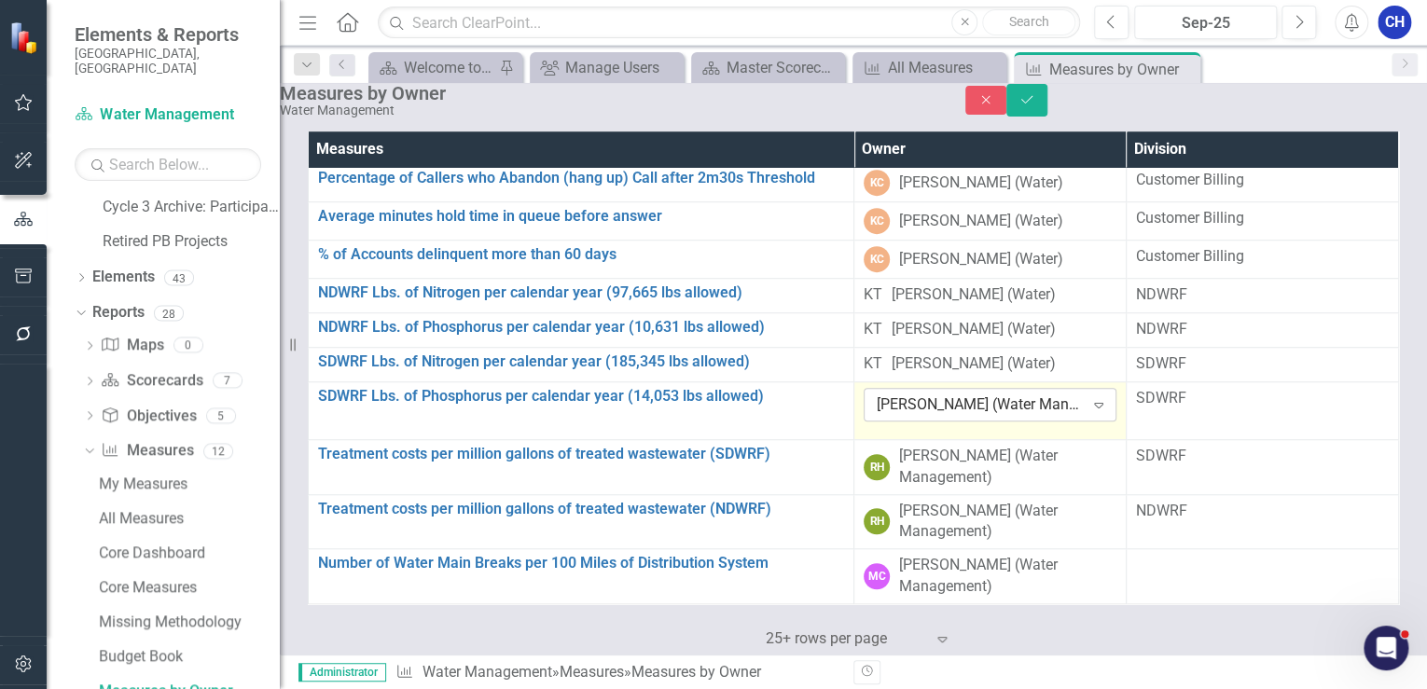
drag, startPoint x: 941, startPoint y: 416, endPoint x: 1047, endPoint y: 411, distance: 106.4
click at [1047, 411] on div "[PERSON_NAME] (Water Management)" at bounding box center [980, 405] width 207 height 21
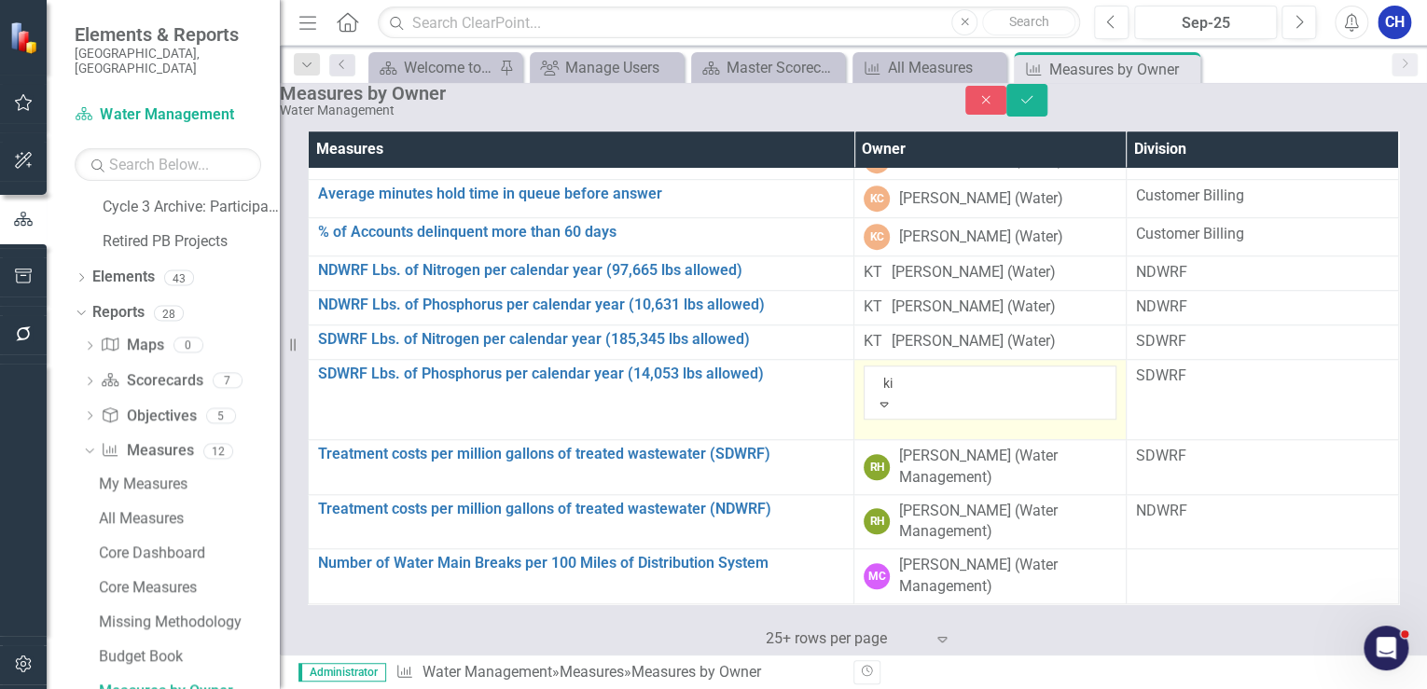
scroll to position [612, 0]
type input "kie"
click at [1067, 688] on div "[PERSON_NAME] (Water)" at bounding box center [713, 699] width 1427 height 21
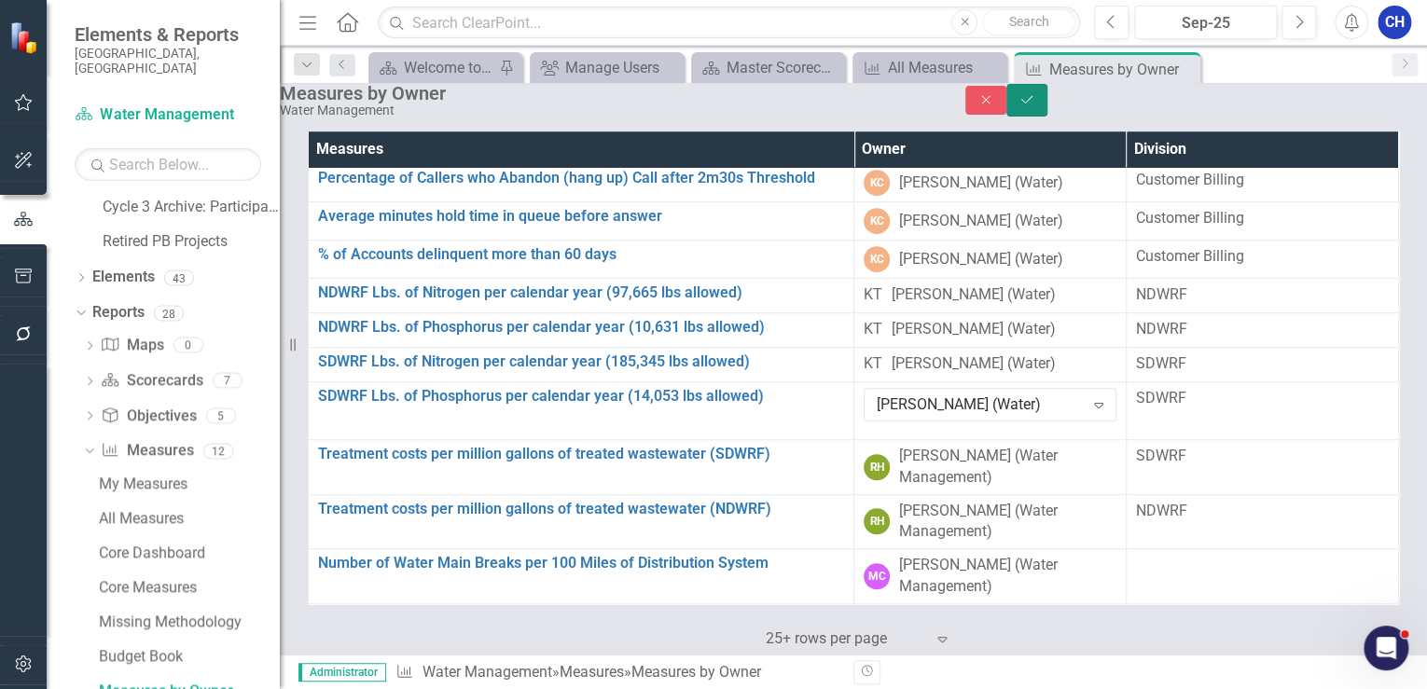
click at [1035, 106] on icon "Save" at bounding box center [1026, 99] width 17 height 13
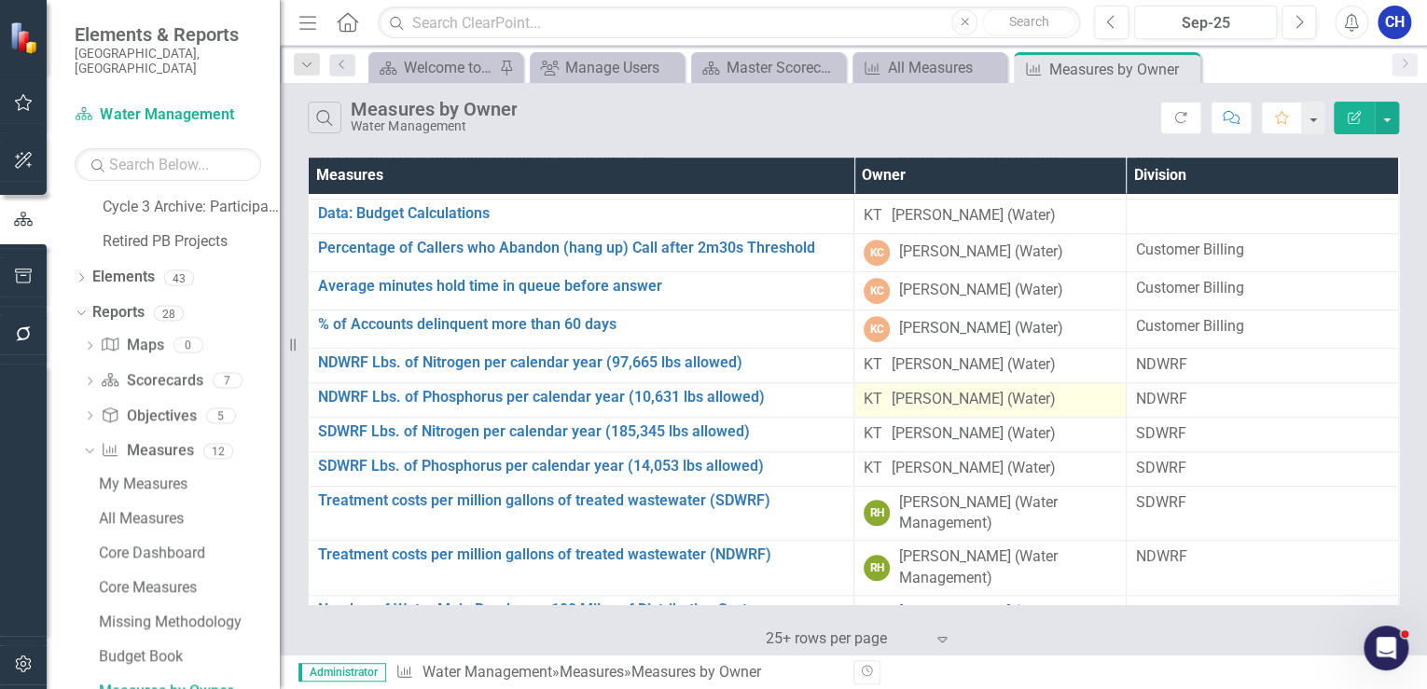
scroll to position [644, 0]
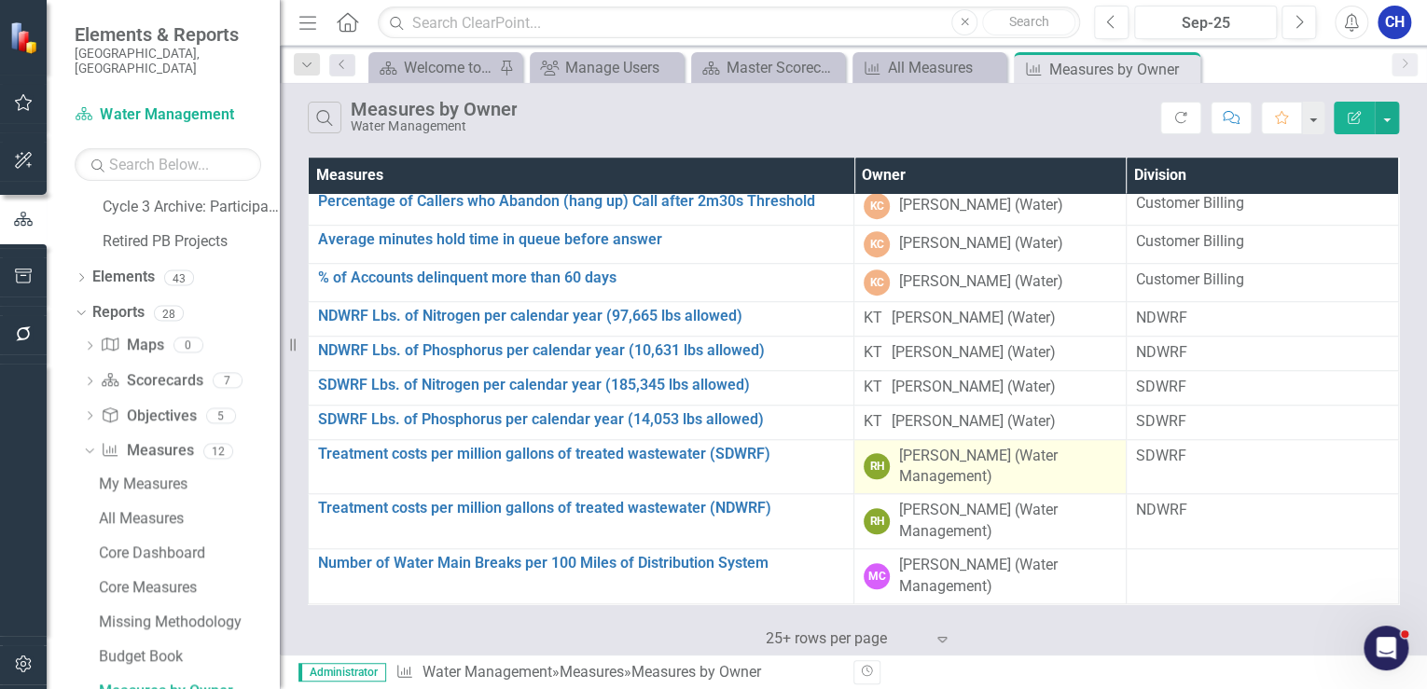
click at [965, 478] on div "[PERSON_NAME] (Water Management)" at bounding box center [1007, 467] width 217 height 43
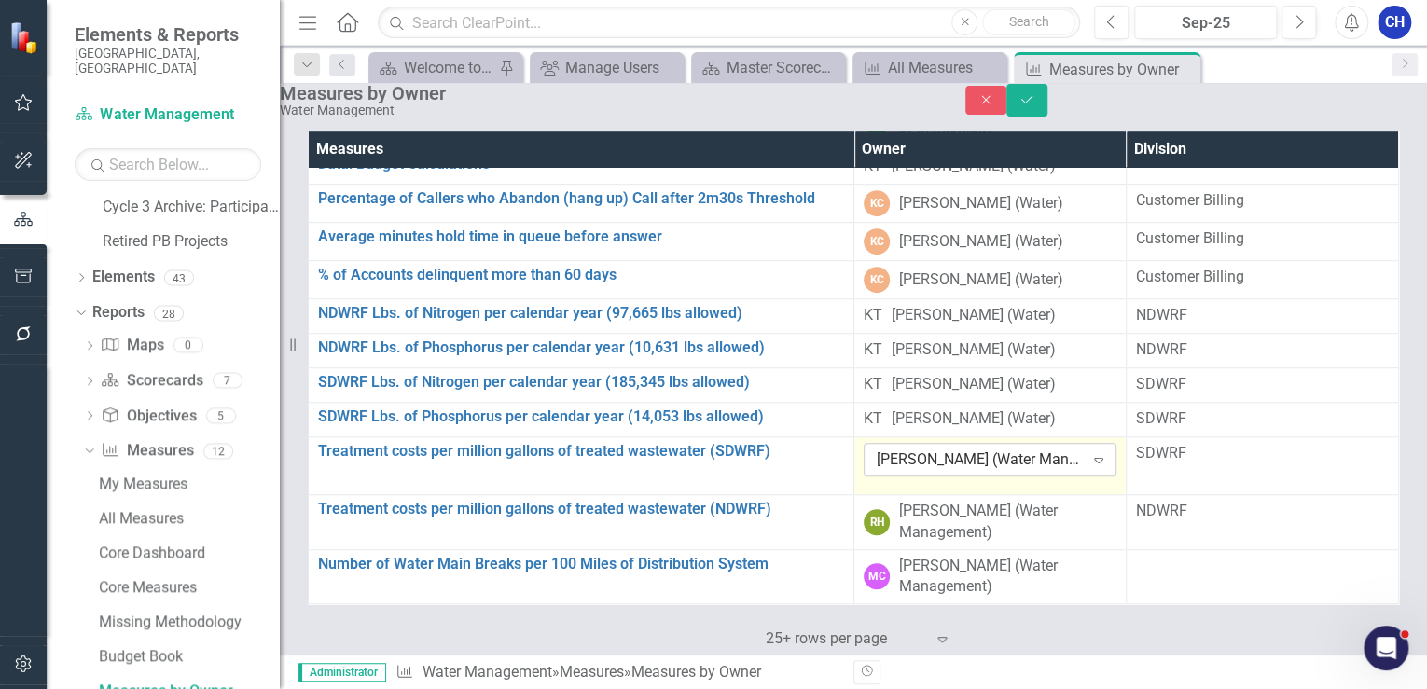
drag, startPoint x: 965, startPoint y: 478, endPoint x: 944, endPoint y: 471, distance: 22.4
click at [944, 471] on div "[PERSON_NAME] (Water Management)" at bounding box center [980, 460] width 207 height 21
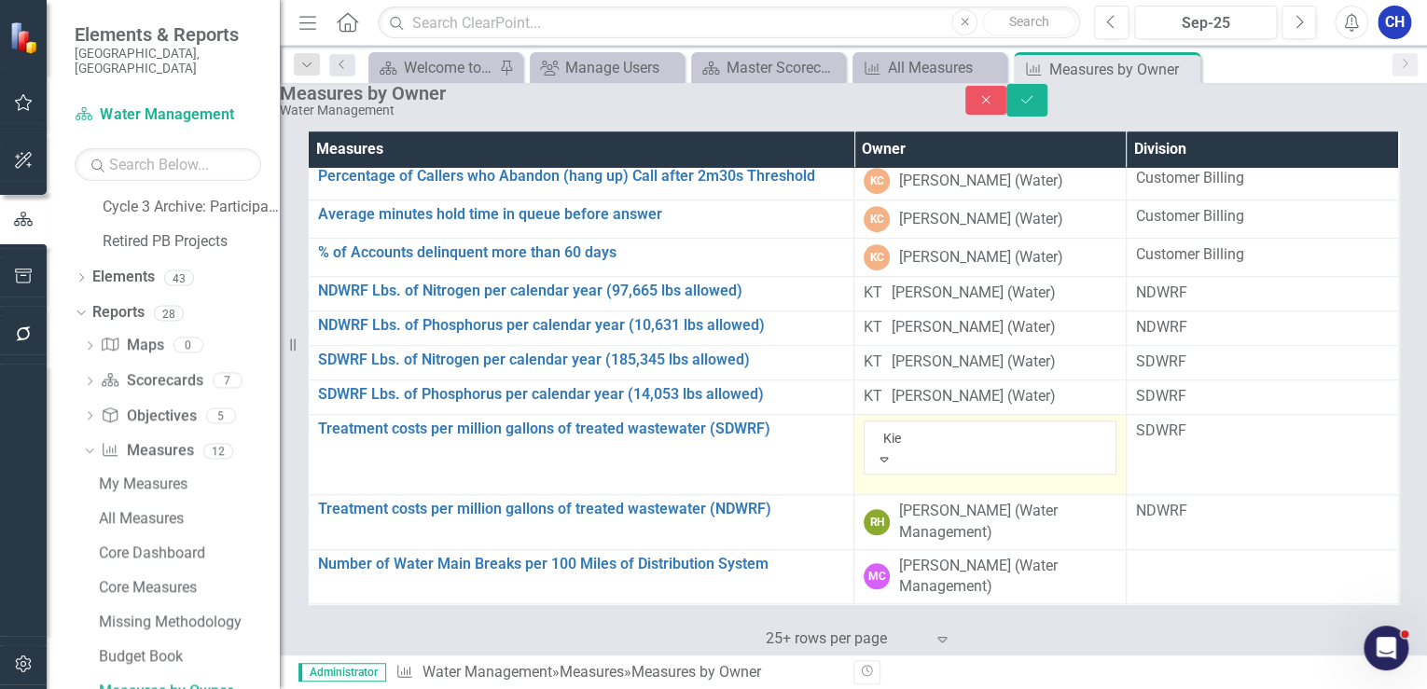
scroll to position [0, 0]
type input "[PERSON_NAME]"
click at [276, 688] on span "[PERSON_NAME] (Water)" at bounding box center [138, 699] width 276 height 18
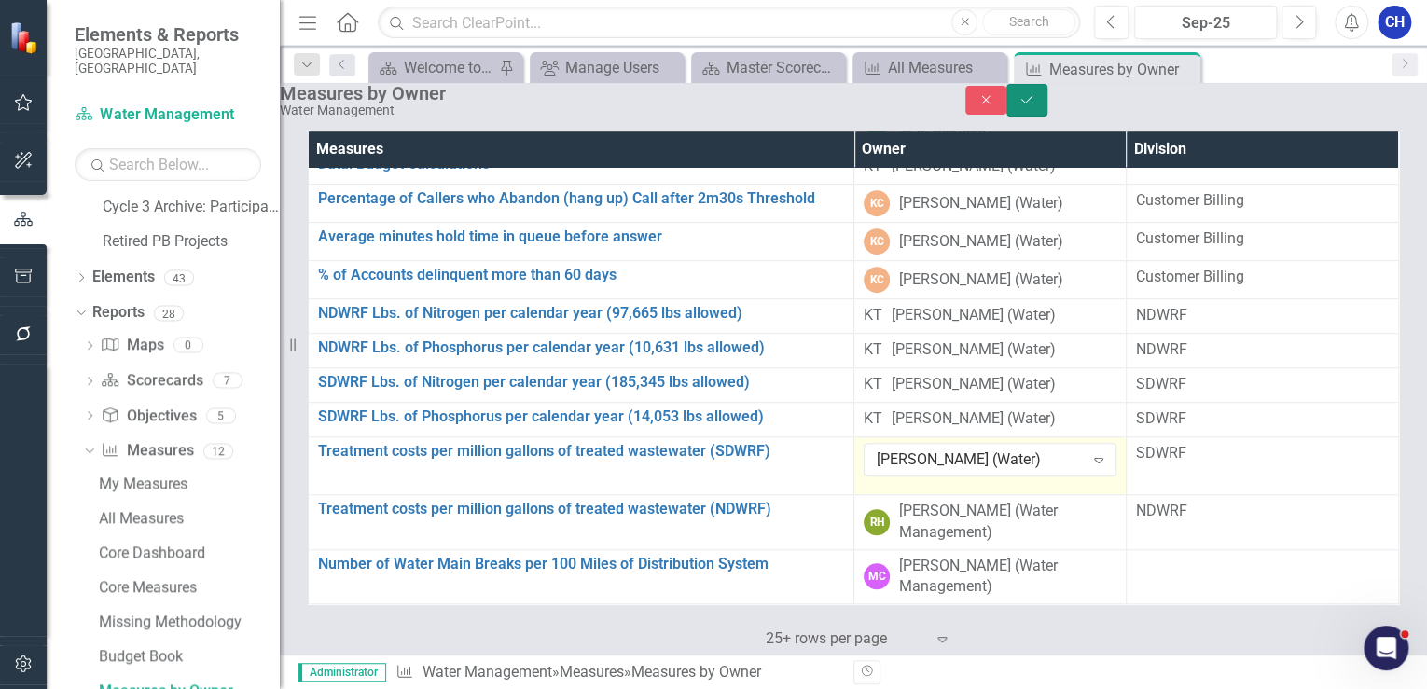
click at [1047, 104] on button "Save" at bounding box center [1026, 100] width 41 height 33
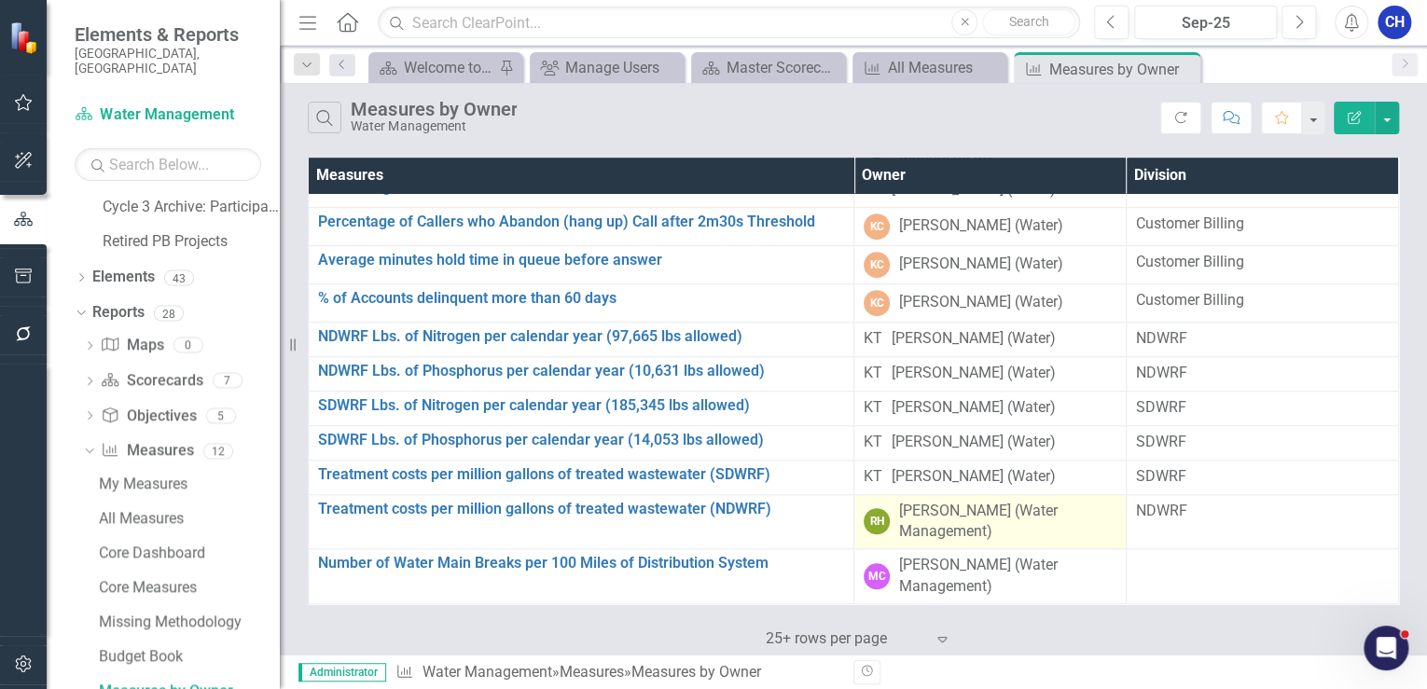
scroll to position [628, 0]
click at [964, 533] on div "[PERSON_NAME] (Water Management)" at bounding box center [1007, 522] width 217 height 43
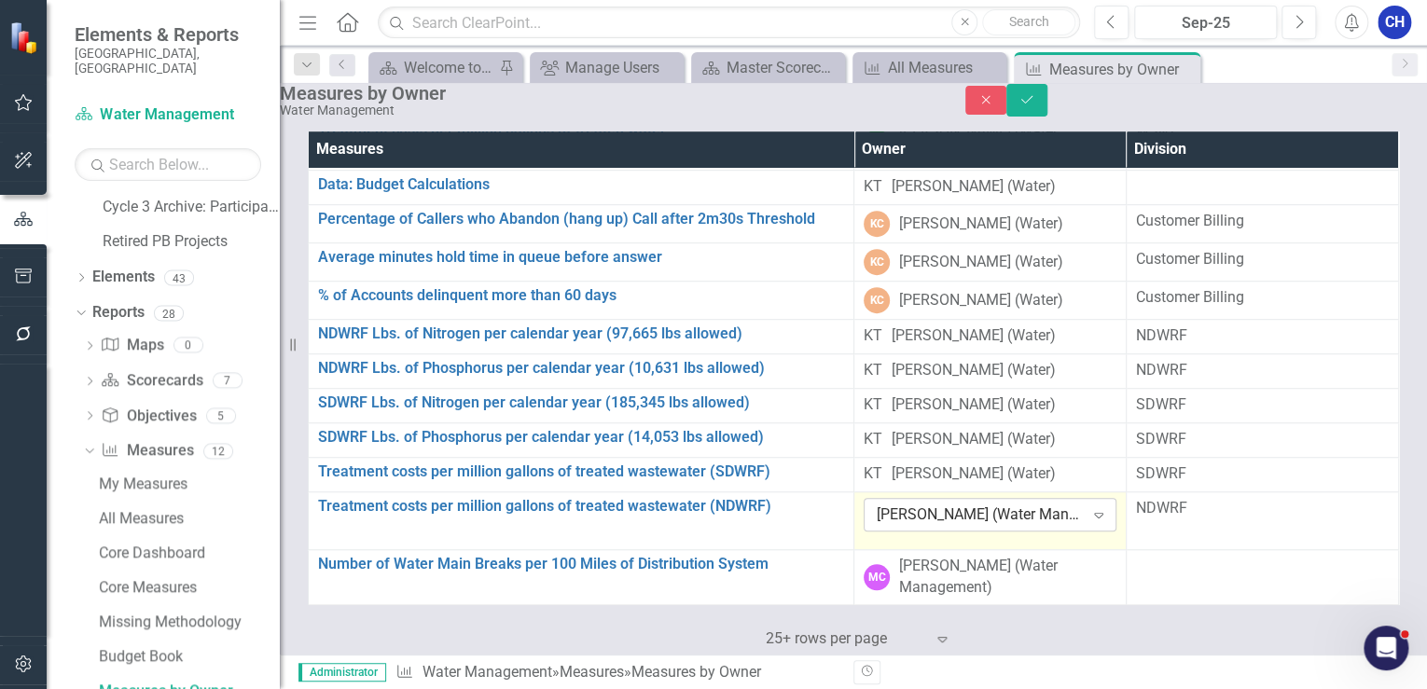
drag, startPoint x: 964, startPoint y: 533, endPoint x: 944, endPoint y: 525, distance: 21.8
click at [944, 525] on div "[PERSON_NAME] (Water Management)" at bounding box center [980, 515] width 207 height 21
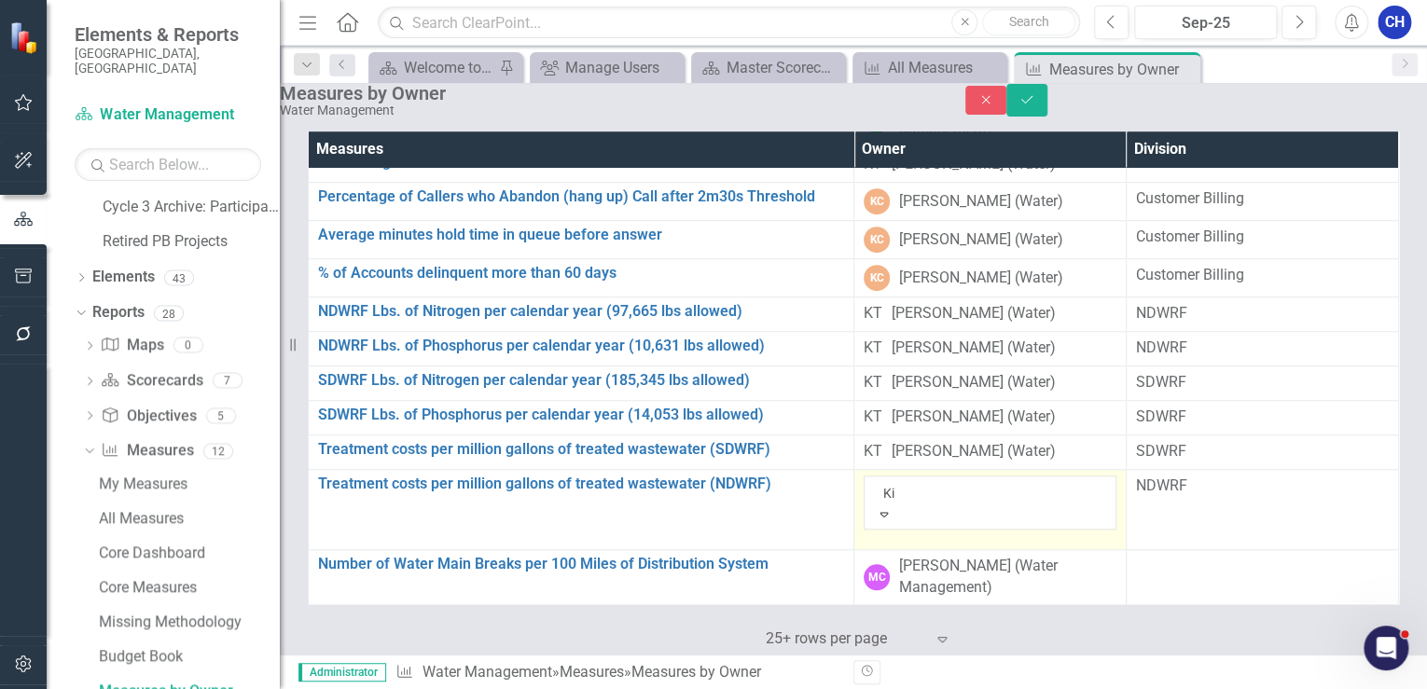
scroll to position [612, 0]
type input "[PERSON_NAME]"
click at [276, 688] on span "[PERSON_NAME] (Water)" at bounding box center [138, 699] width 276 height 18
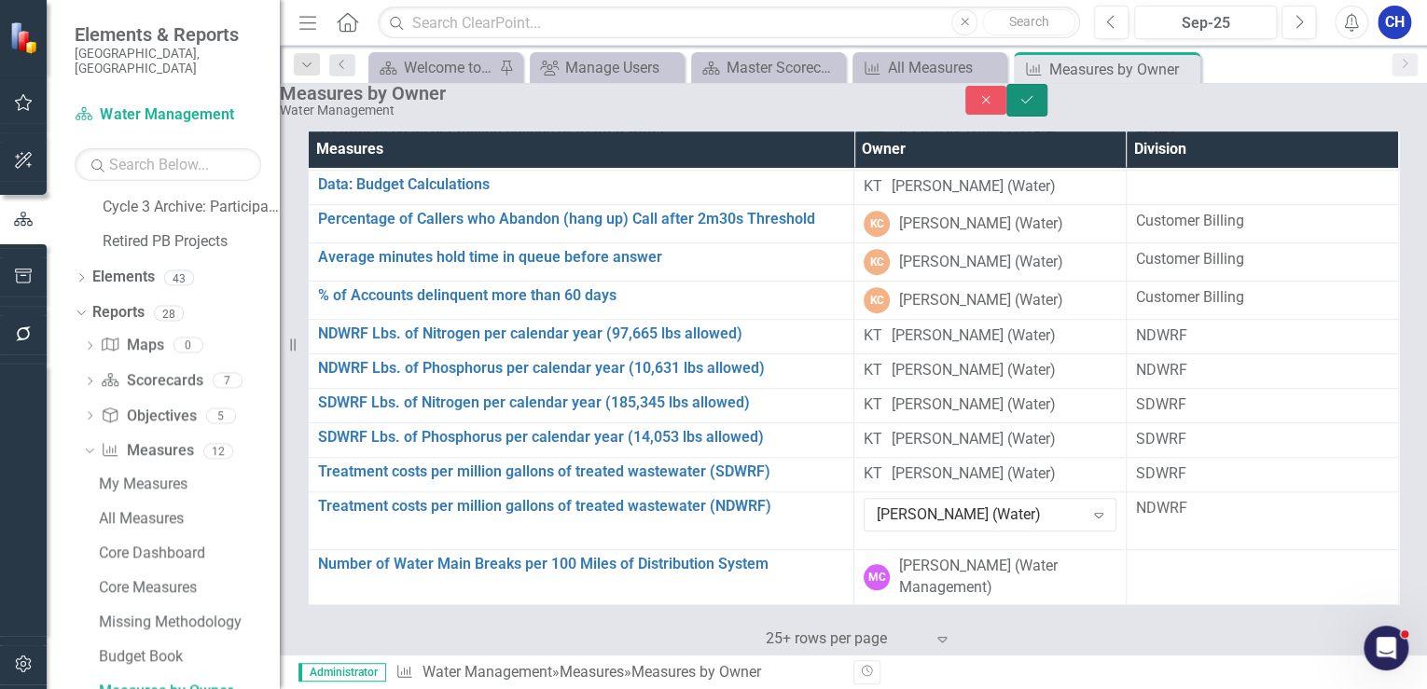
click at [1047, 112] on button "Save" at bounding box center [1026, 100] width 41 height 33
